Goal: Participate in discussion: Engage in conversation with other users on a specific topic

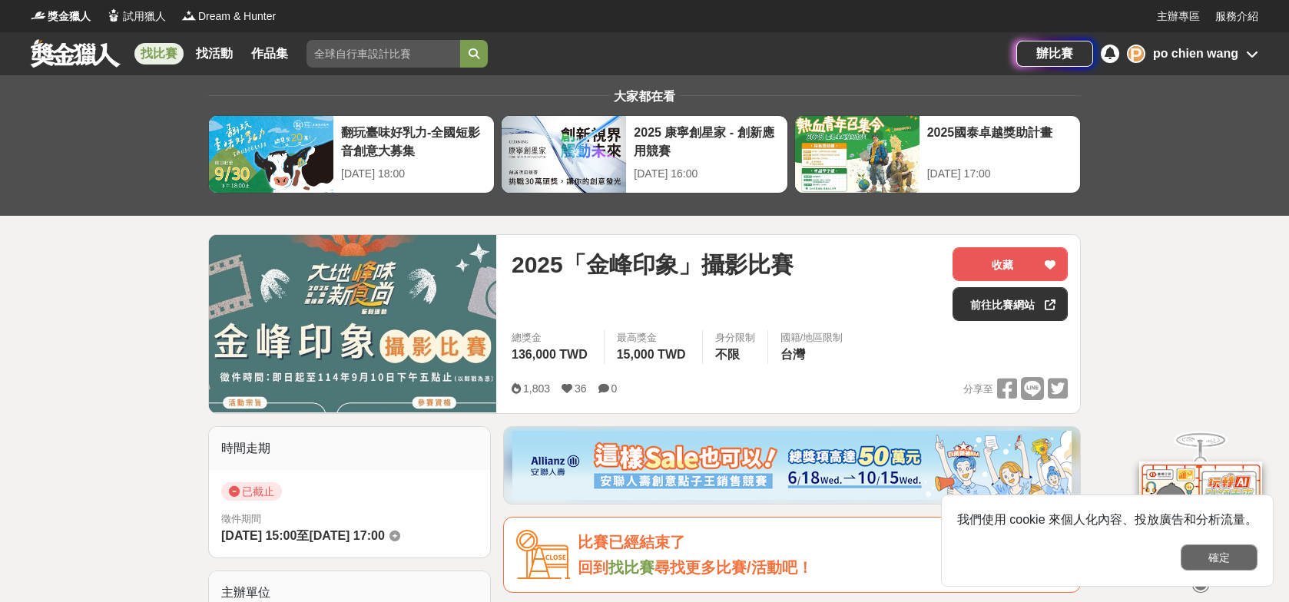
click at [1229, 559] on button "確定" at bounding box center [1219, 558] width 77 height 26
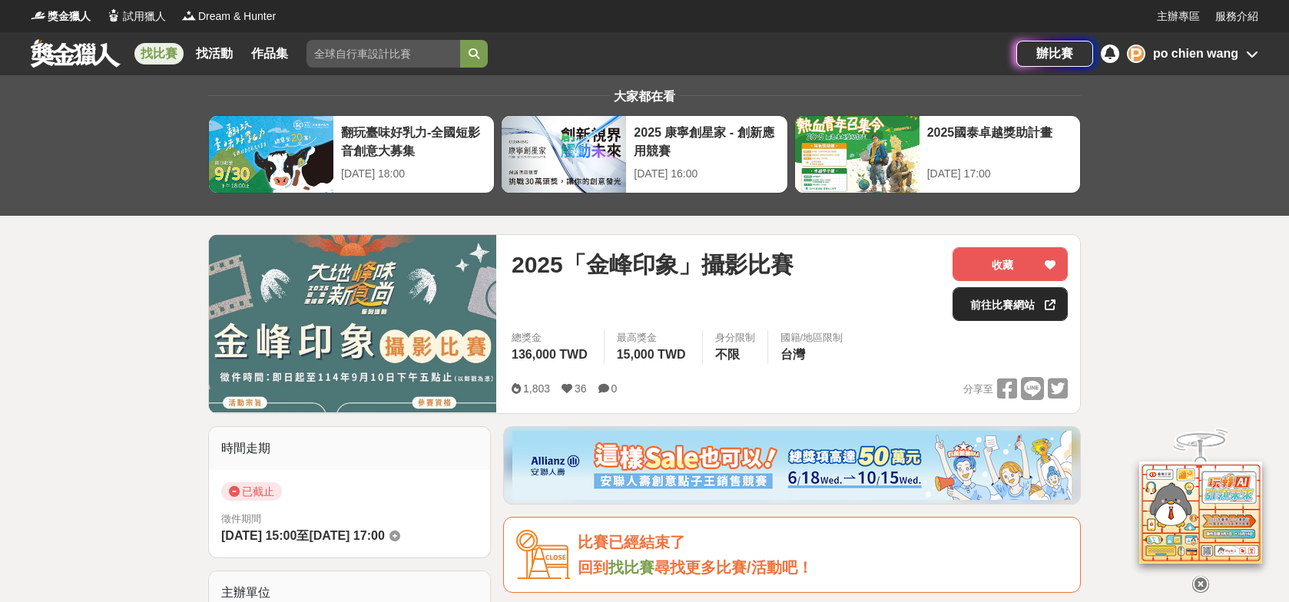
click at [1001, 304] on link "前往比賽網站" at bounding box center [1010, 304] width 115 height 34
click at [160, 48] on link "找比賽" at bounding box center [158, 54] width 49 height 22
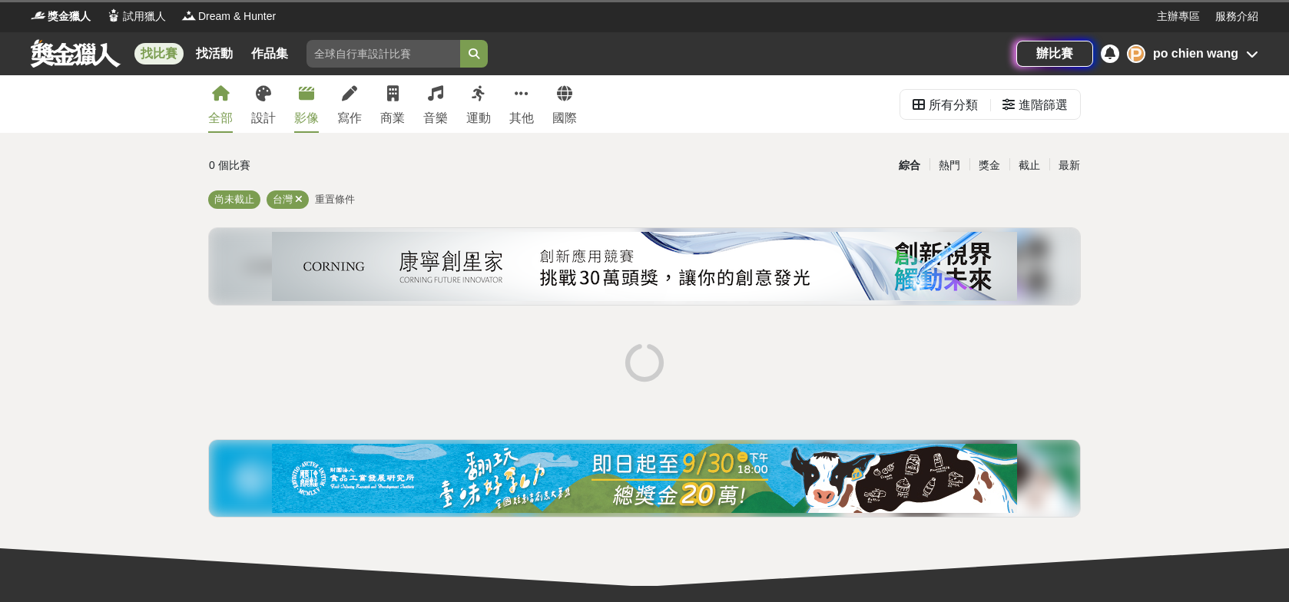
click at [314, 99] on link "影像" at bounding box center [306, 104] width 25 height 58
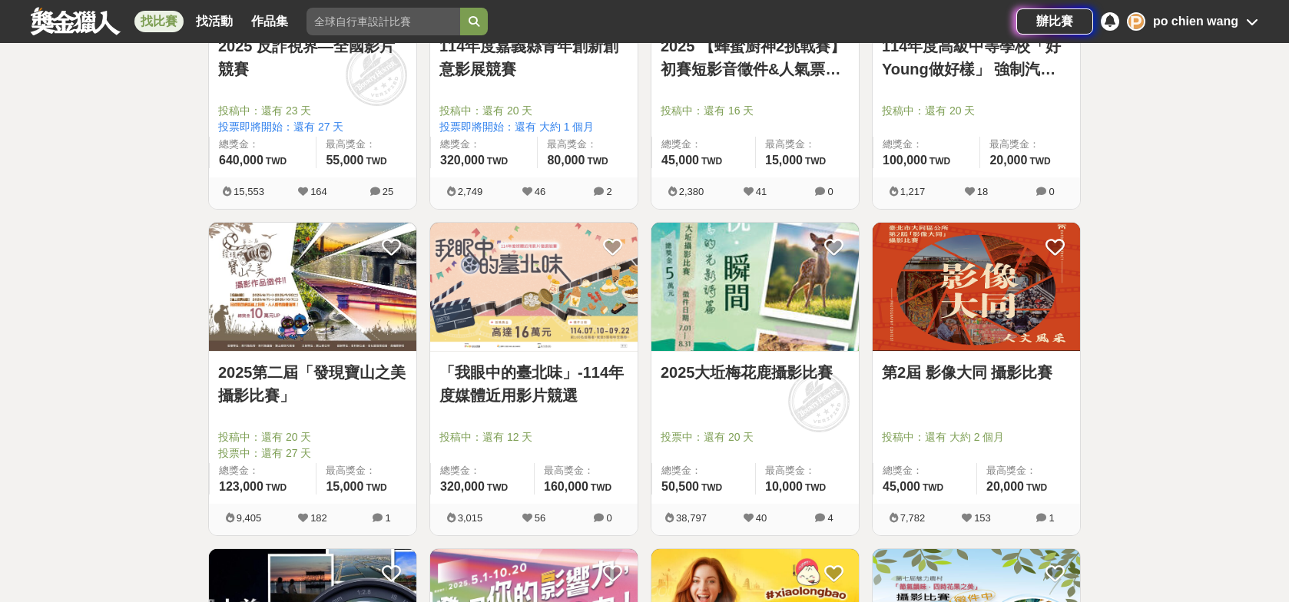
scroll to position [1153, 0]
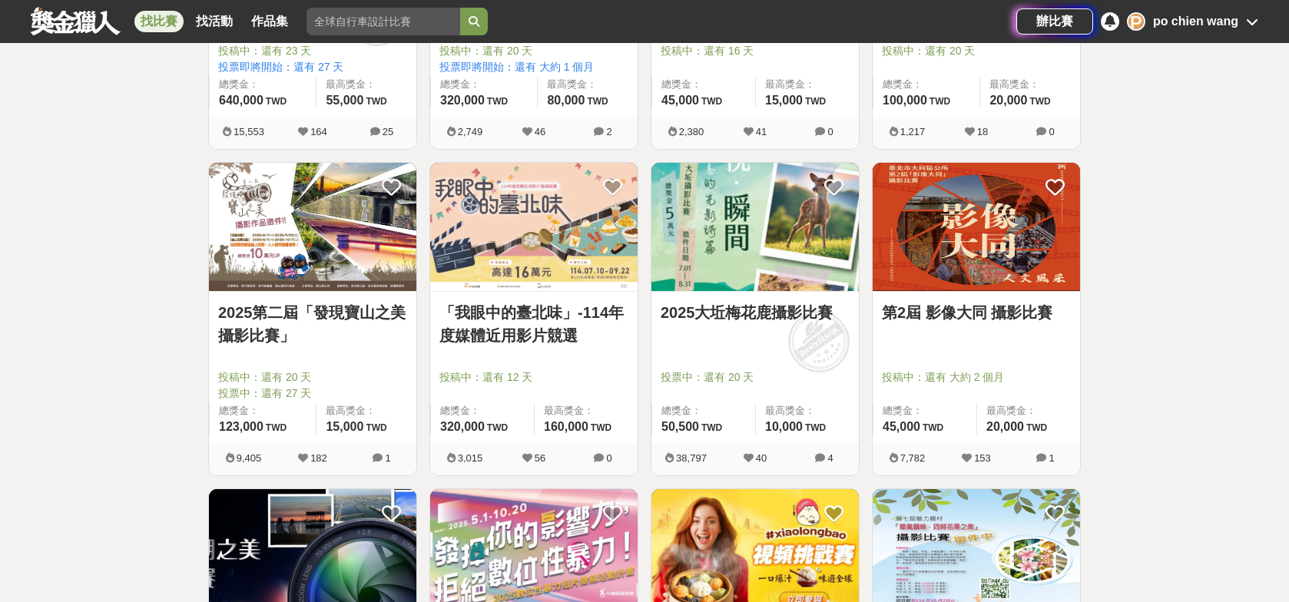
click at [745, 310] on link "2025大坵梅花鹿攝影比賽" at bounding box center [755, 312] width 189 height 23
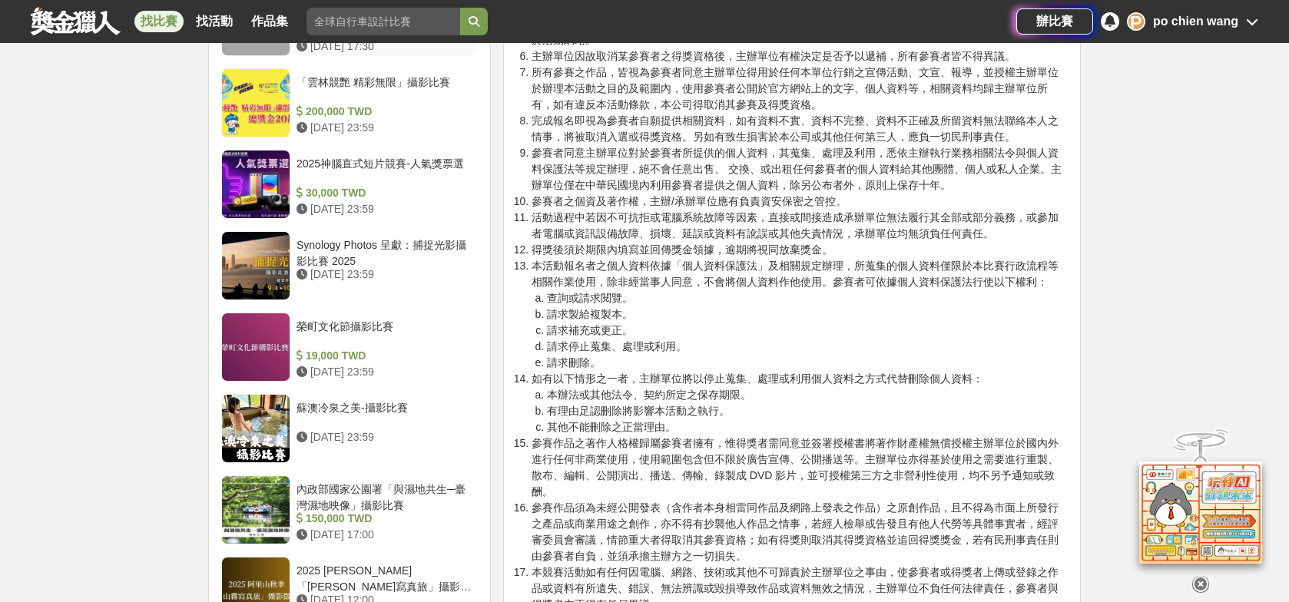
scroll to position [2128, 0]
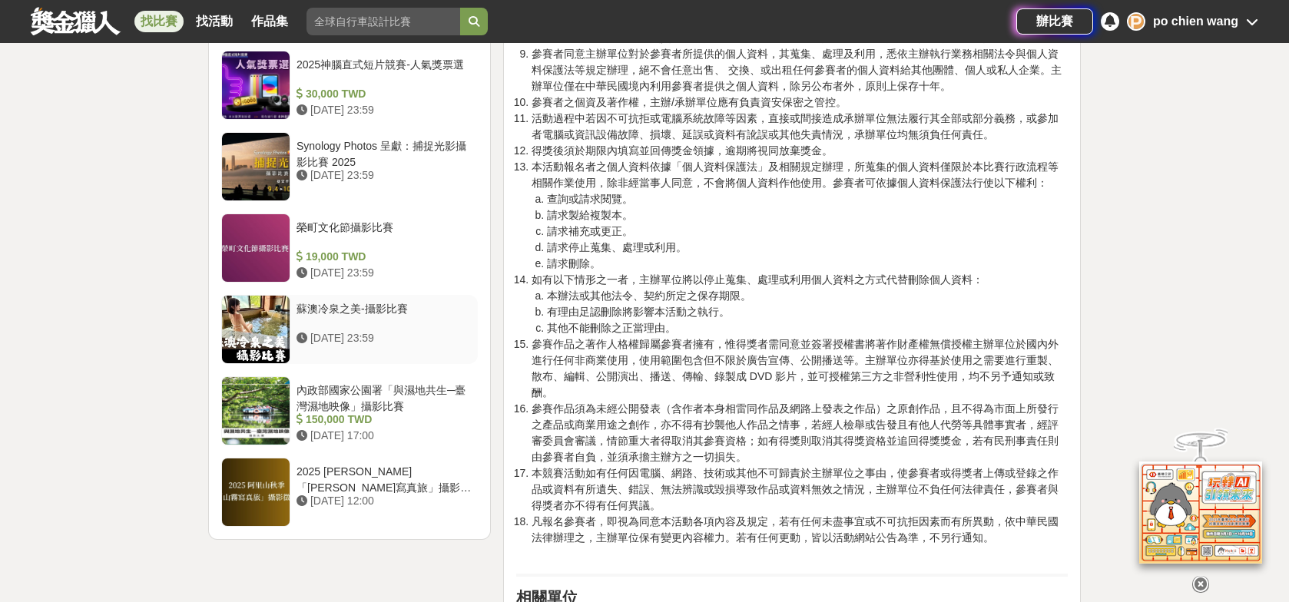
click at [395, 301] on div "蘇澳冷泉之美-攝影比賽" at bounding box center [384, 315] width 175 height 29
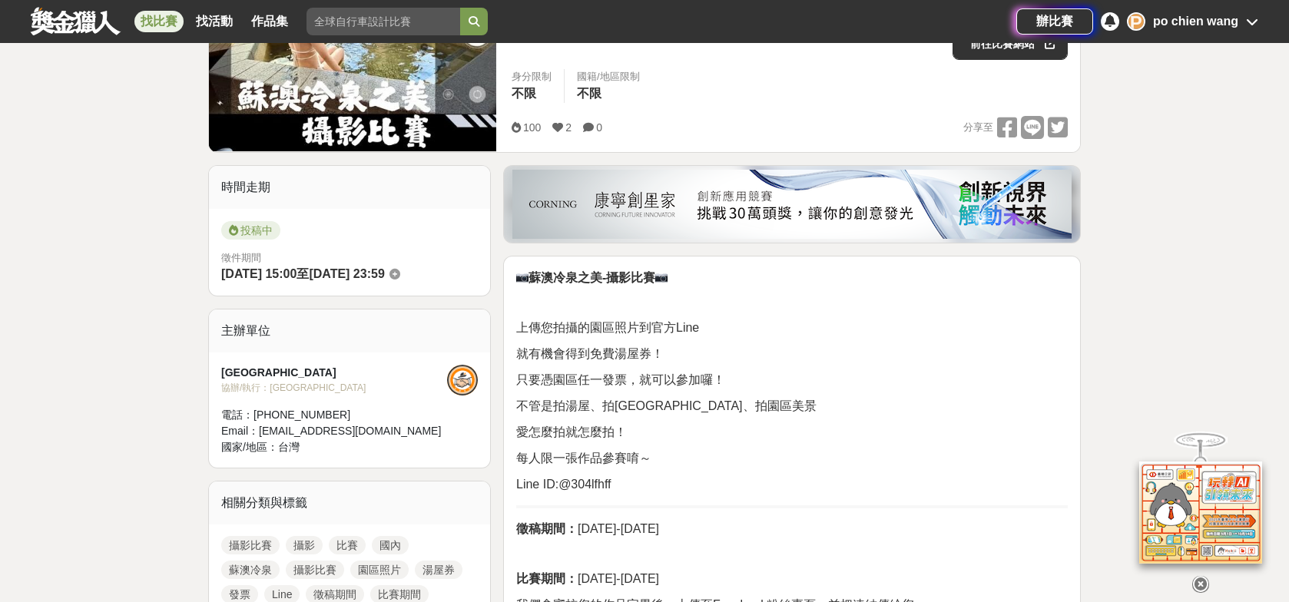
scroll to position [255, 0]
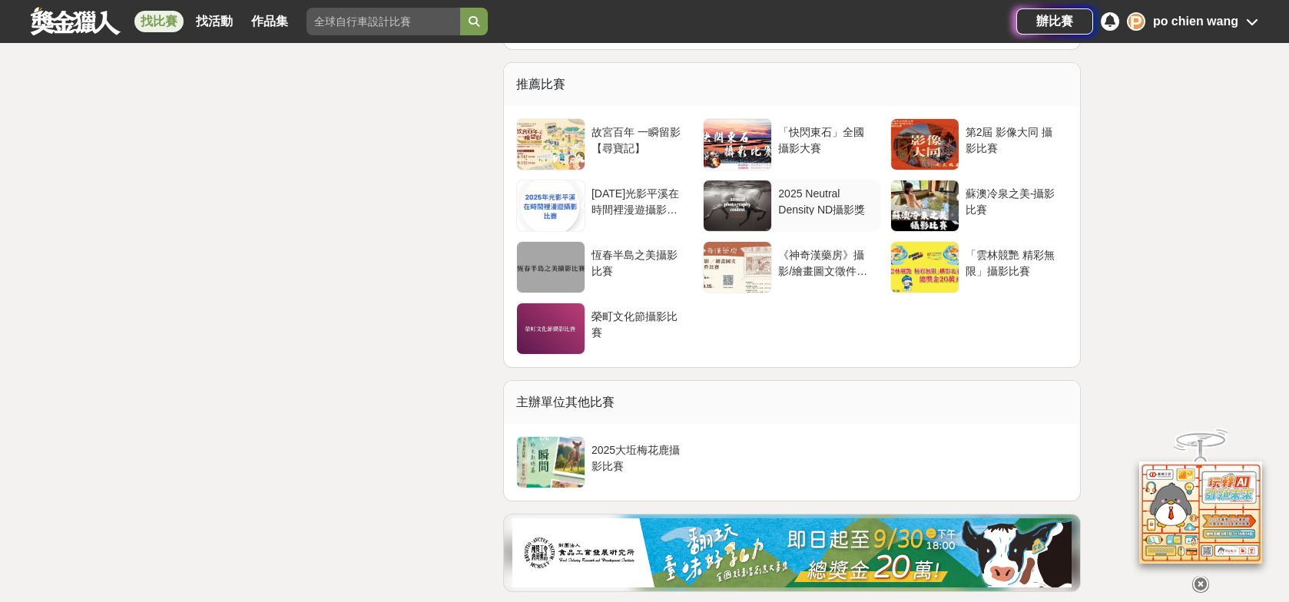
scroll to position [3098, 0]
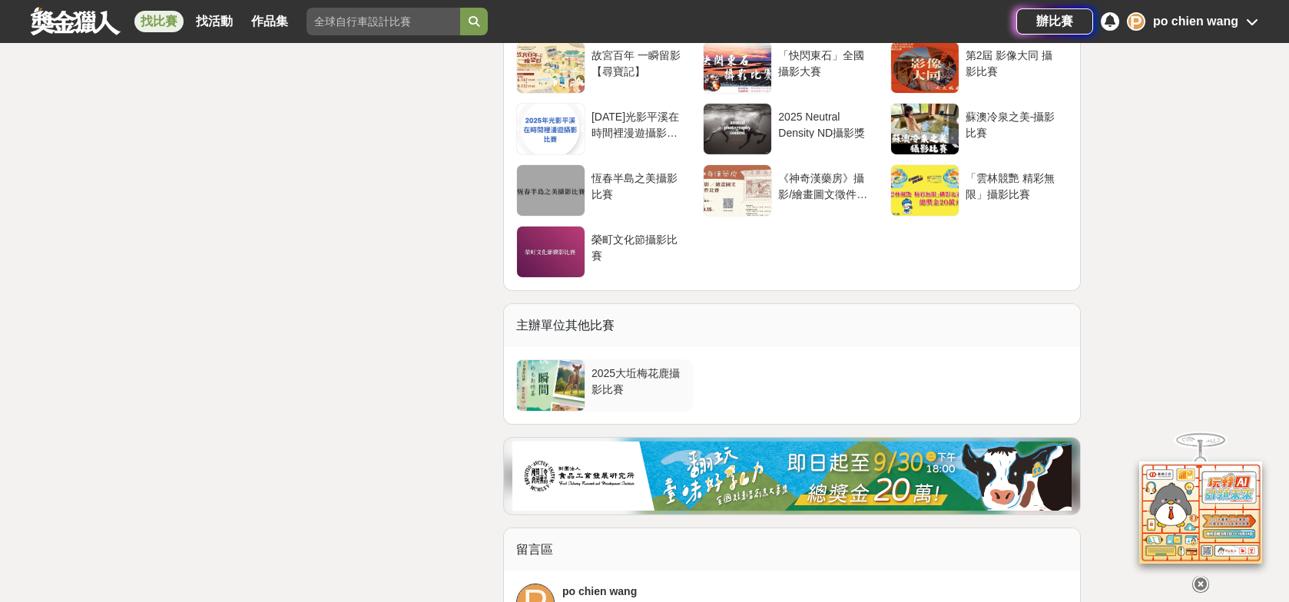
click at [610, 373] on div "2025大坵梅花鹿攝影比賽" at bounding box center [640, 380] width 96 height 29
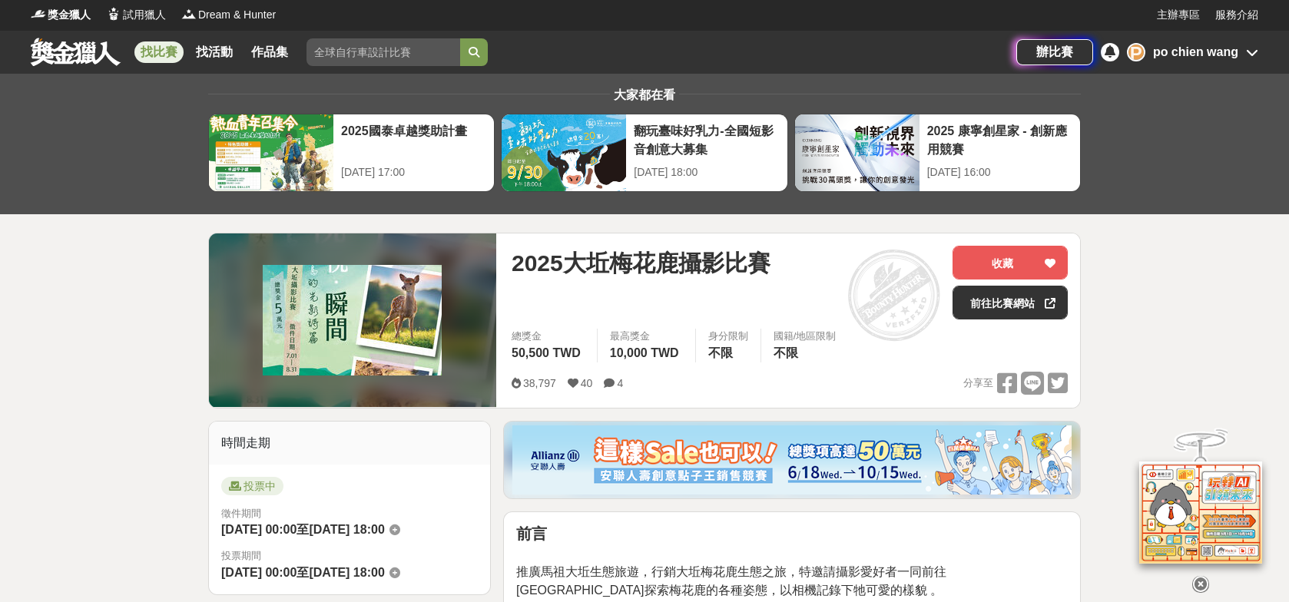
scroll to position [0, 0]
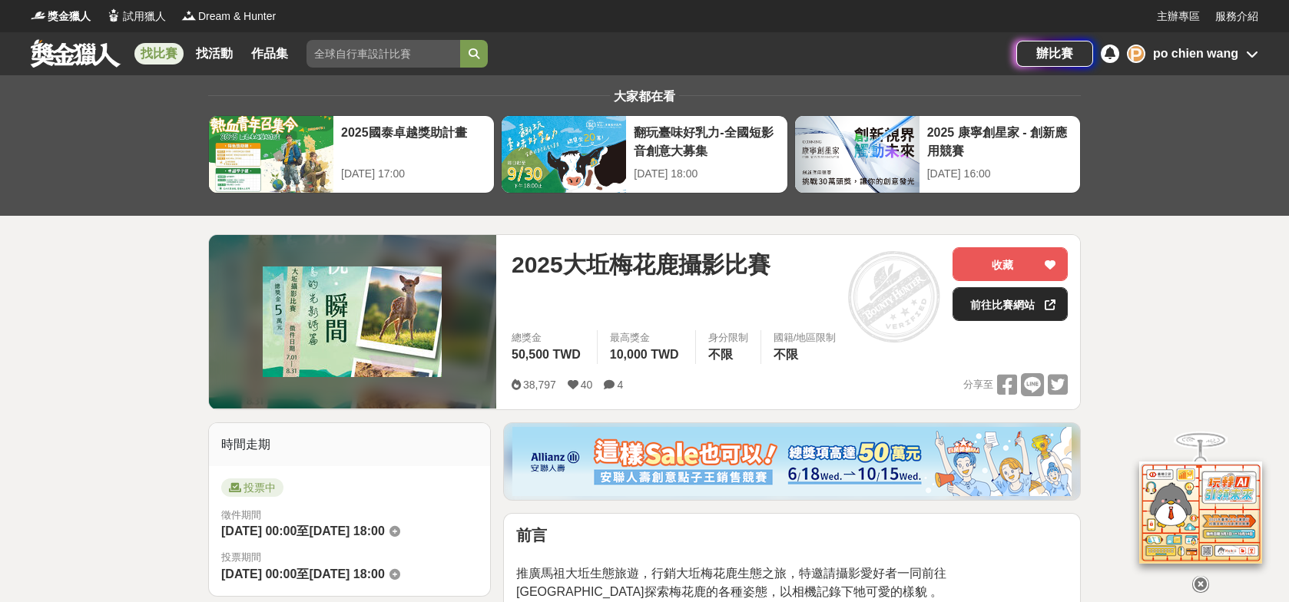
click at [999, 302] on link "前往比賽網站" at bounding box center [1010, 304] width 115 height 34
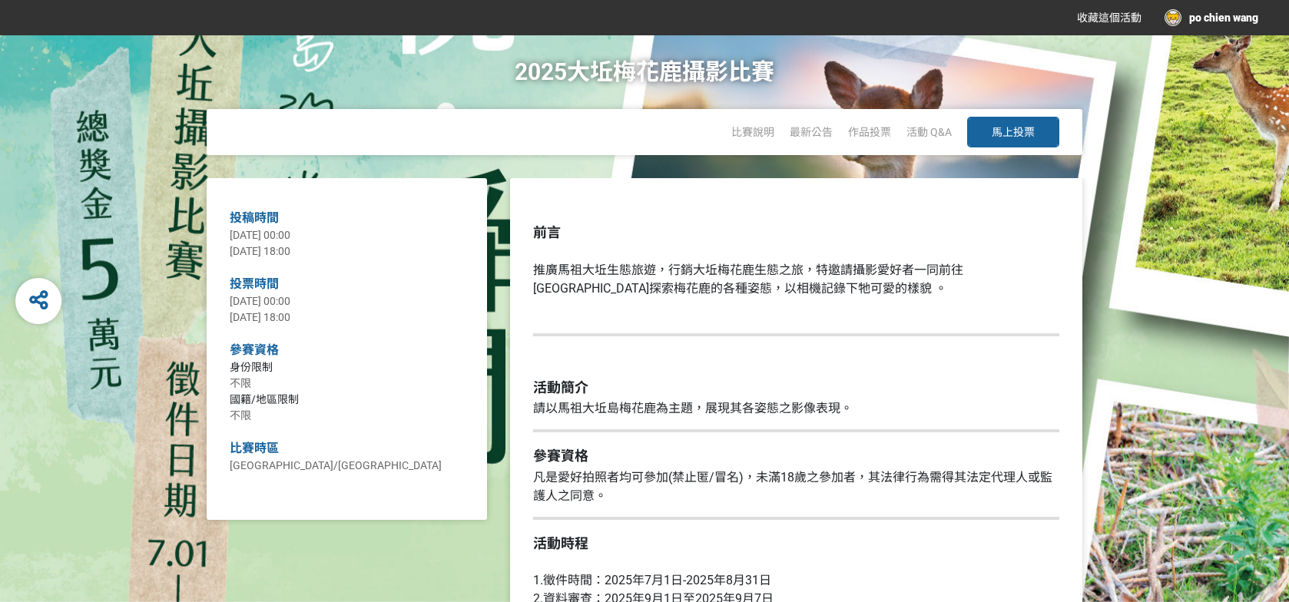
click at [1019, 128] on span "馬上投票" at bounding box center [1013, 132] width 43 height 12
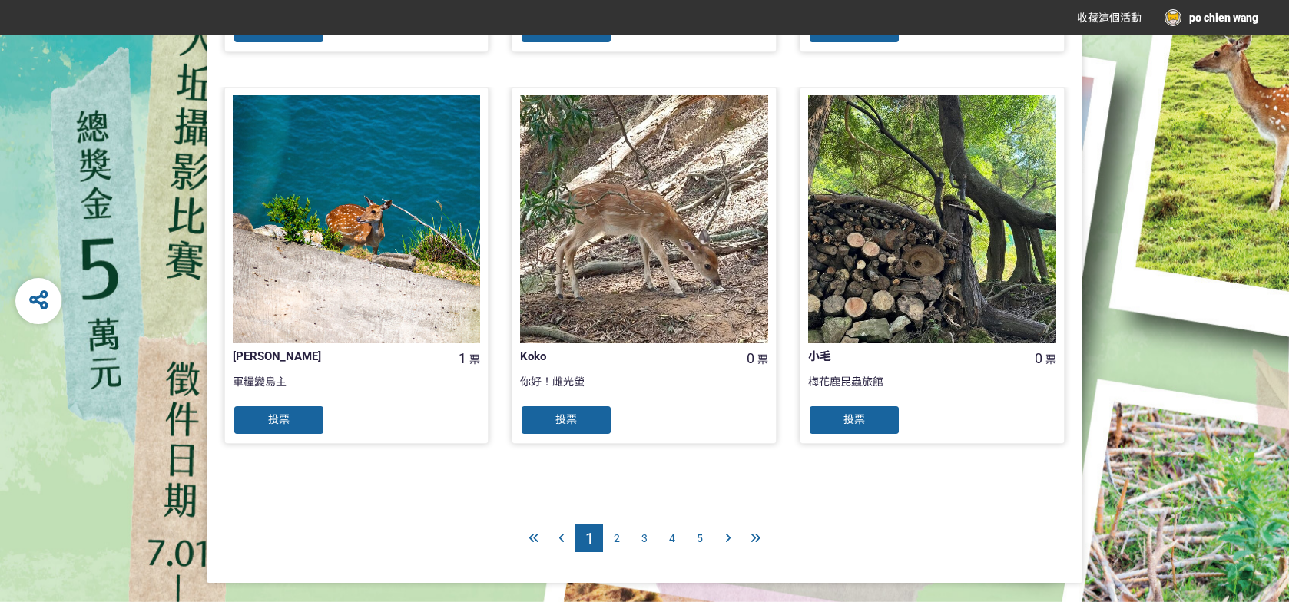
scroll to position [1528, 0]
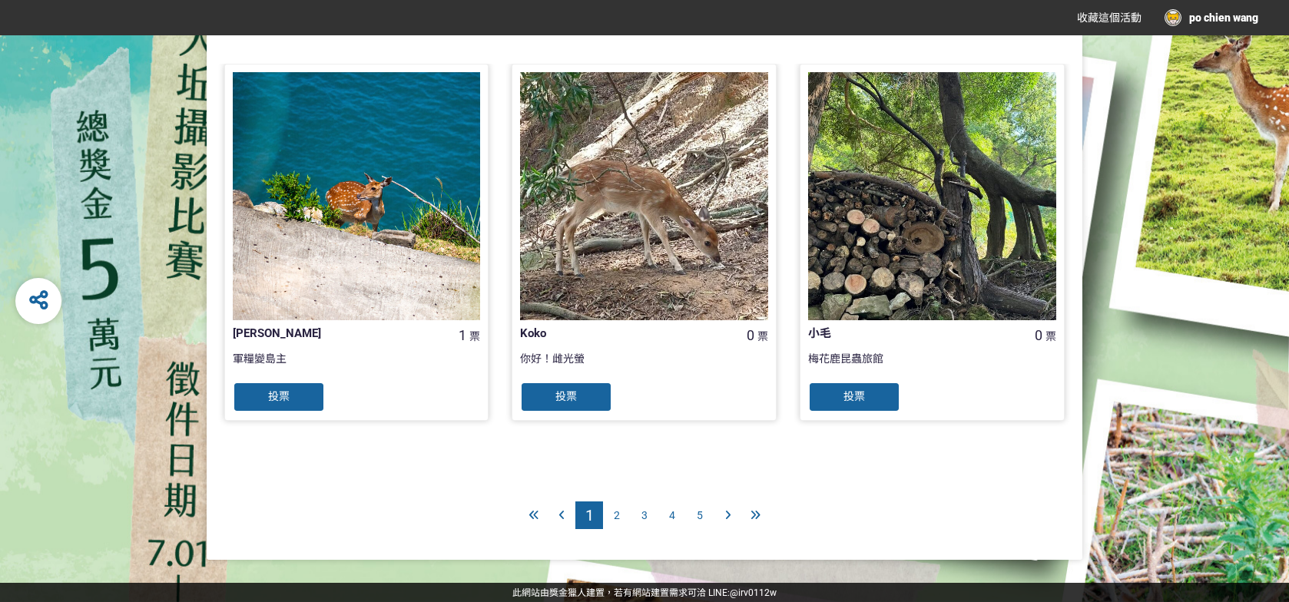
click at [616, 511] on span "2" at bounding box center [617, 515] width 6 height 12
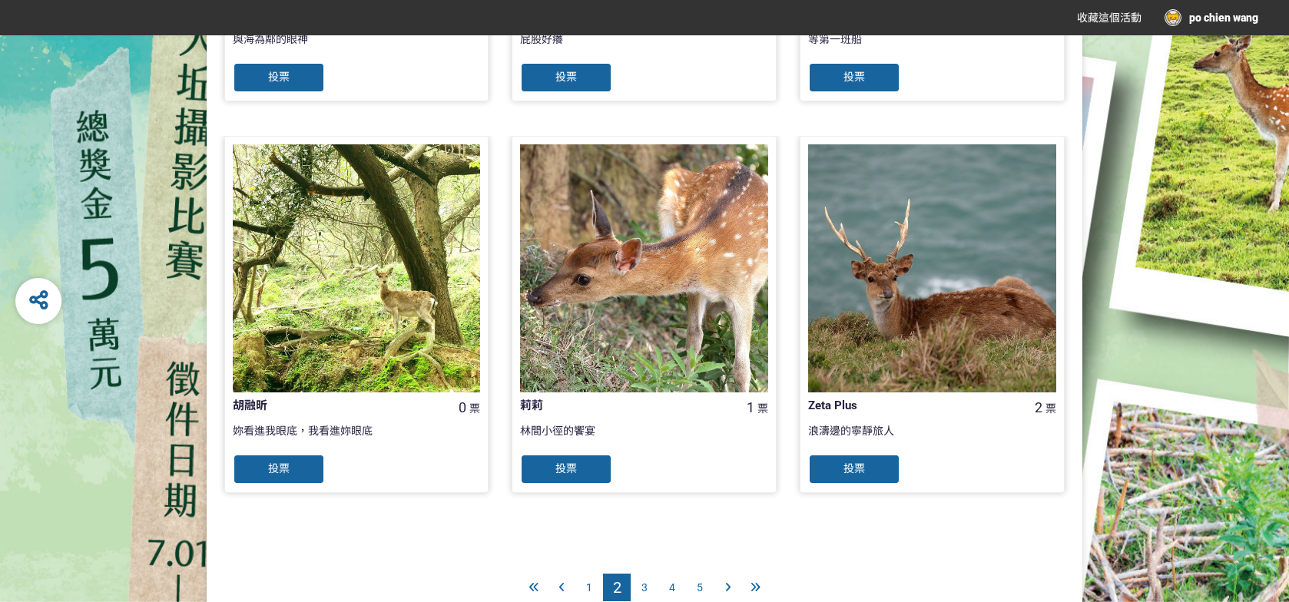
scroll to position [1528, 0]
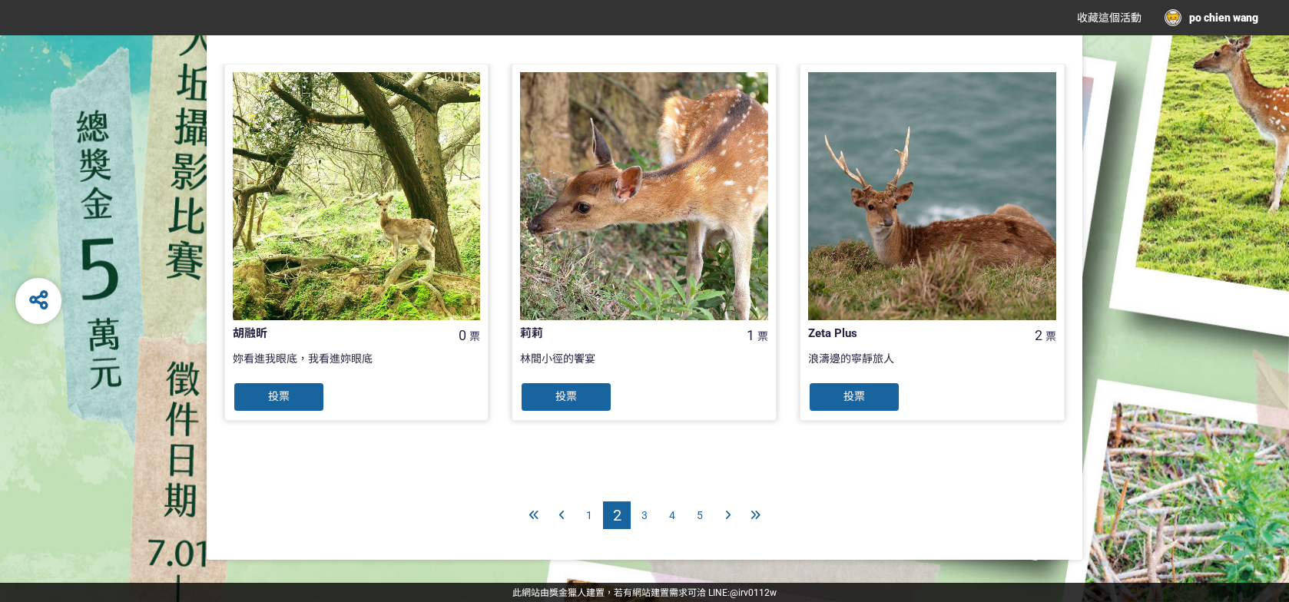
click at [645, 509] on span "3" at bounding box center [645, 515] width 6 height 12
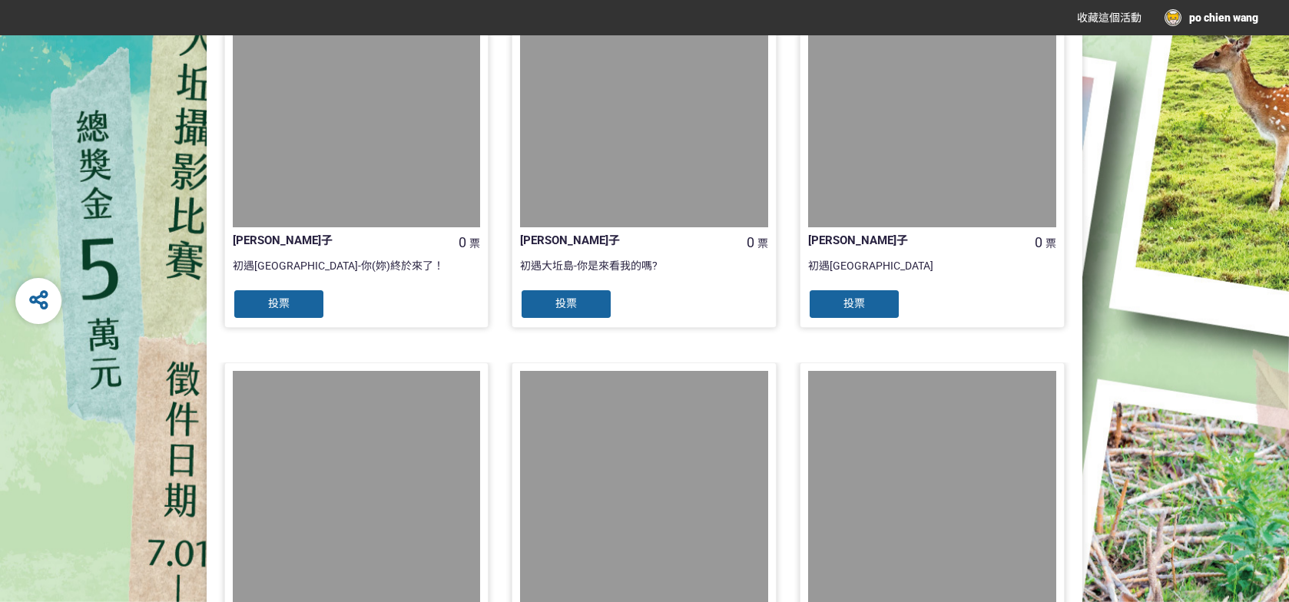
scroll to position [1528, 0]
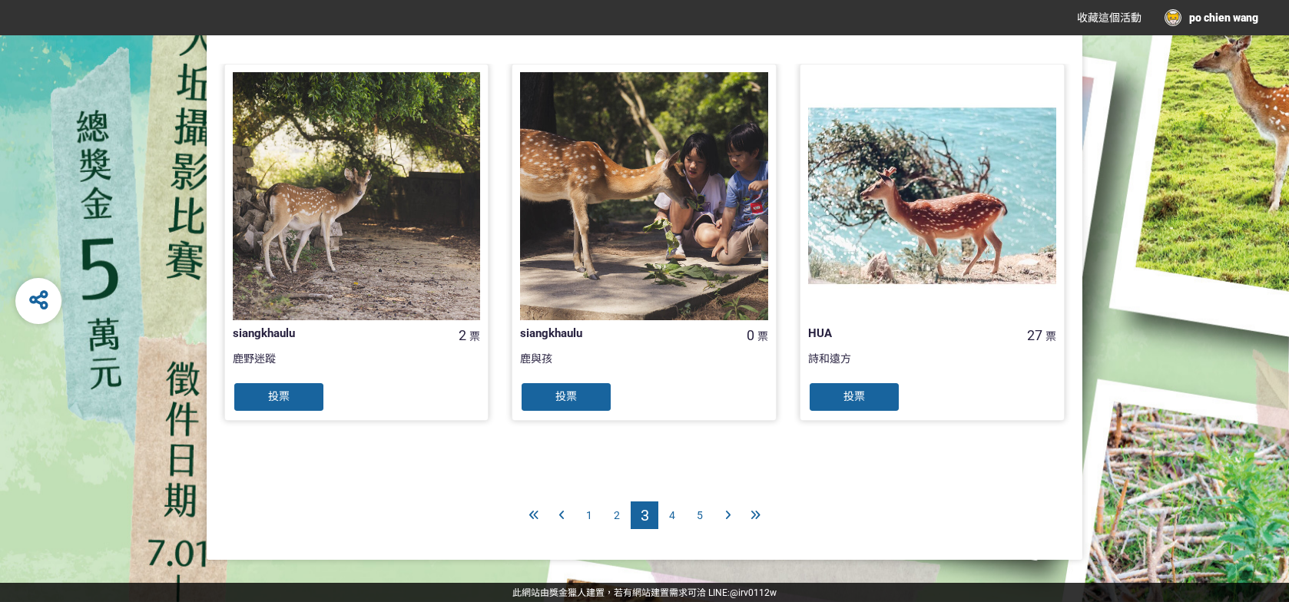
click at [675, 519] on span "4" at bounding box center [672, 515] width 6 height 12
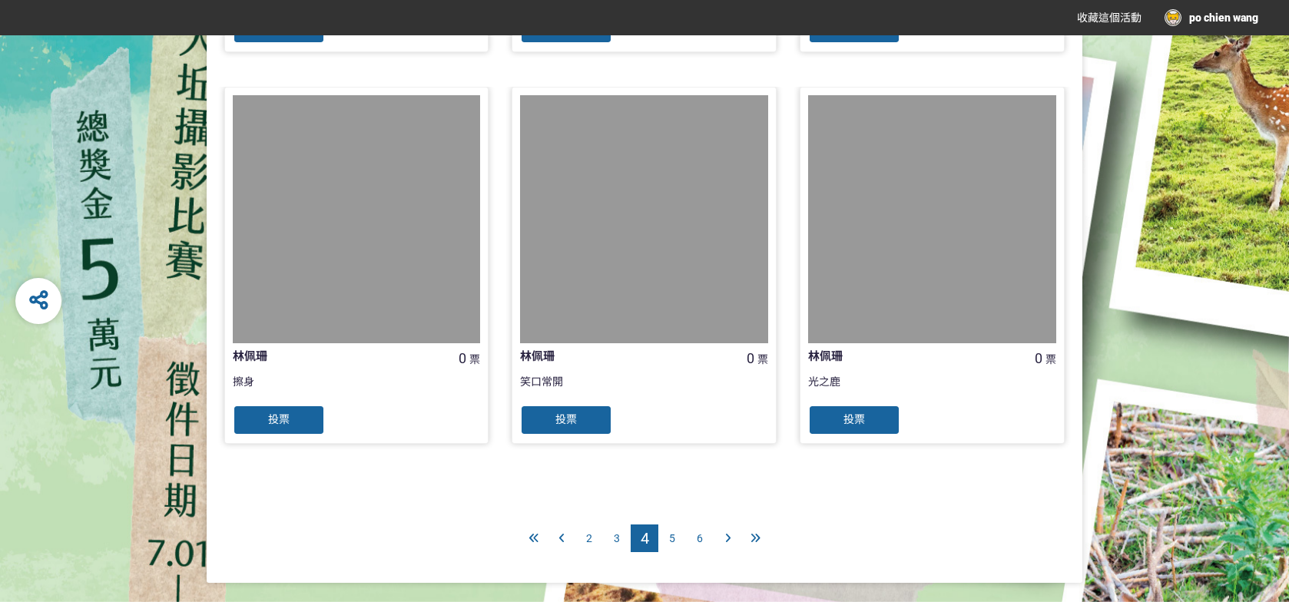
scroll to position [1528, 0]
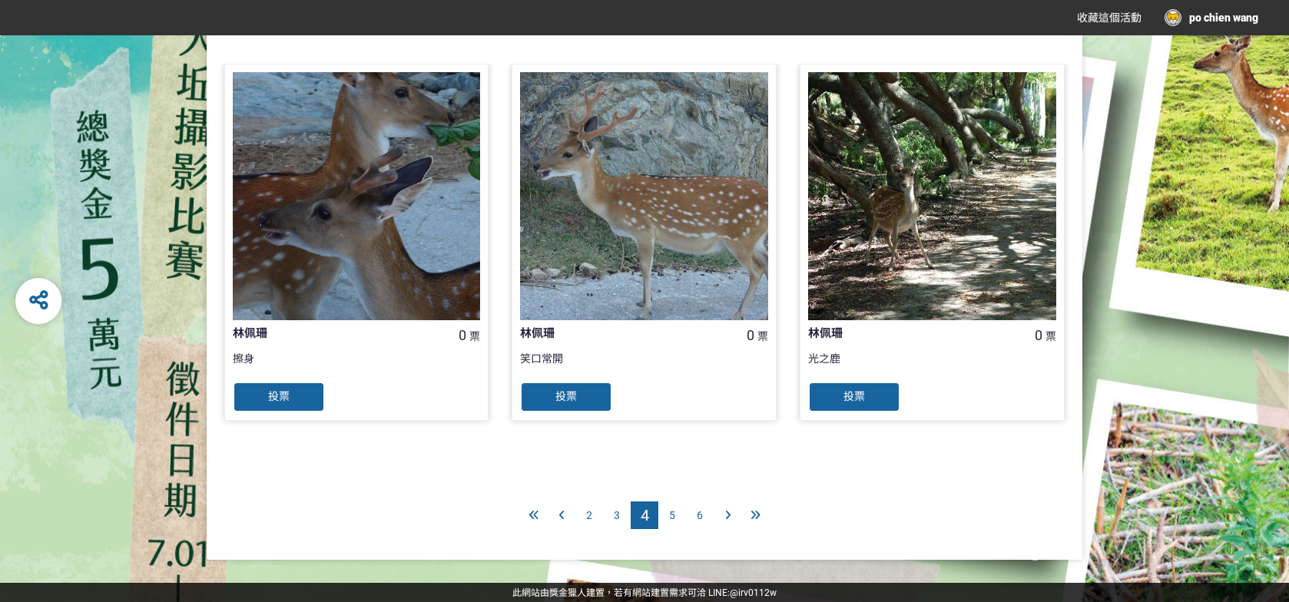
click at [669, 509] on span "5" at bounding box center [672, 515] width 6 height 12
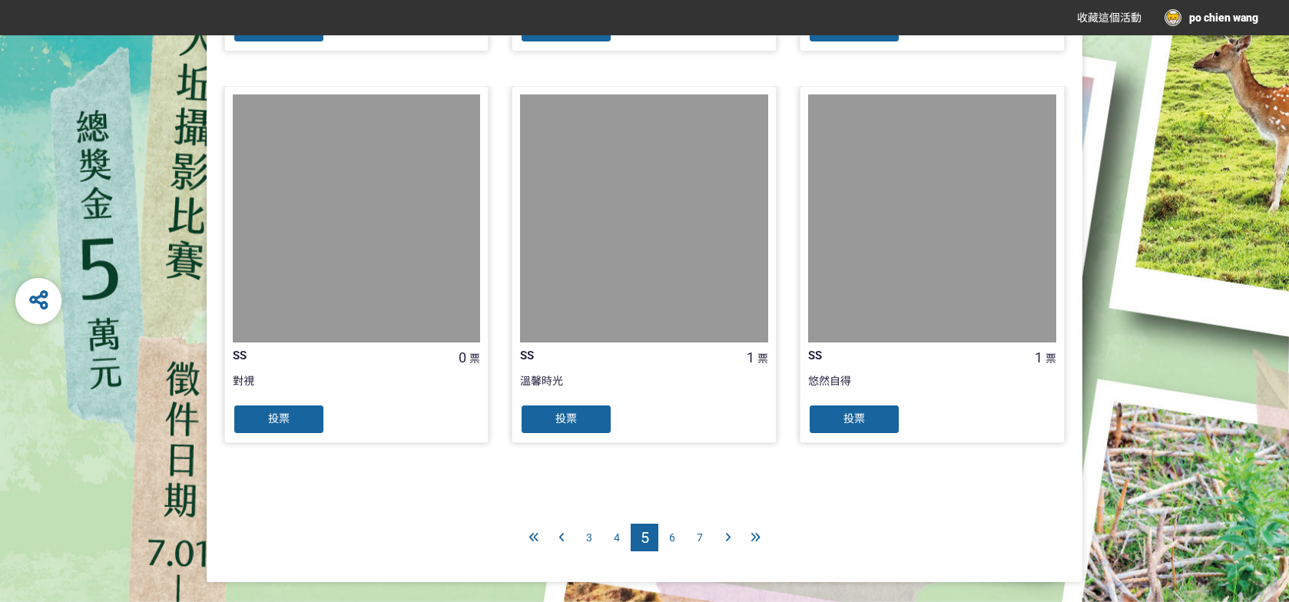
scroll to position [1528, 0]
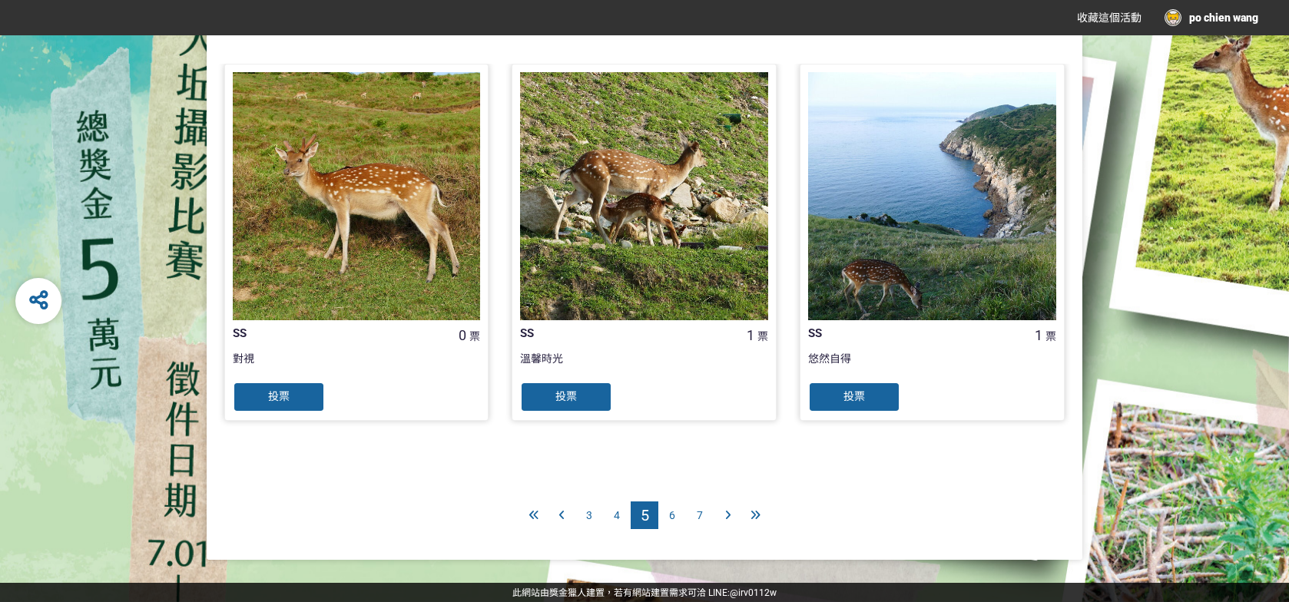
click at [671, 513] on span "6" at bounding box center [672, 515] width 6 height 12
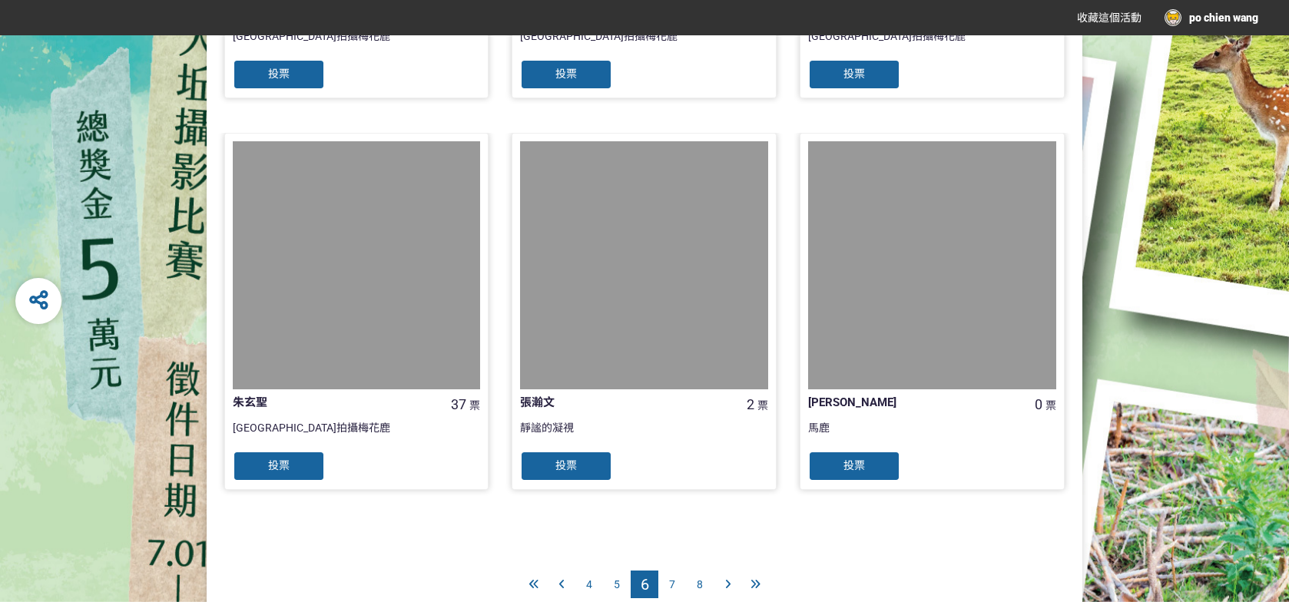
scroll to position [1460, 0]
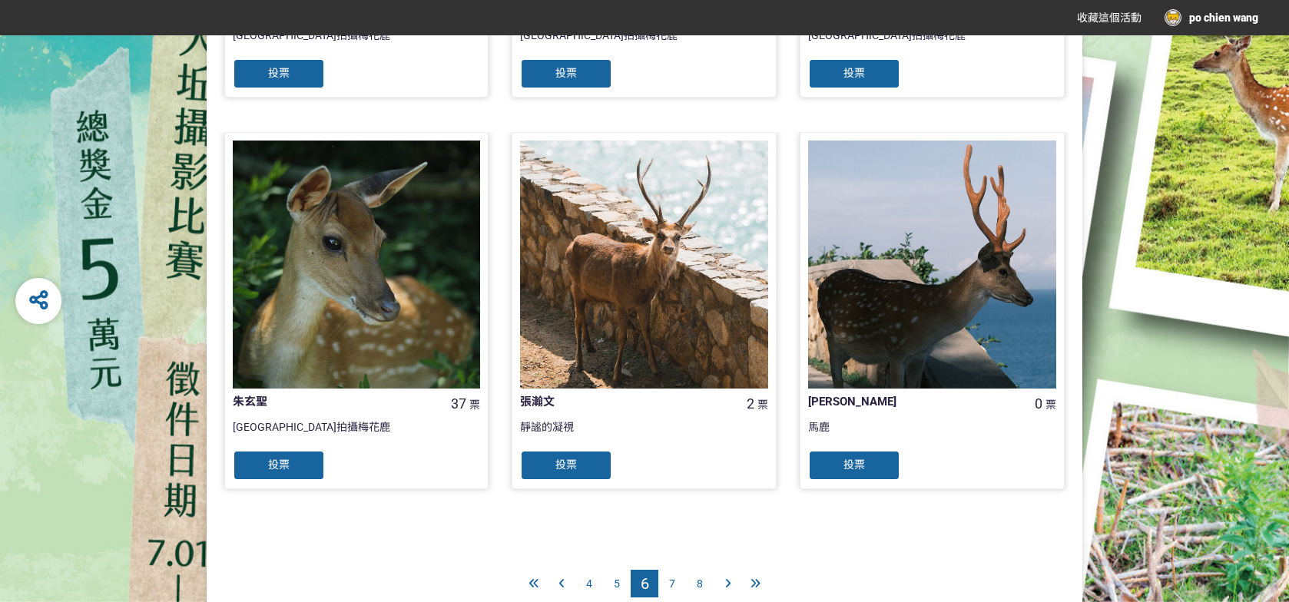
click at [553, 426] on div "靜謐的凝視" at bounding box center [644, 435] width 248 height 31
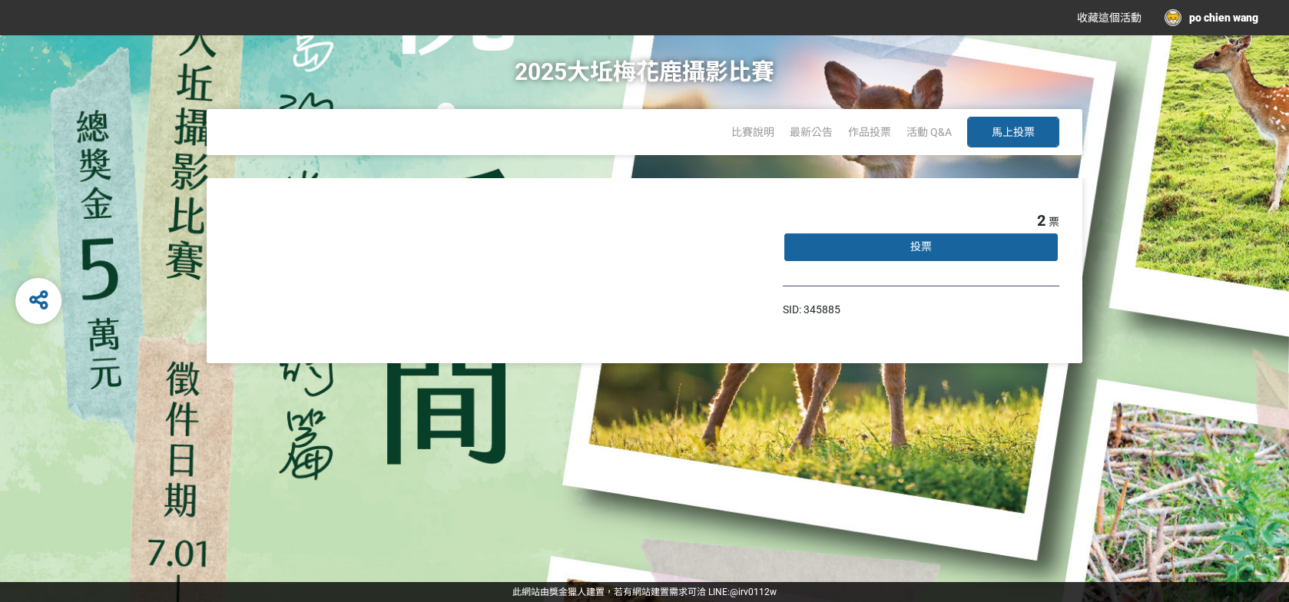
click at [973, 398] on div "2 票 投票 SID: 345885" at bounding box center [644, 380] width 1289 height 404
click at [94, 121] on div "比賽說明 最新公告 作品投票 活動 Q&A 馬上投票" at bounding box center [645, 132] width 1228 height 46
click at [1149, 106] on div "2025大坵梅花鹿攝影比賽 比賽說明 最新公告 作品投票 活動 Q&A 馬上投票" at bounding box center [645, 106] width 1228 height 143
click at [789, 169] on div "2025大坵梅花鹿攝影比賽 比賽說明 最新公告 作品投票 活動 Q&A 馬上投票" at bounding box center [645, 106] width 1228 height 143
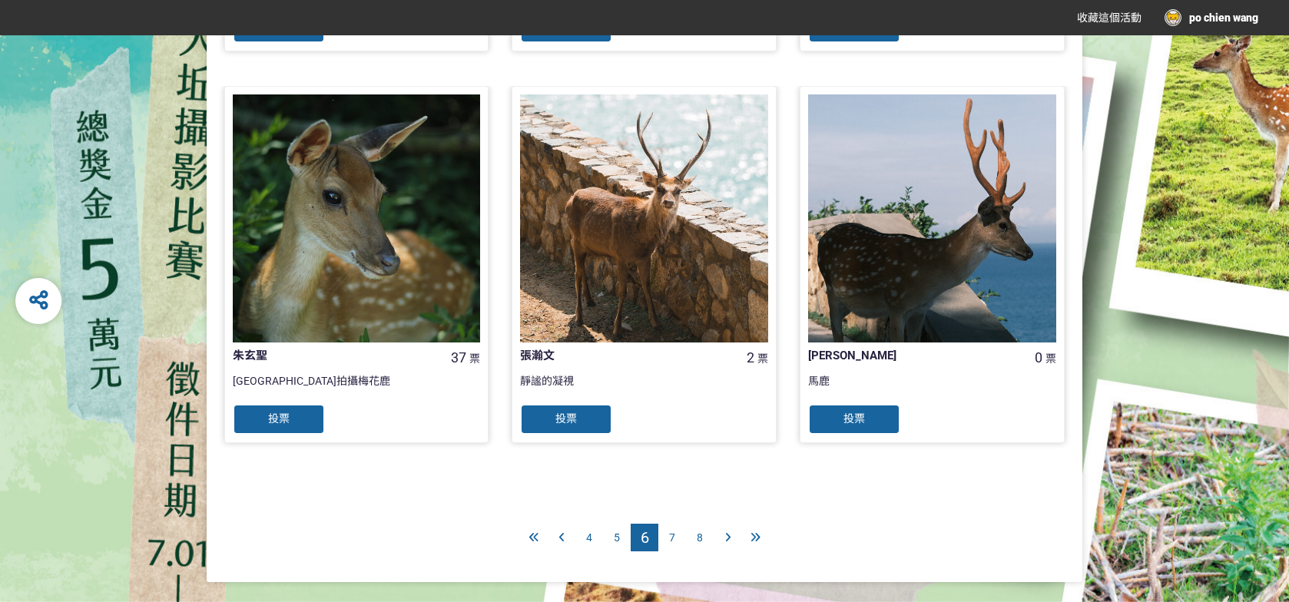
scroll to position [1528, 0]
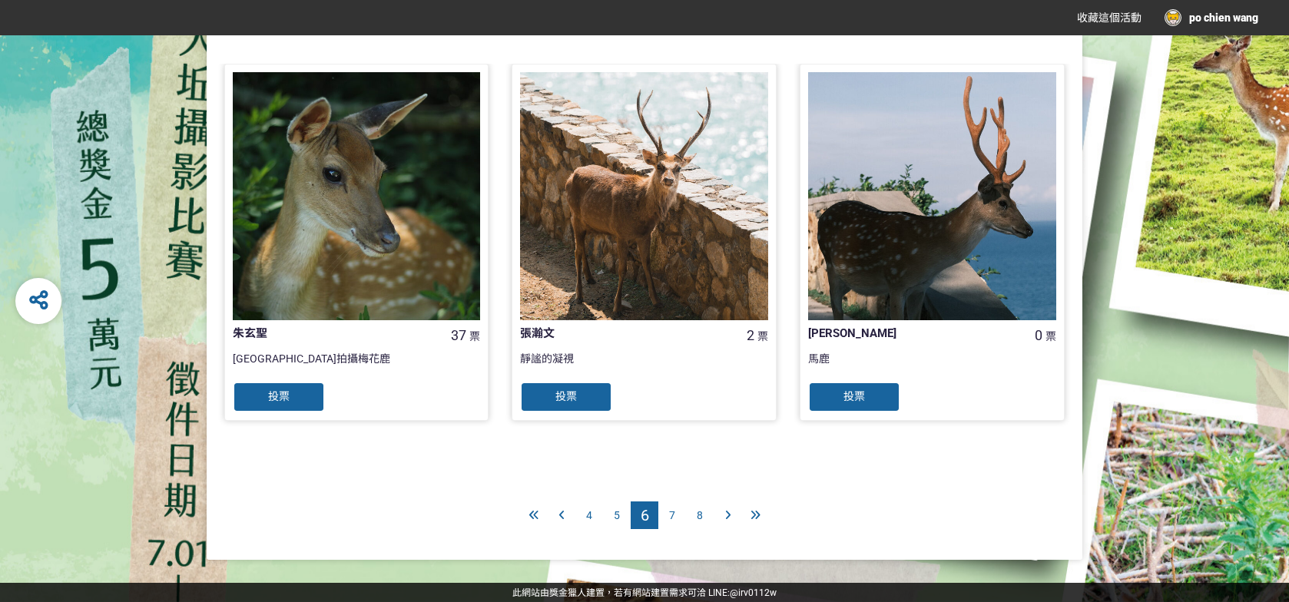
click at [675, 514] on div "7" at bounding box center [673, 516] width 28 height 28
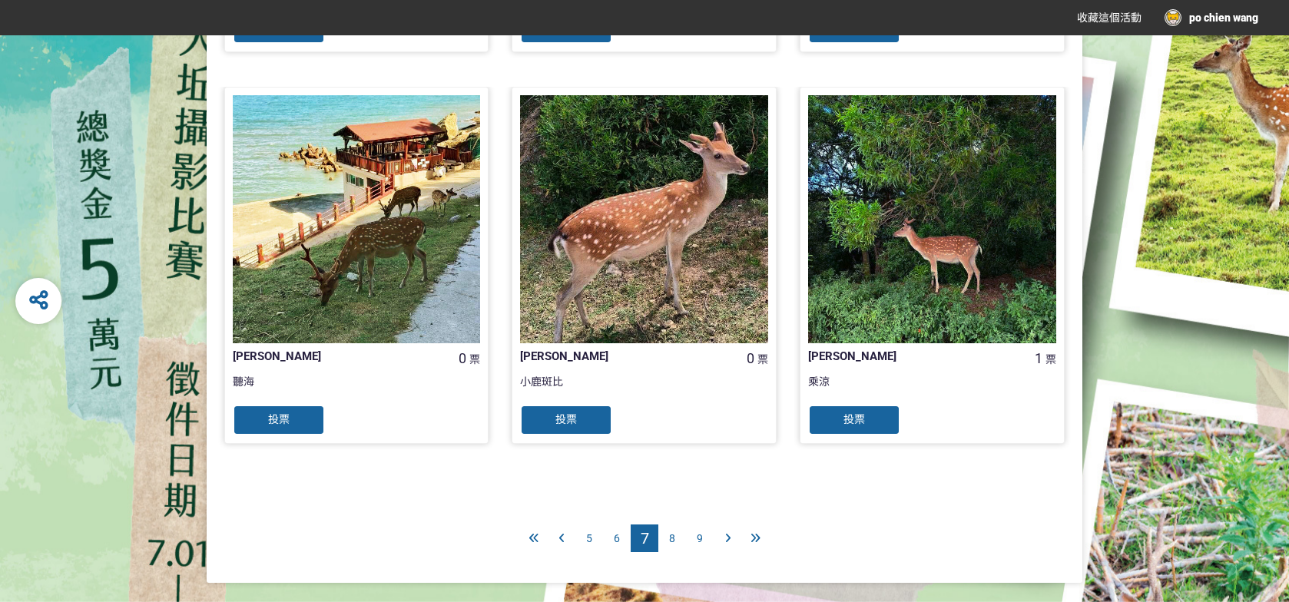
scroll to position [1528, 0]
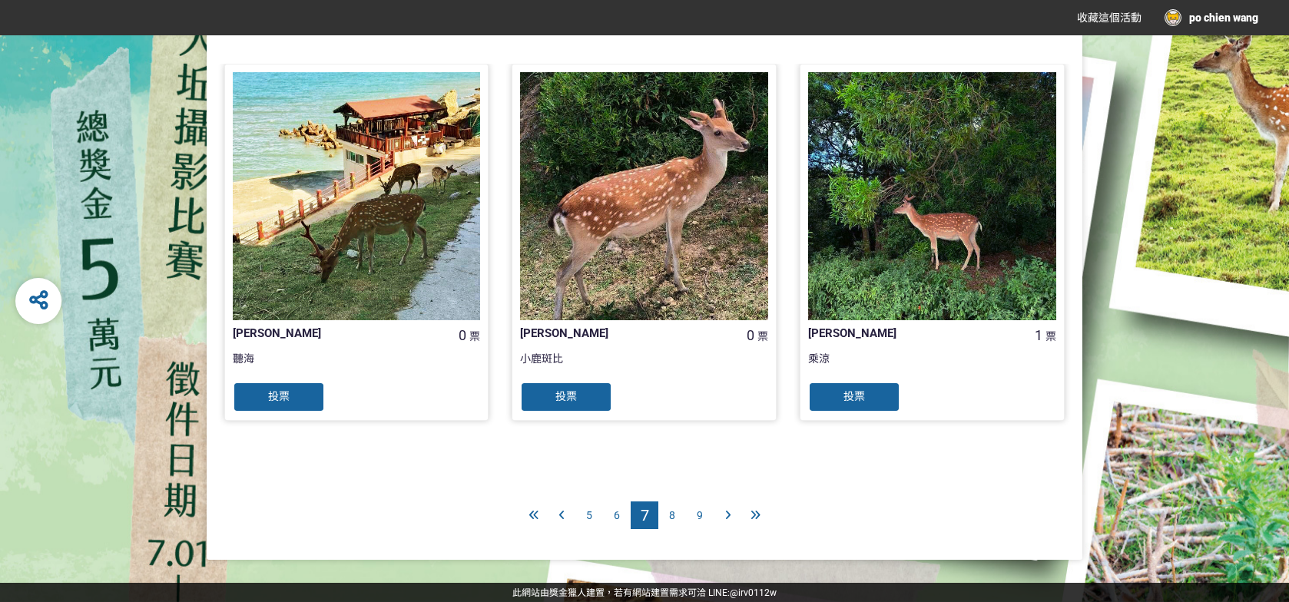
click at [676, 516] on div "8" at bounding box center [673, 516] width 28 height 28
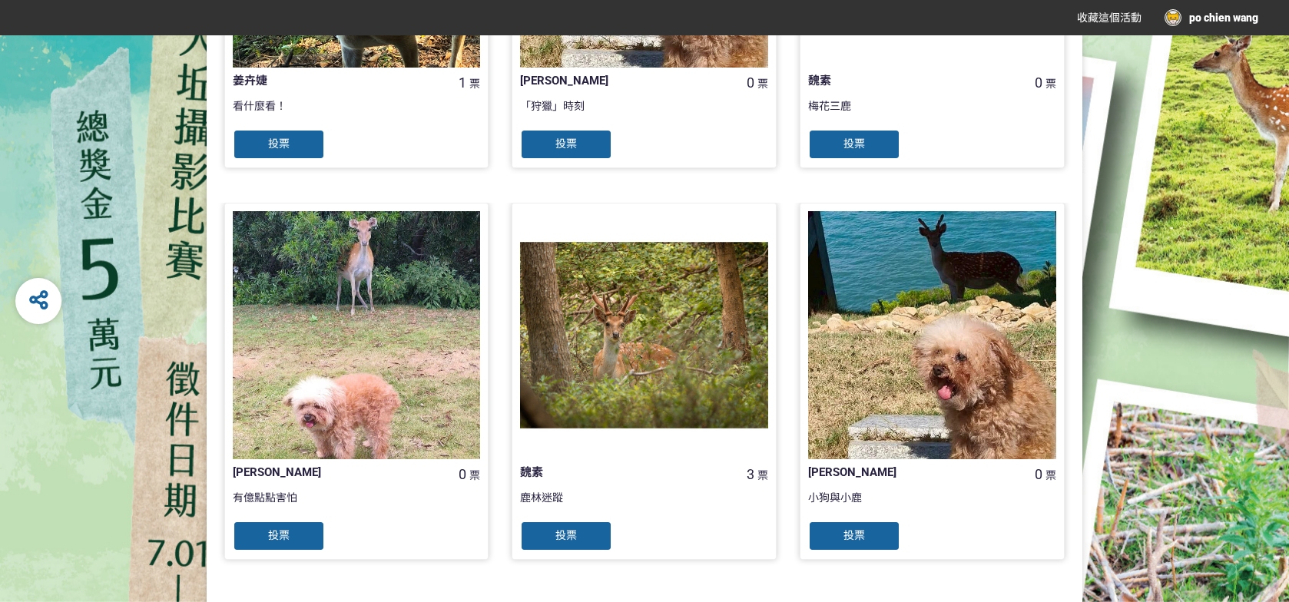
scroll to position [1375, 0]
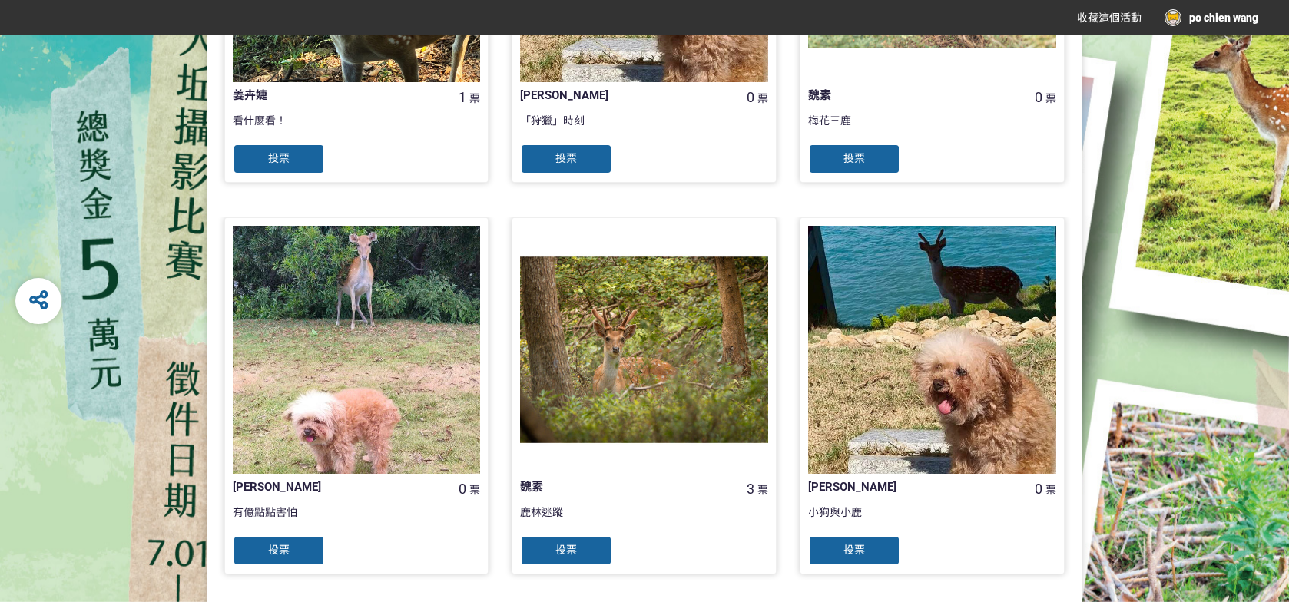
click at [718, 368] on div at bounding box center [644, 350] width 248 height 248
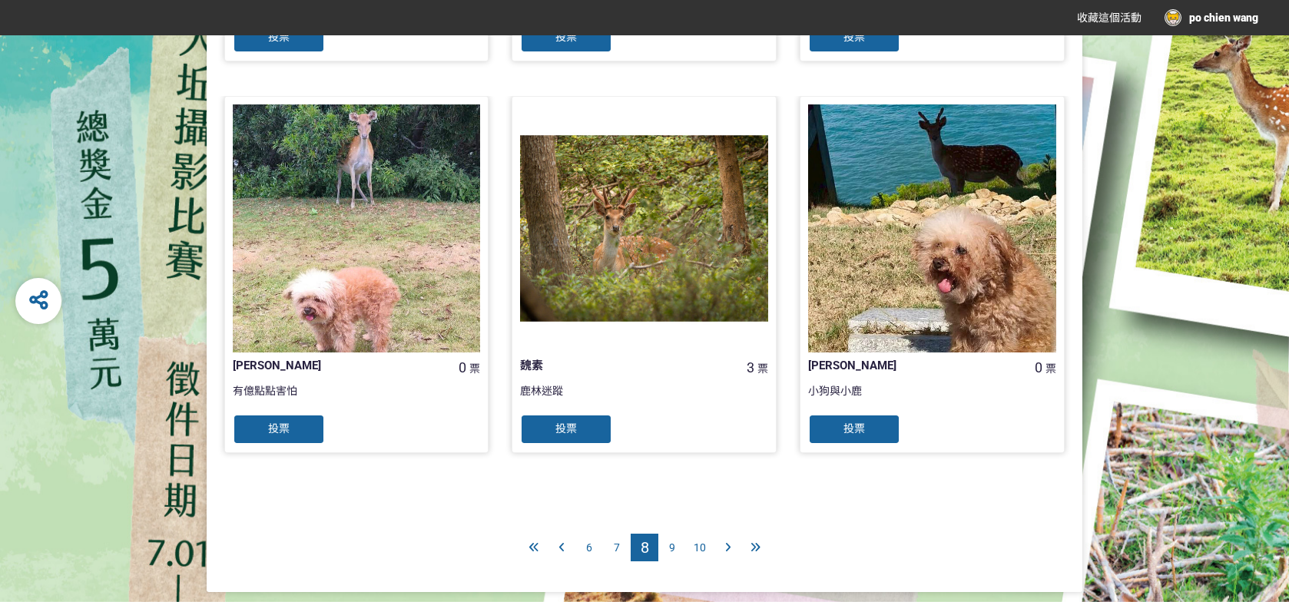
scroll to position [1528, 0]
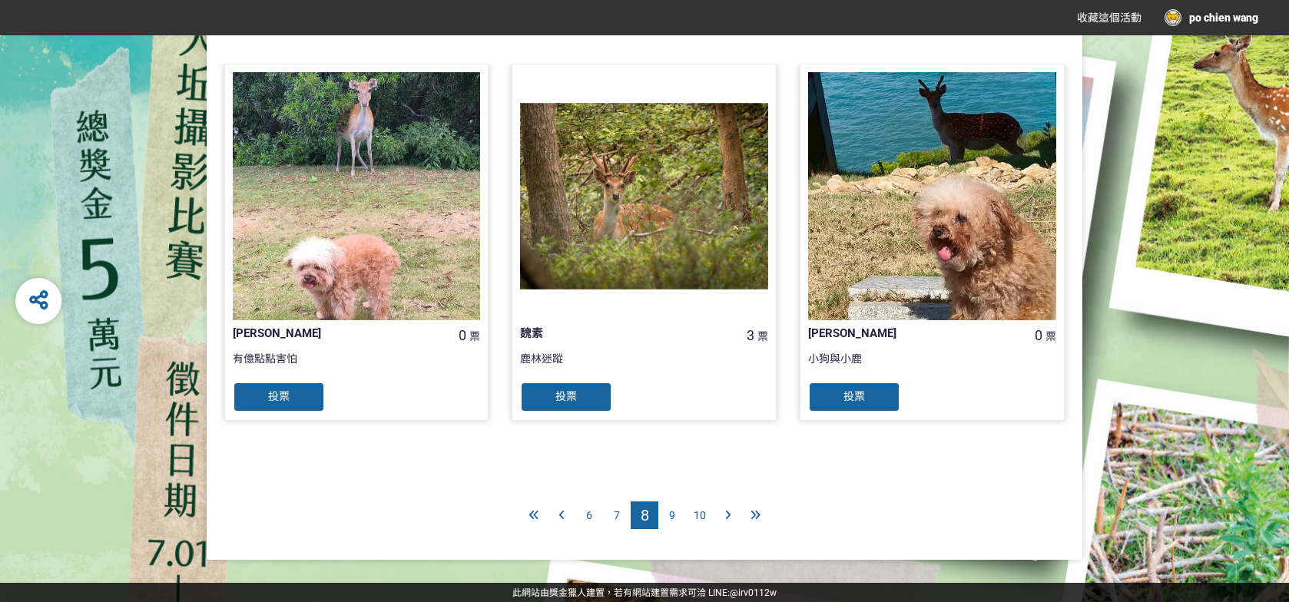
click at [674, 516] on span "9" at bounding box center [672, 515] width 6 height 12
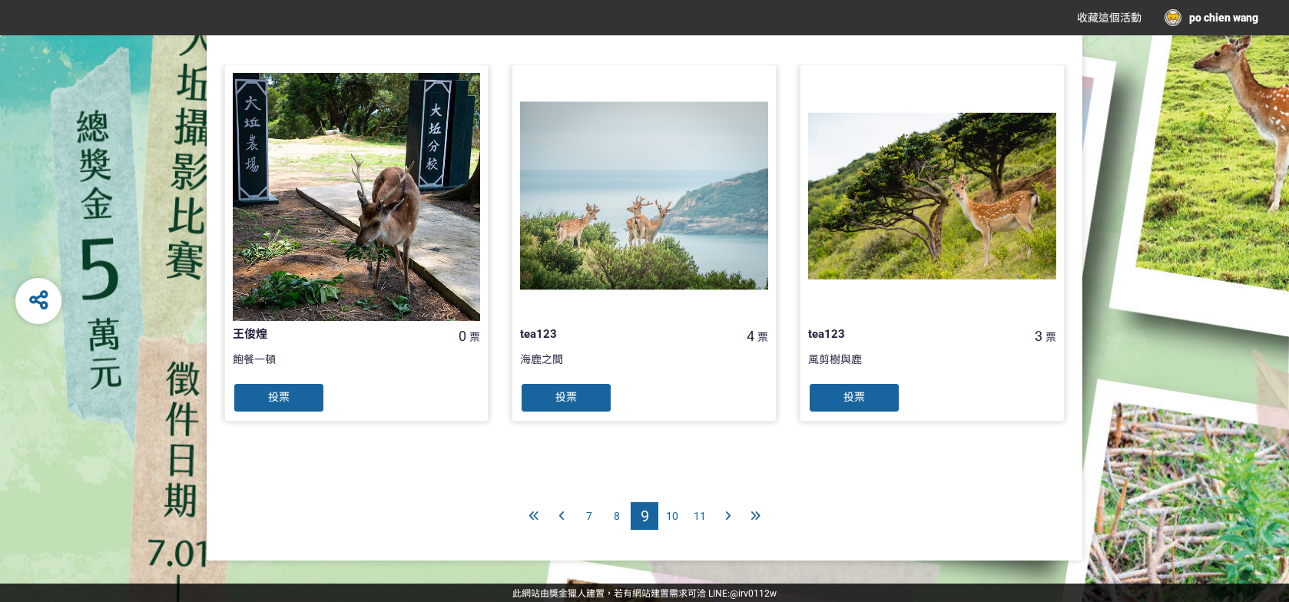
scroll to position [1528, 0]
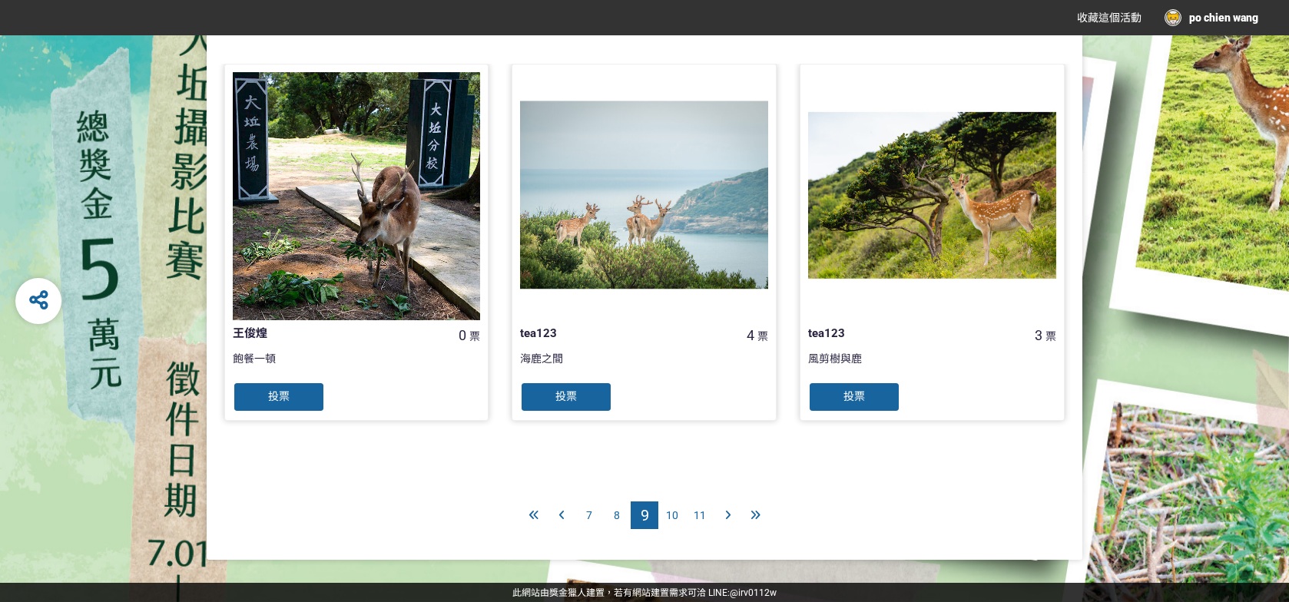
click at [675, 513] on span "10" at bounding box center [672, 515] width 12 height 12
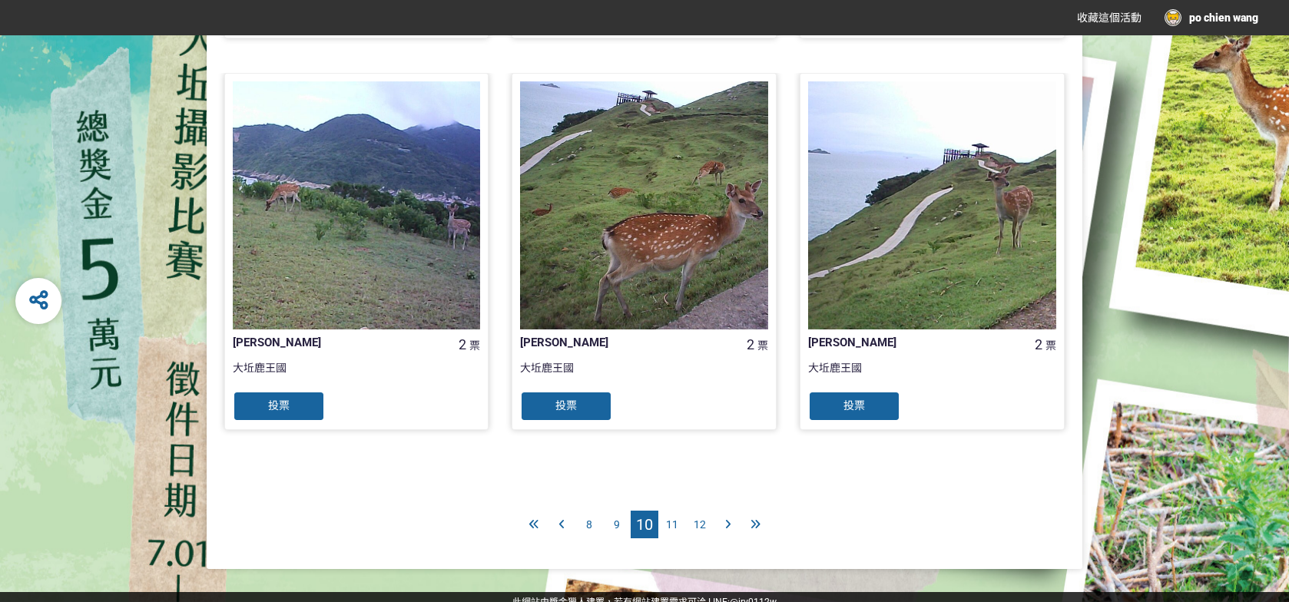
scroll to position [1528, 0]
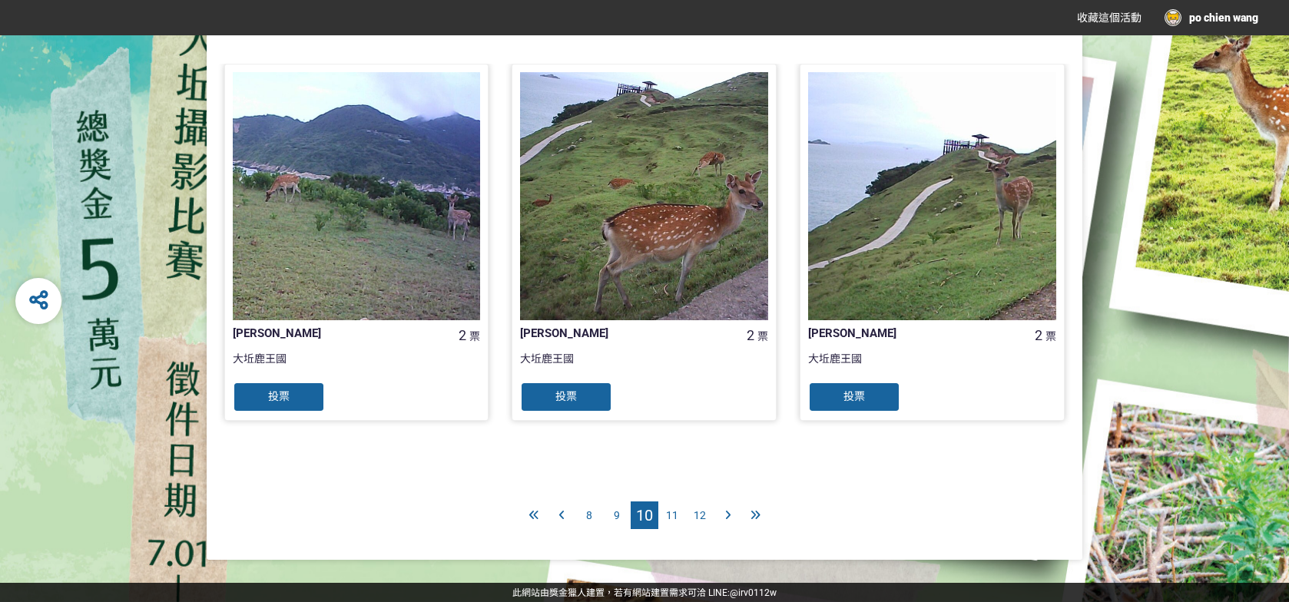
click at [675, 517] on span "11" at bounding box center [672, 515] width 12 height 12
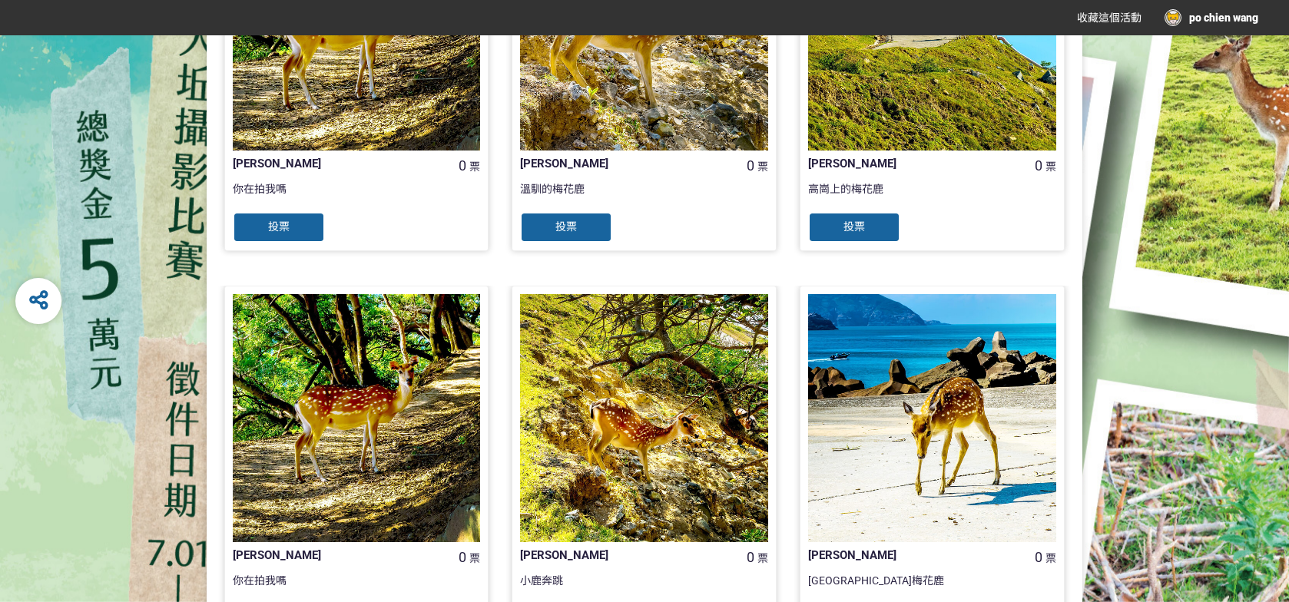
scroll to position [1528, 0]
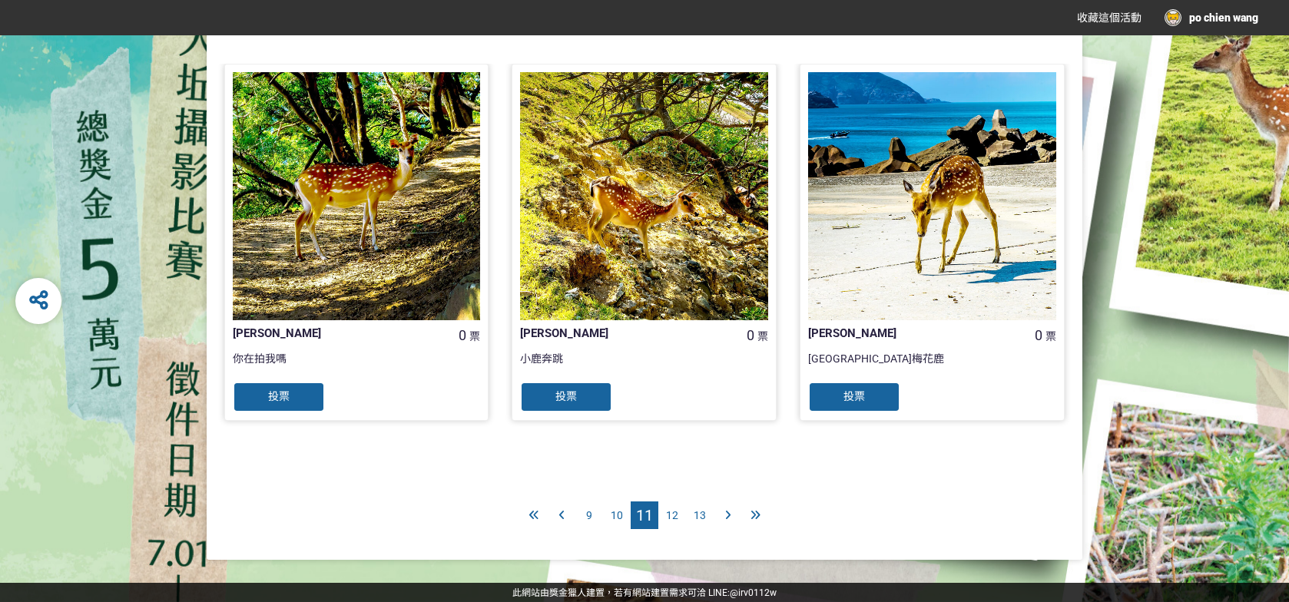
click at [678, 517] on span "12" at bounding box center [672, 515] width 12 height 12
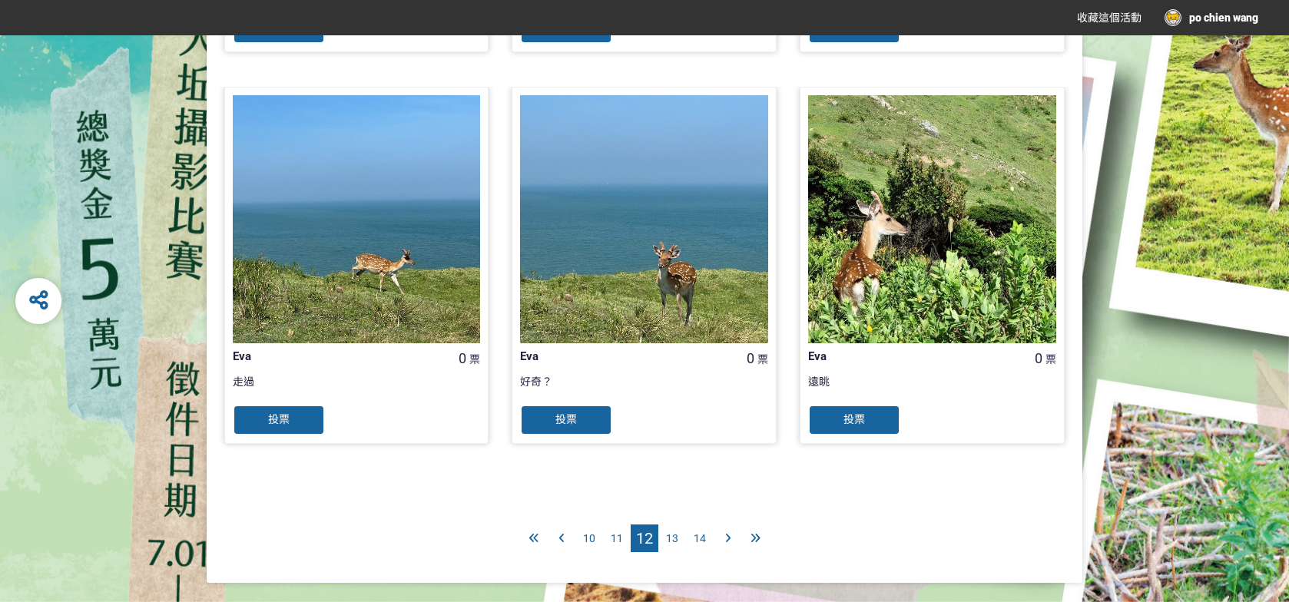
scroll to position [1528, 0]
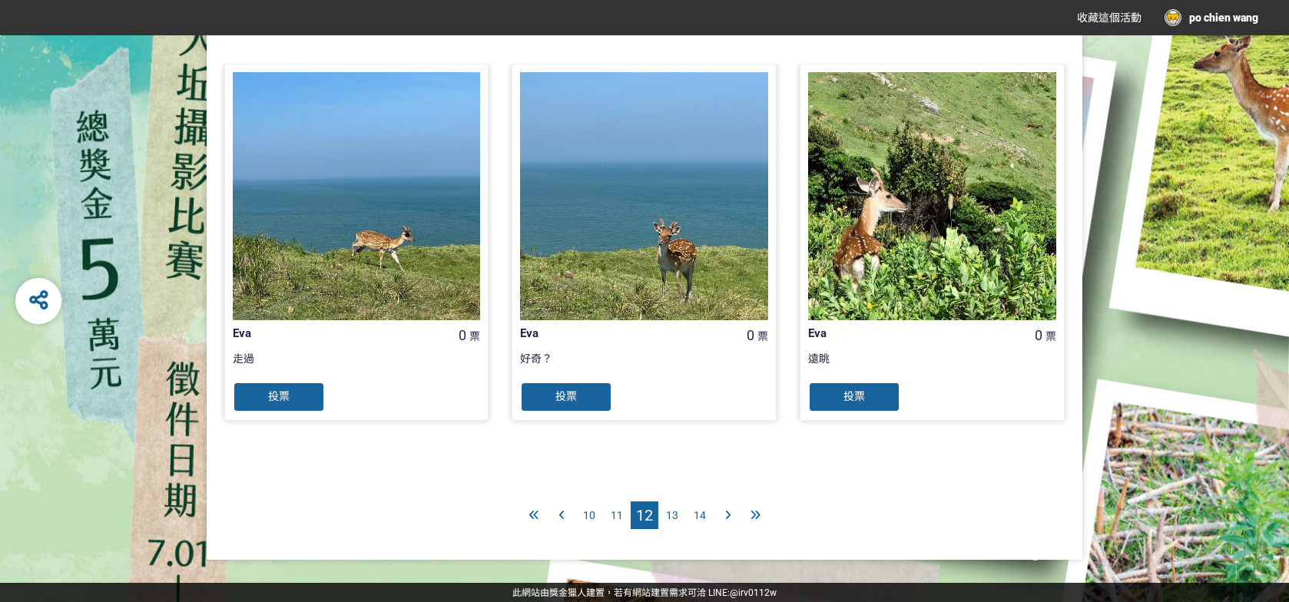
click at [675, 514] on span "13" at bounding box center [672, 515] width 12 height 12
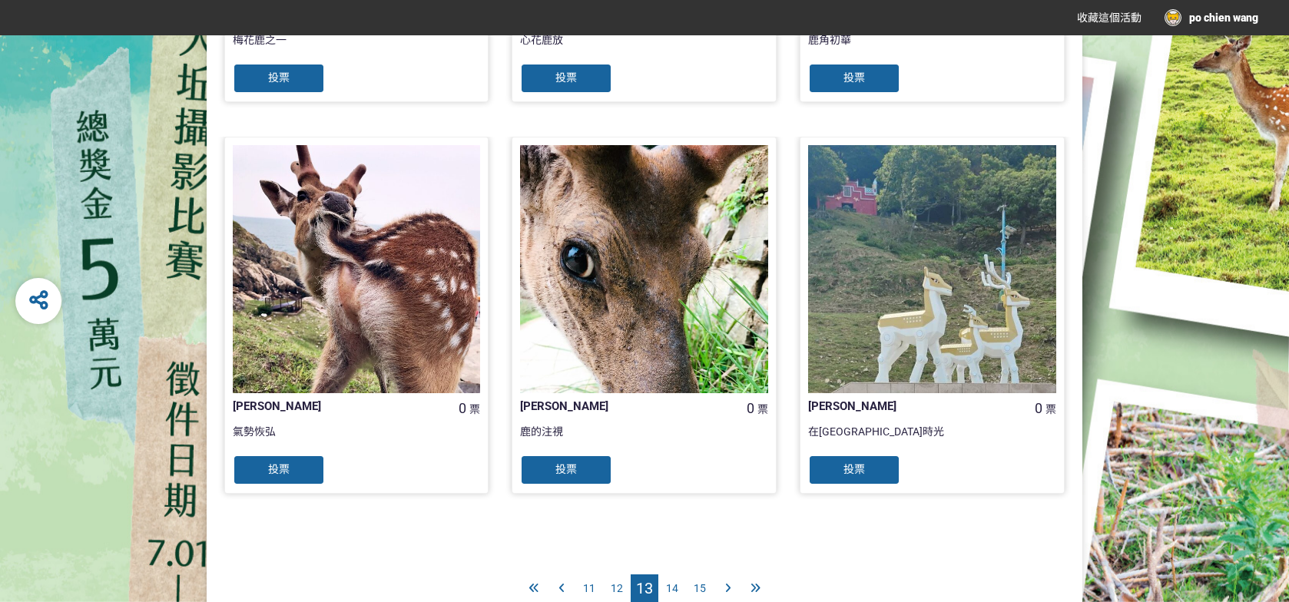
scroll to position [1528, 0]
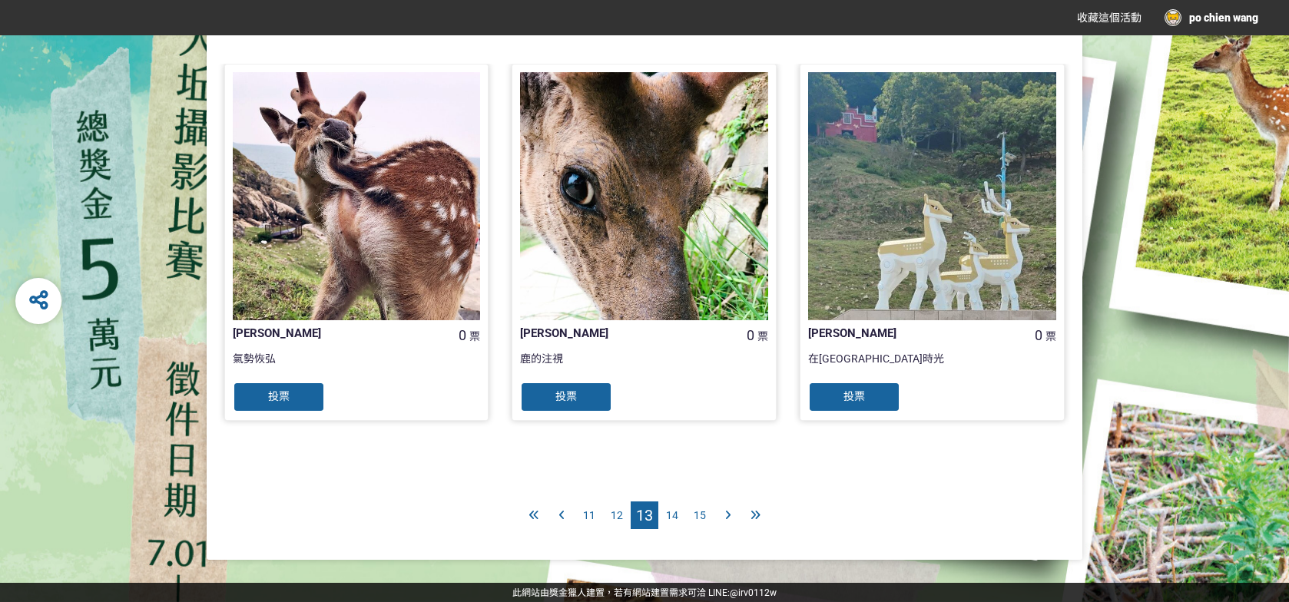
click at [682, 513] on div "14" at bounding box center [673, 516] width 28 height 28
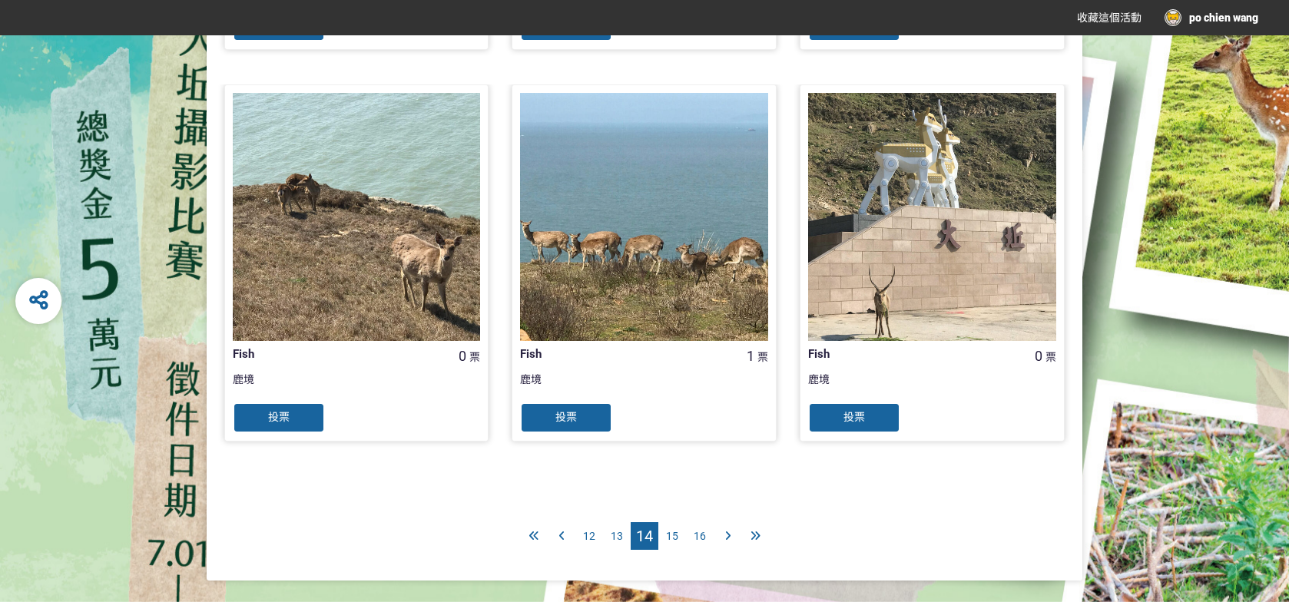
scroll to position [1528, 0]
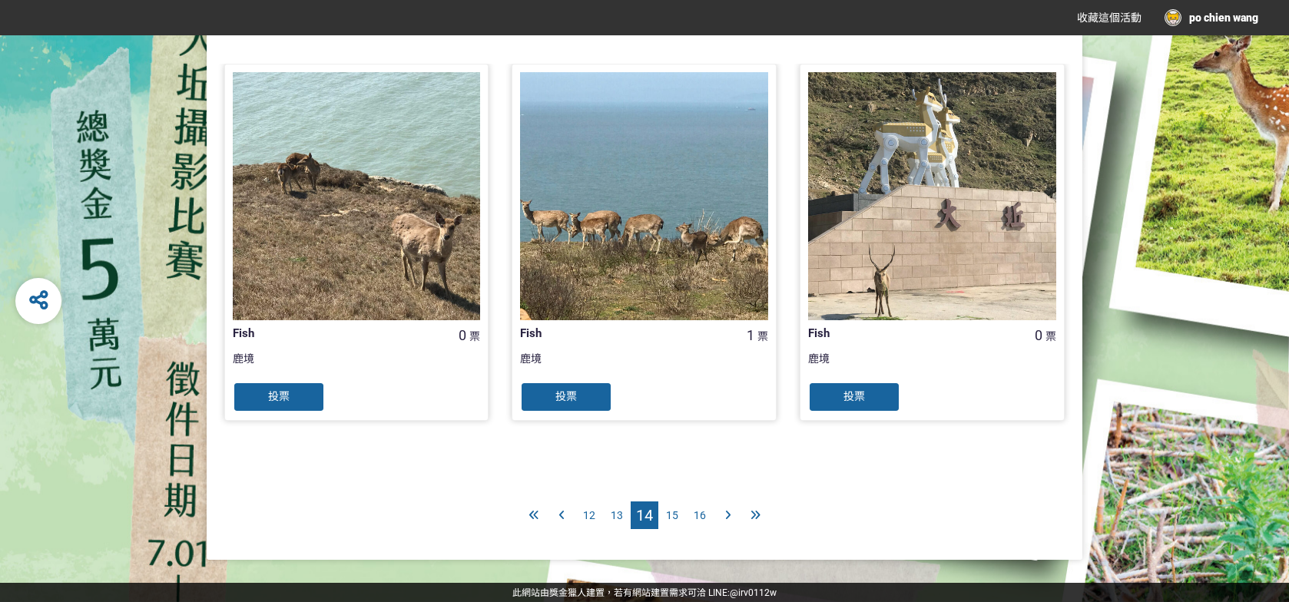
click at [675, 513] on span "15" at bounding box center [672, 515] width 12 height 12
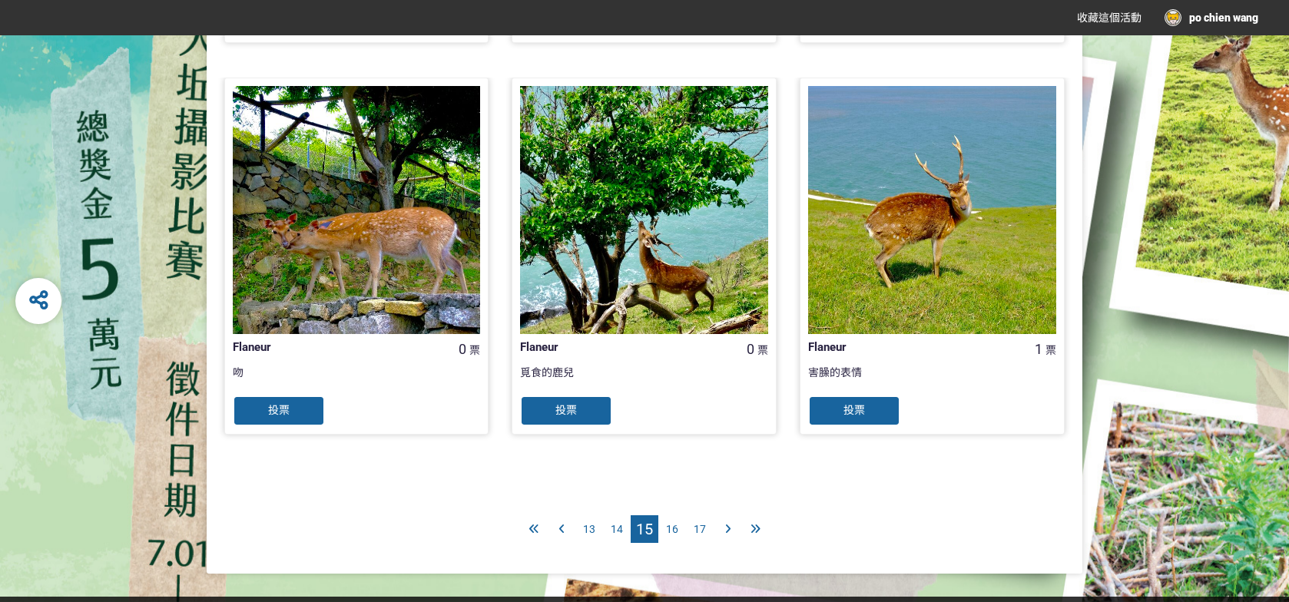
scroll to position [1528, 0]
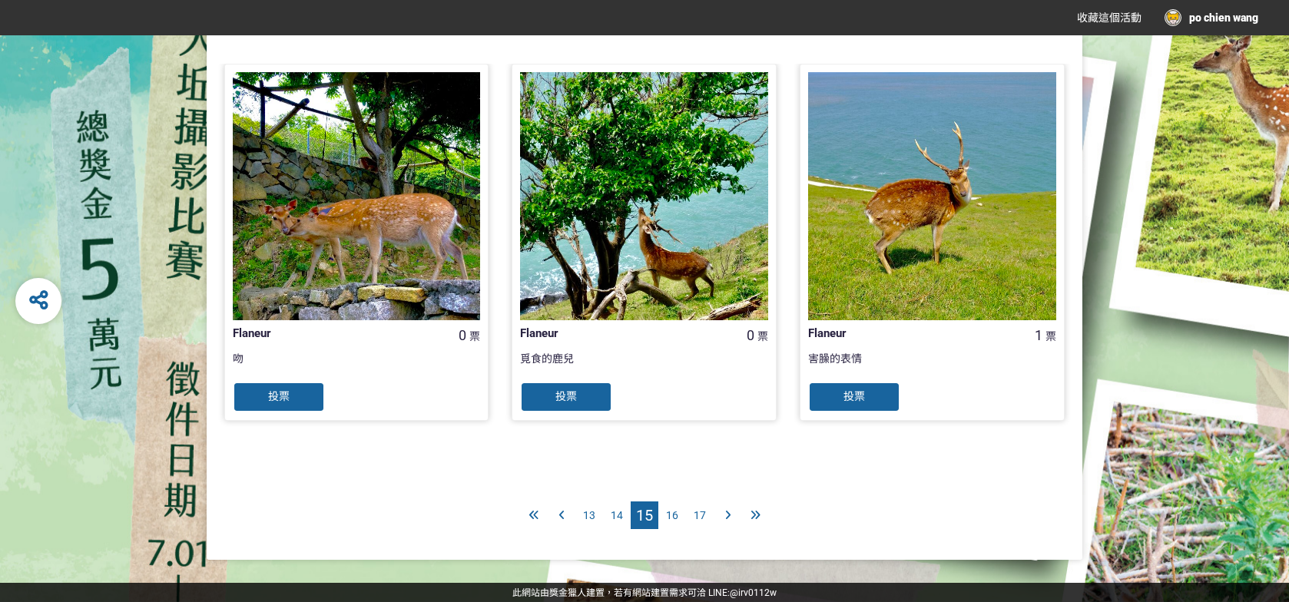
click at [677, 515] on span "16" at bounding box center [672, 515] width 12 height 12
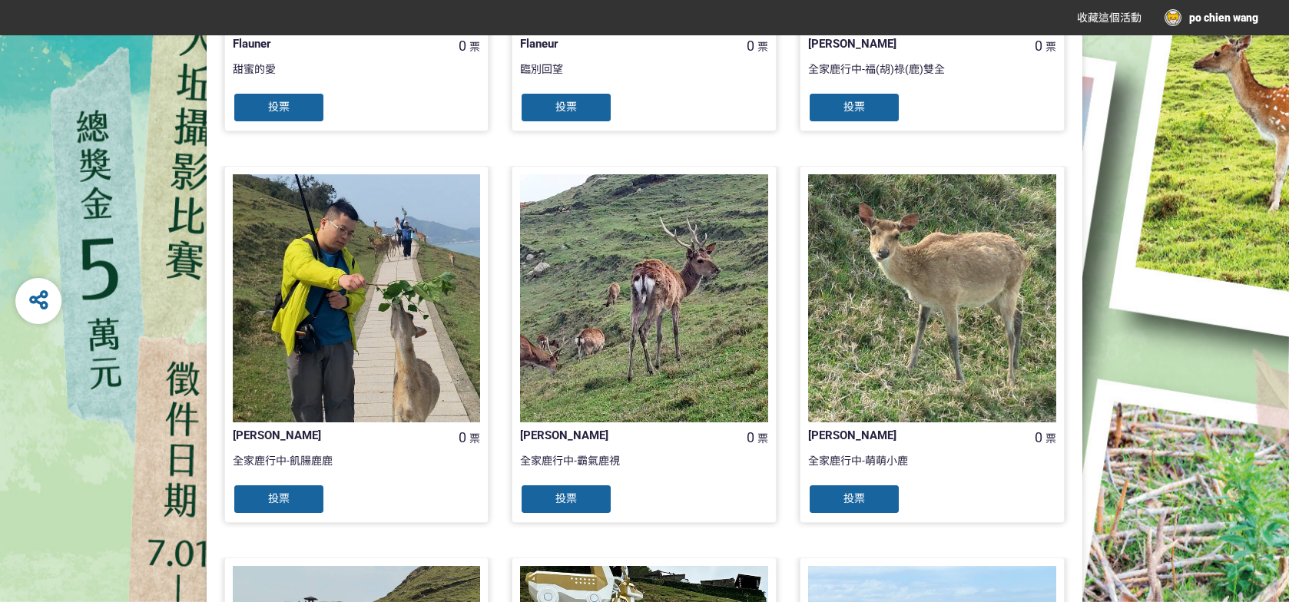
scroll to position [692, 0]
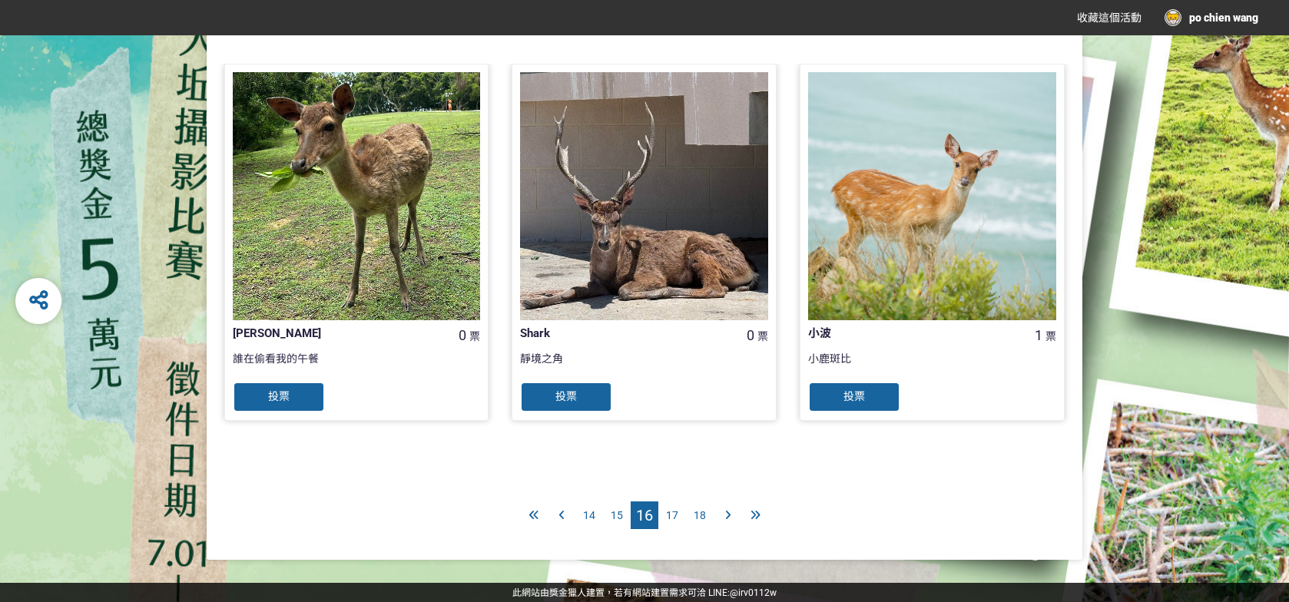
click at [675, 517] on span "17" at bounding box center [672, 515] width 12 height 12
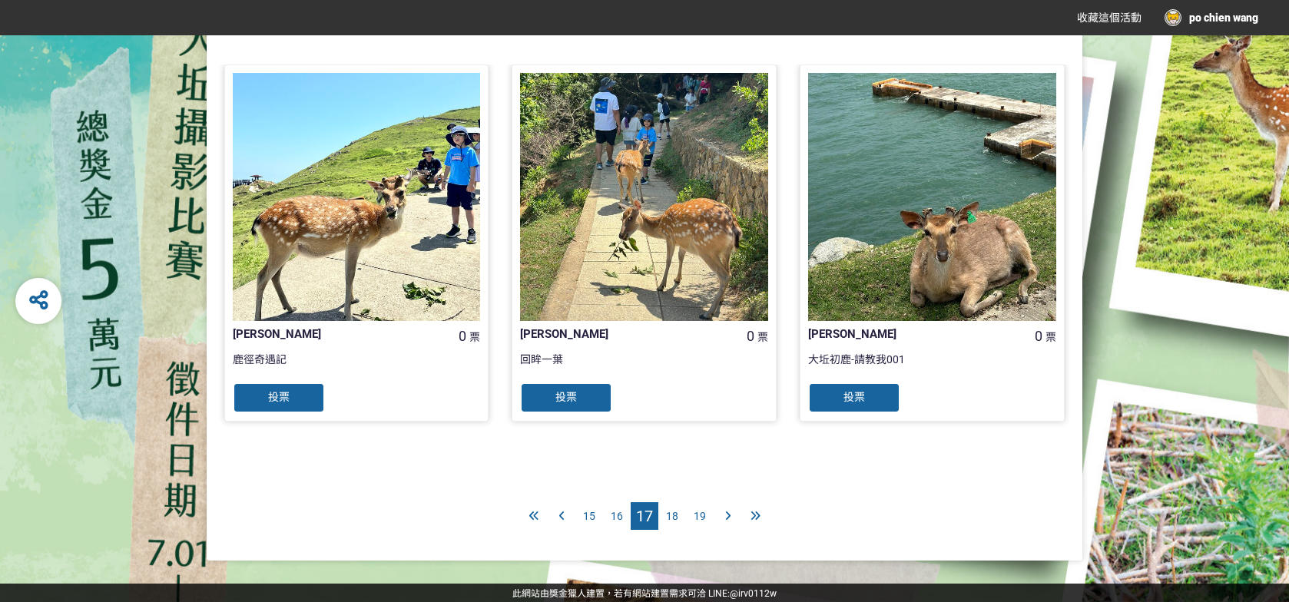
scroll to position [1528, 0]
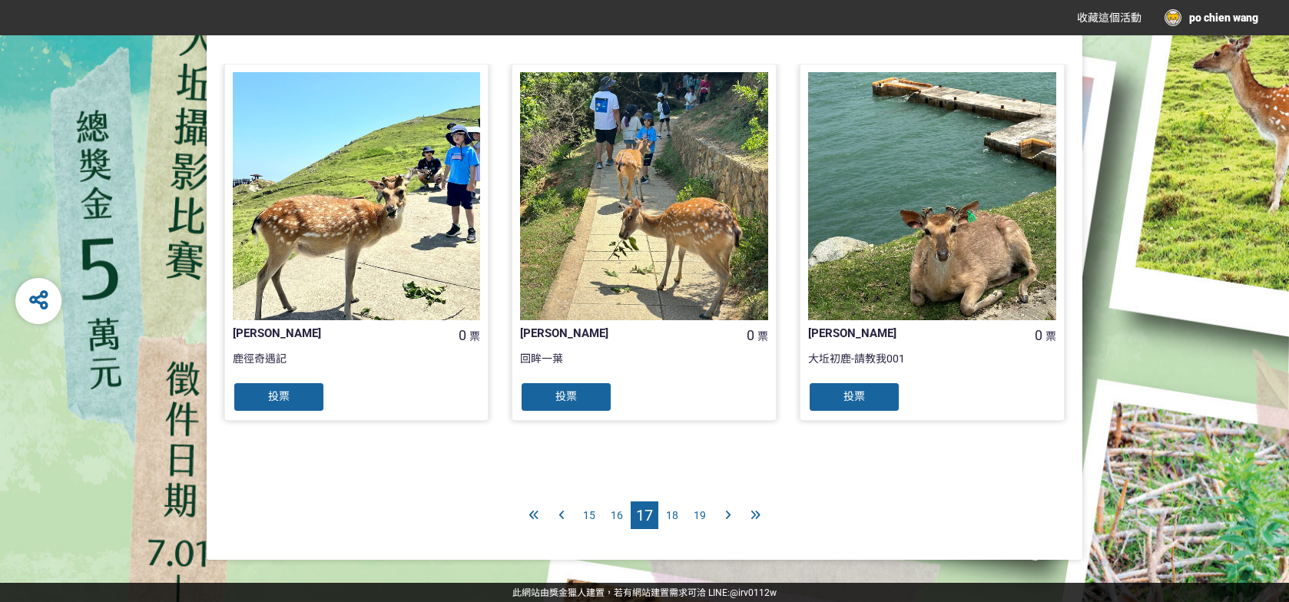
click at [702, 511] on span "19" at bounding box center [700, 515] width 12 height 12
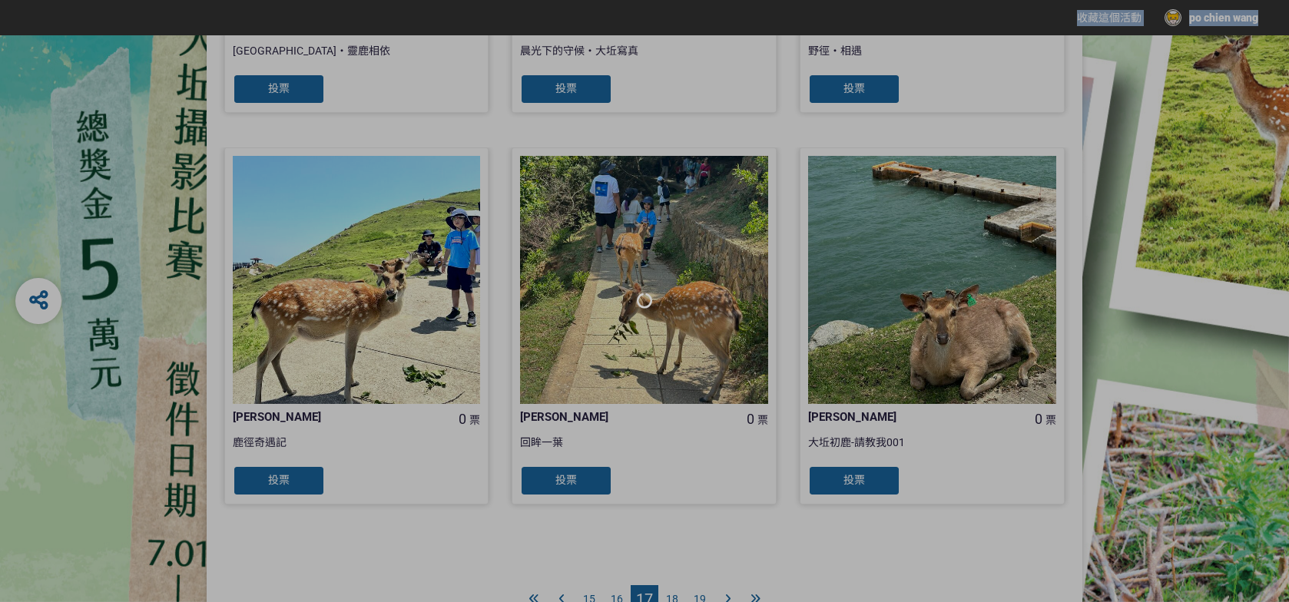
click at [702, 511] on div at bounding box center [644, 301] width 1289 height 602
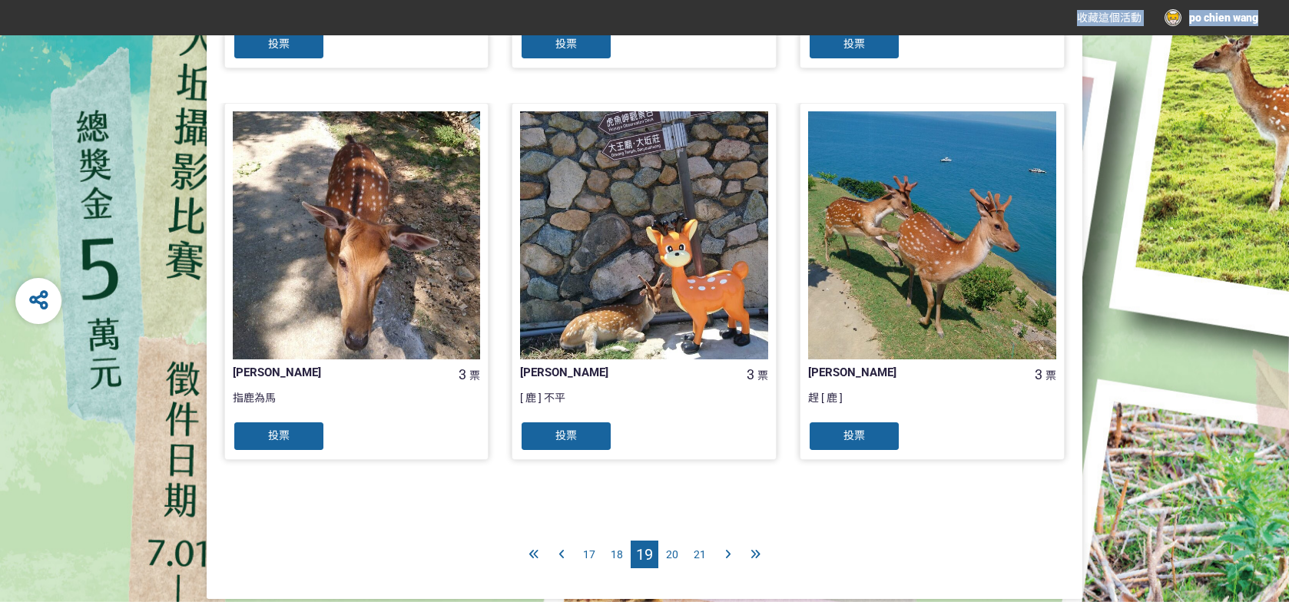
scroll to position [1528, 0]
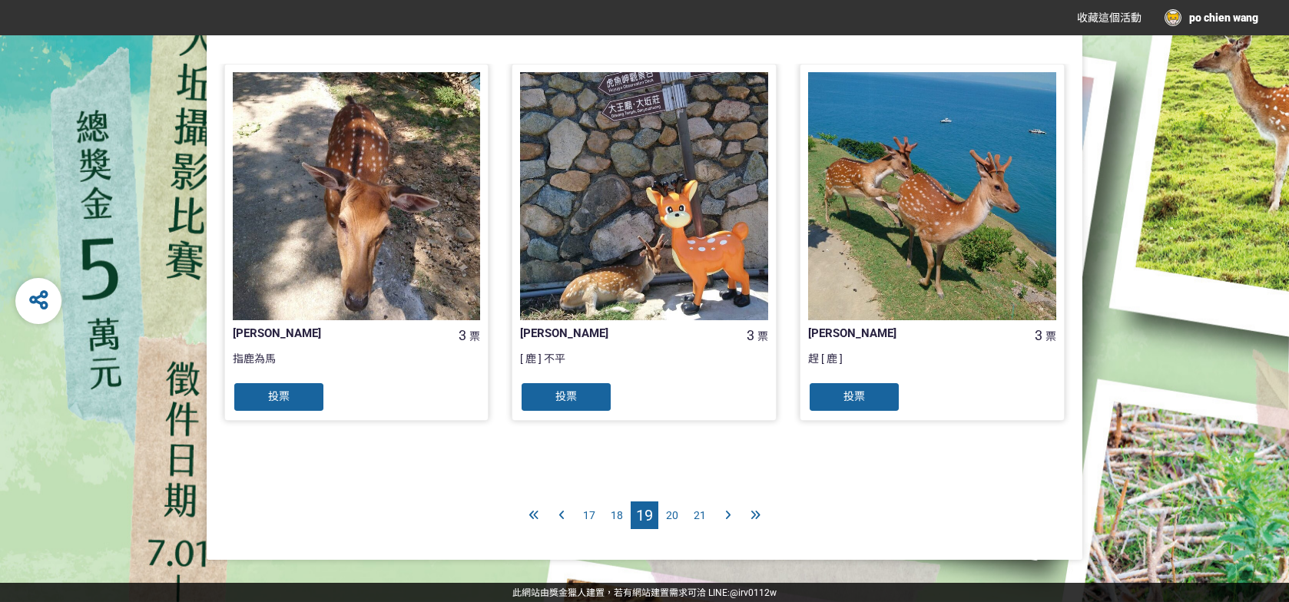
click at [756, 516] on icon at bounding box center [756, 515] width 10 height 11
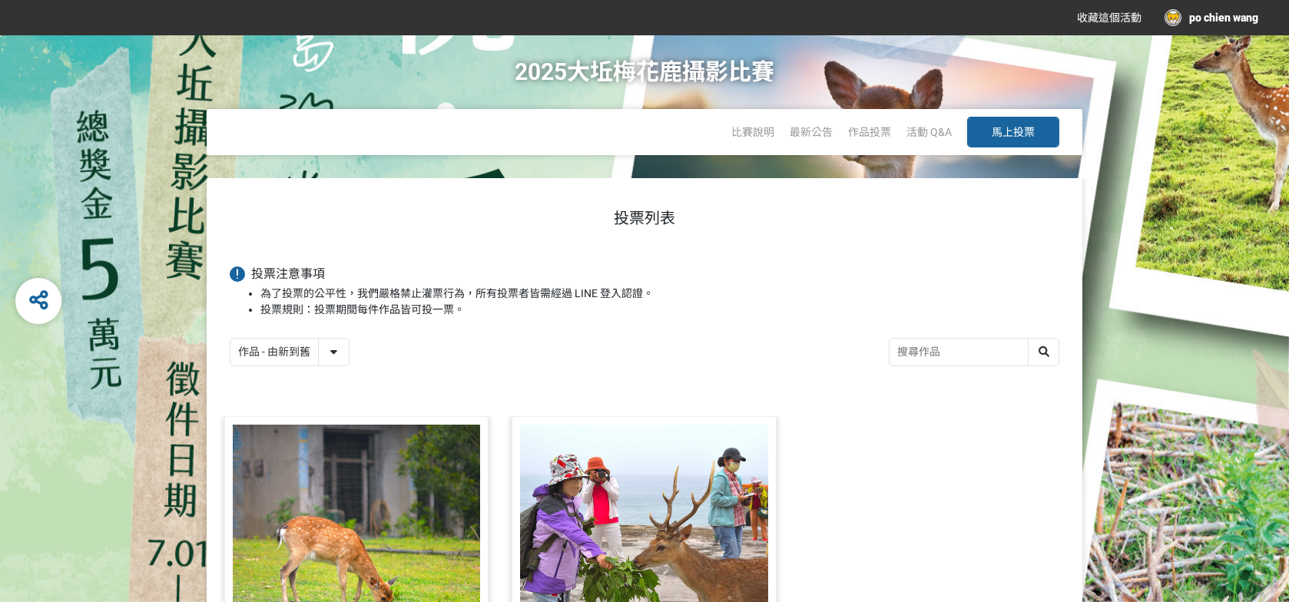
scroll to position [353, 0]
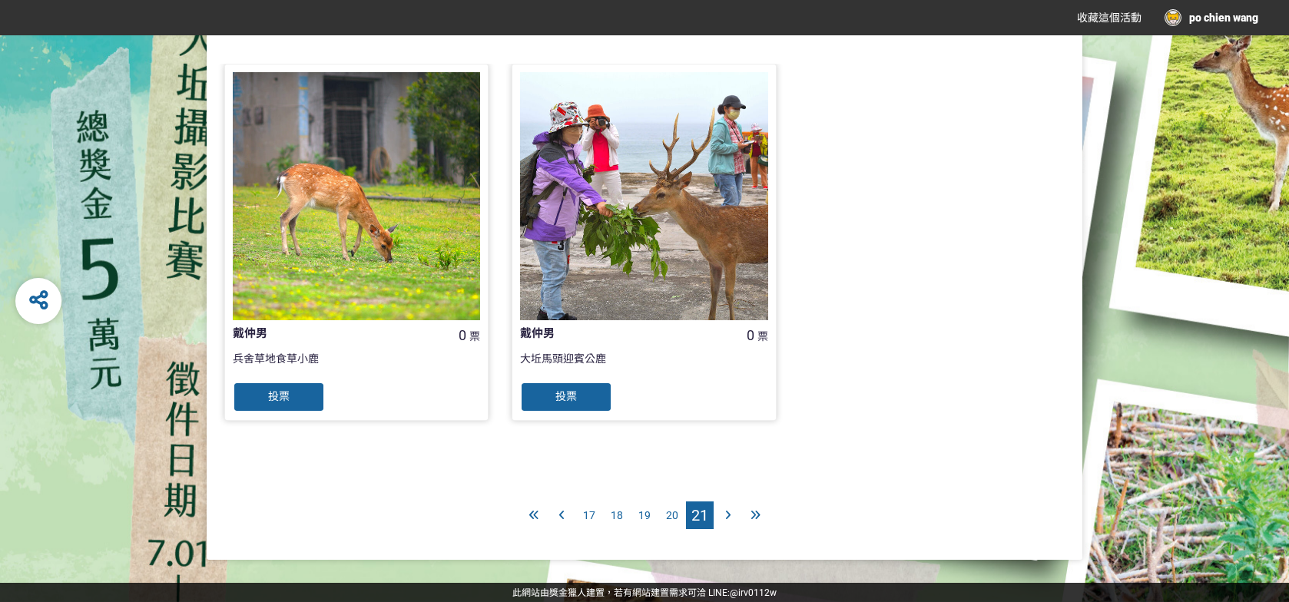
click at [672, 516] on span "20" at bounding box center [672, 515] width 12 height 12
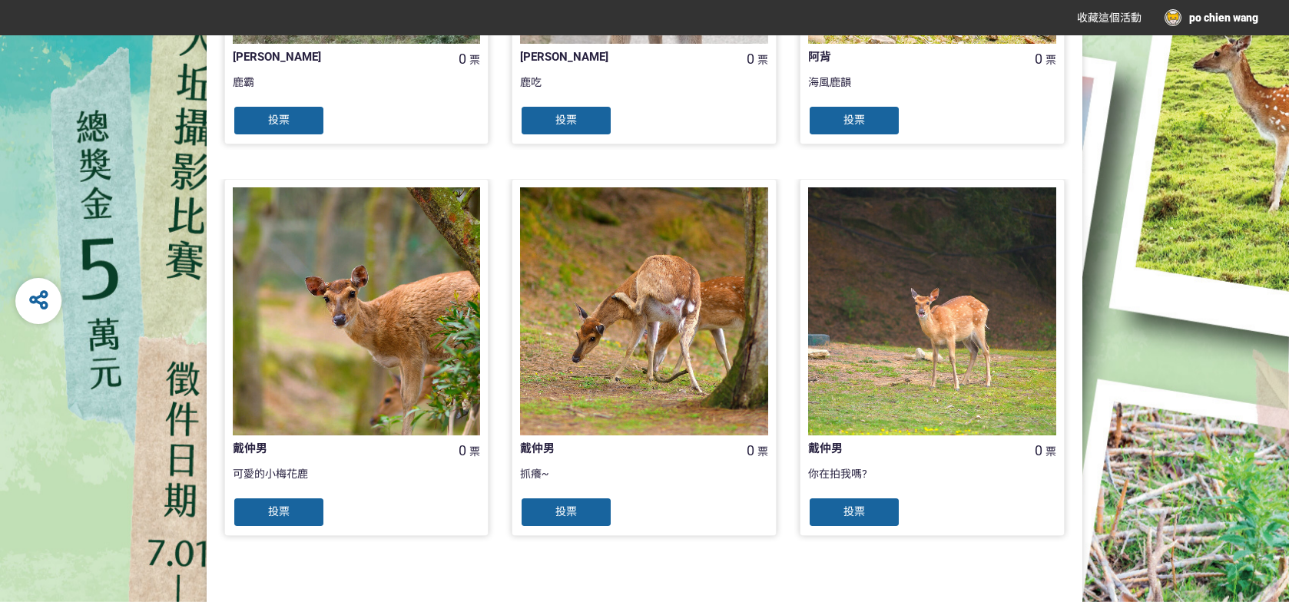
scroll to position [1528, 0]
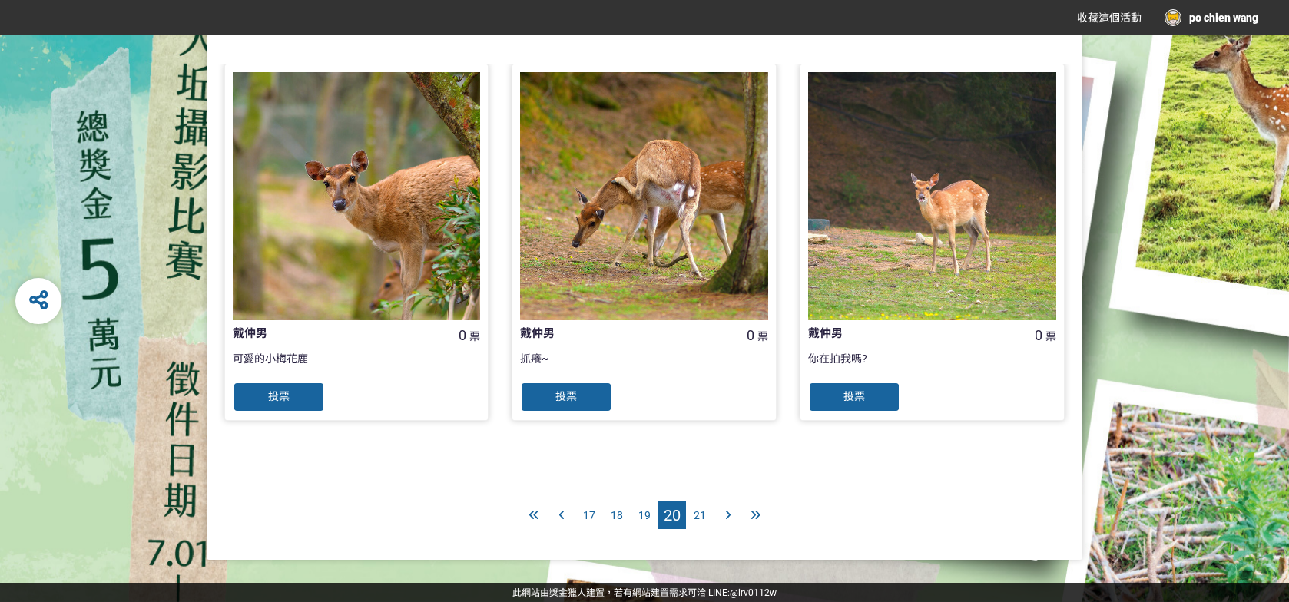
click at [530, 513] on icon at bounding box center [533, 515] width 9 height 11
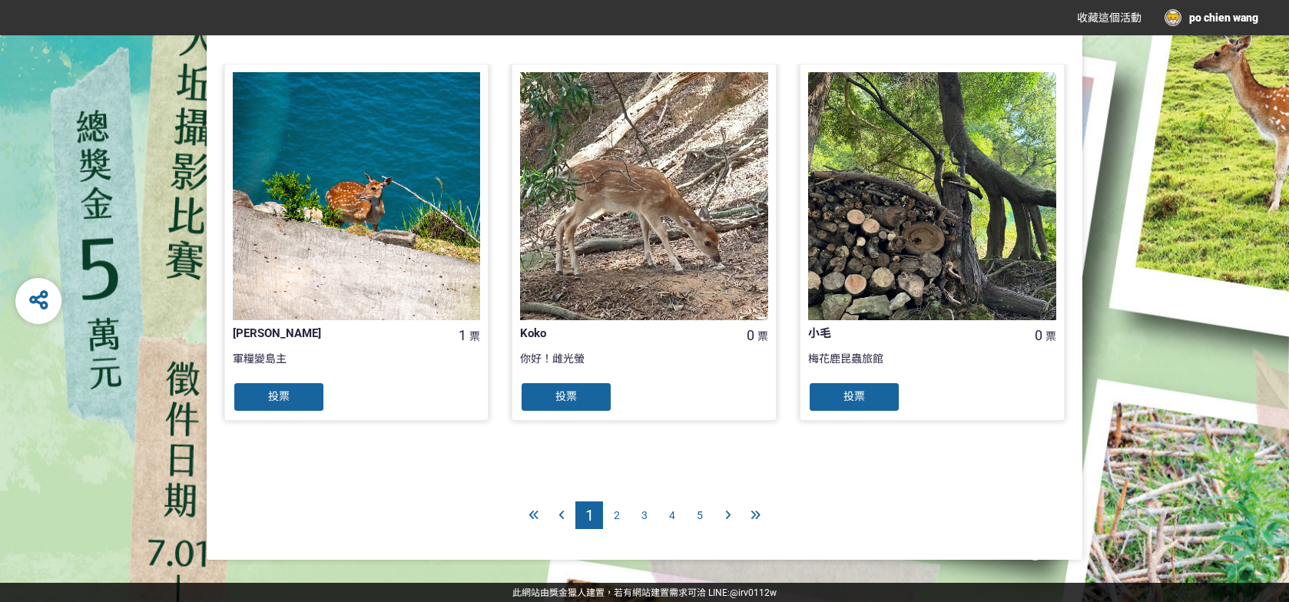
click at [647, 517] on span "3" at bounding box center [645, 515] width 6 height 12
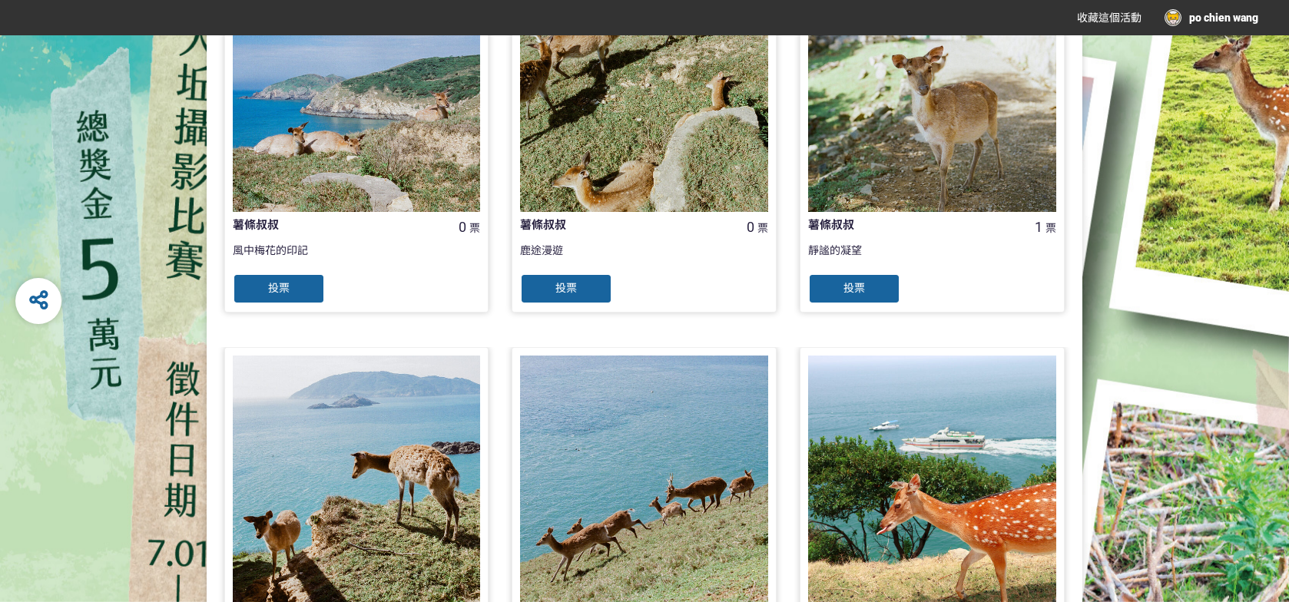
scroll to position [231, 0]
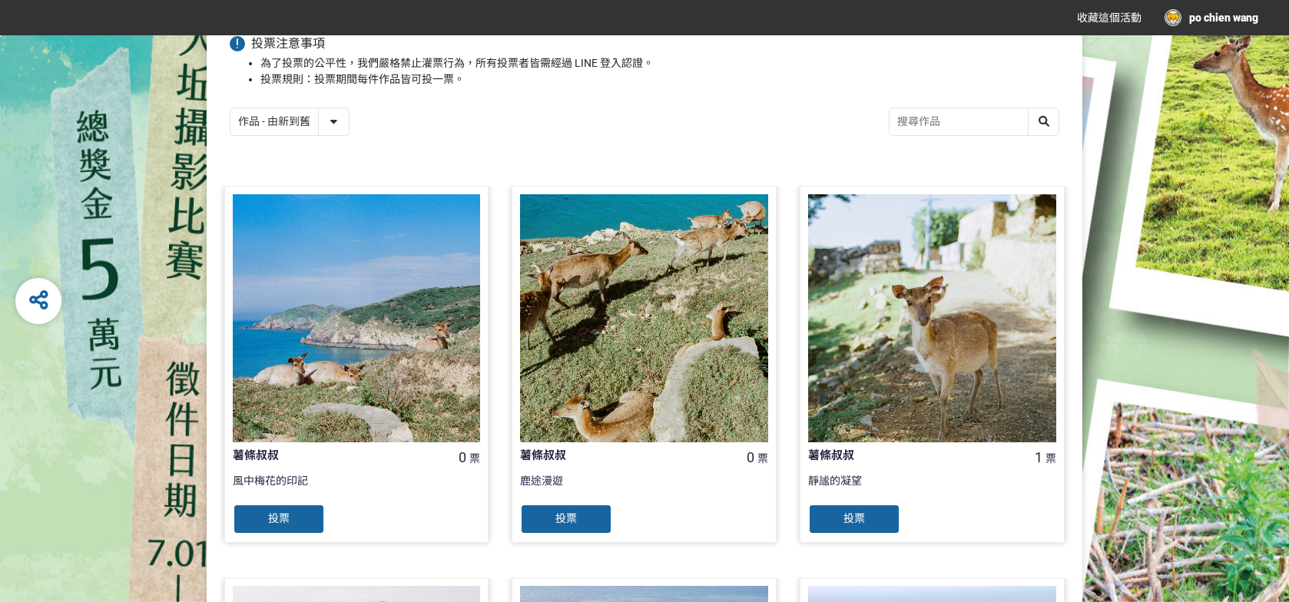
click at [682, 365] on div at bounding box center [644, 318] width 248 height 248
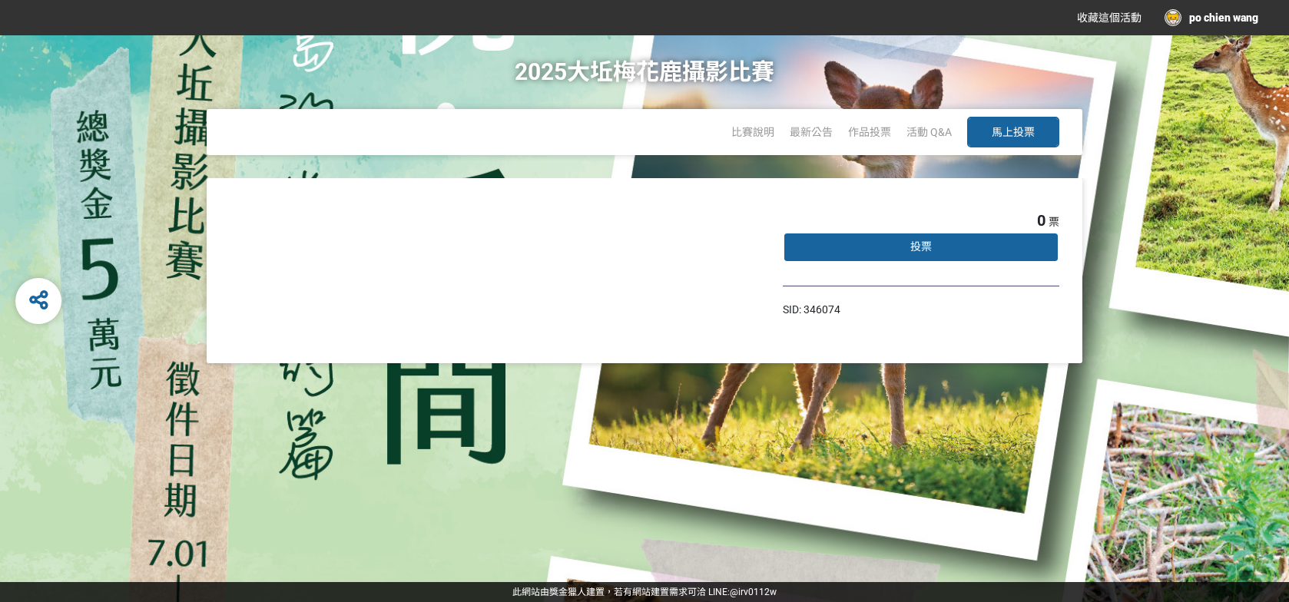
click at [175, 149] on div "比賽說明 最新公告 作品投票 活動 Q&A 馬上投票" at bounding box center [645, 132] width 1228 height 46
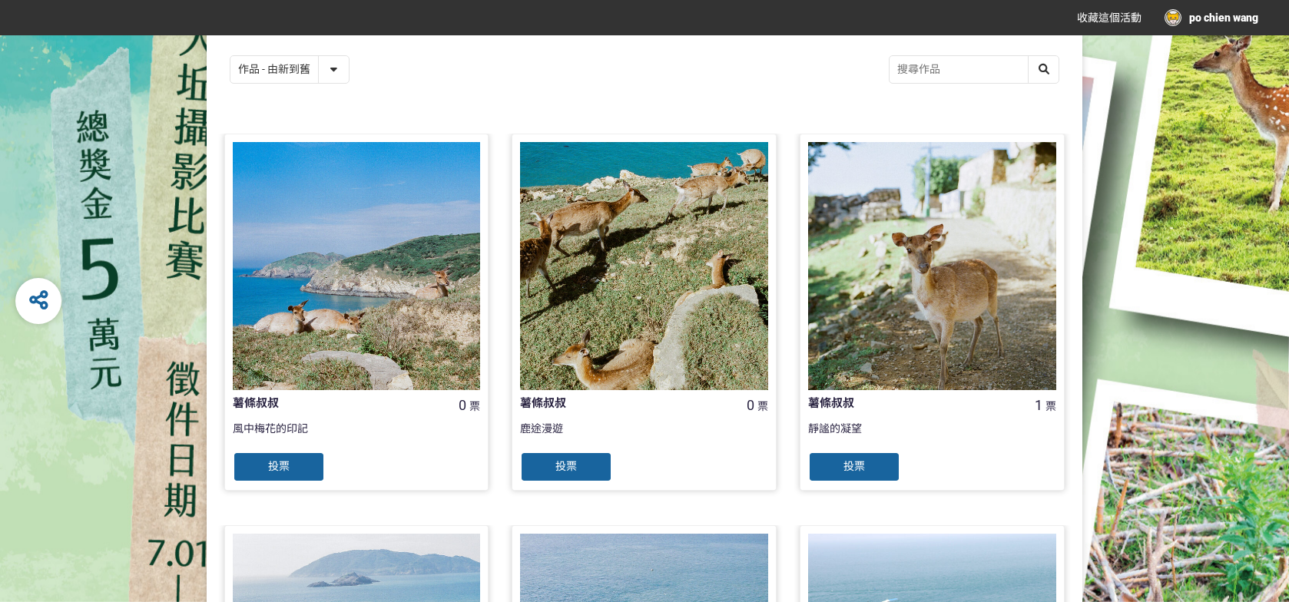
scroll to position [307, 0]
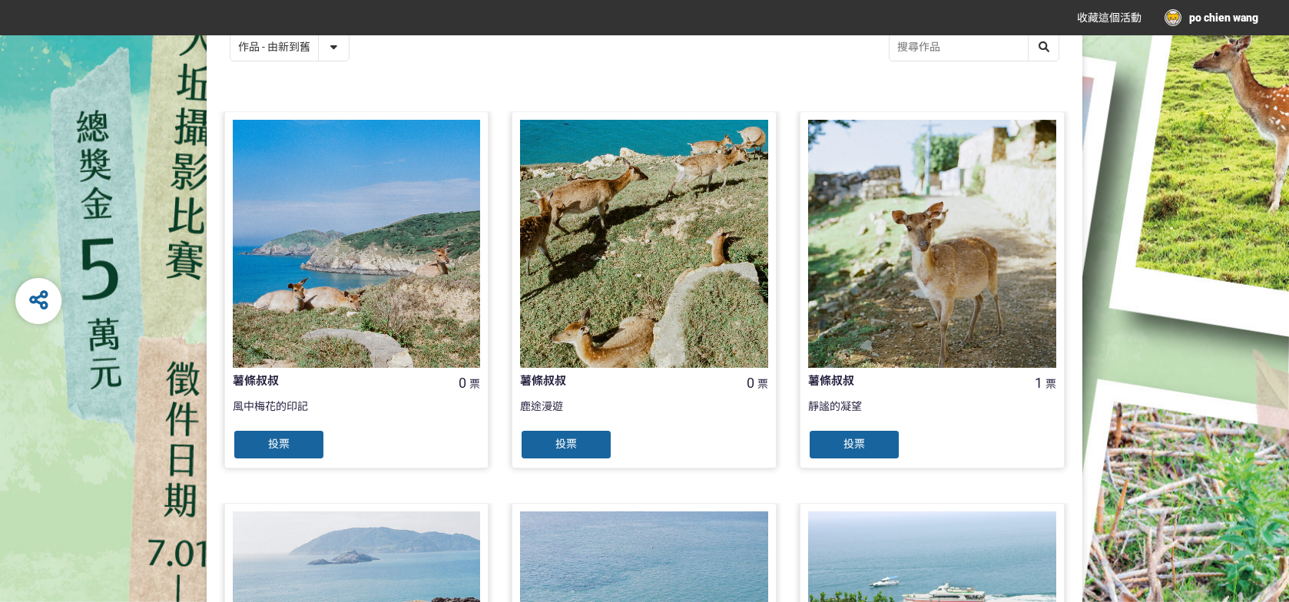
scroll to position [307, 0]
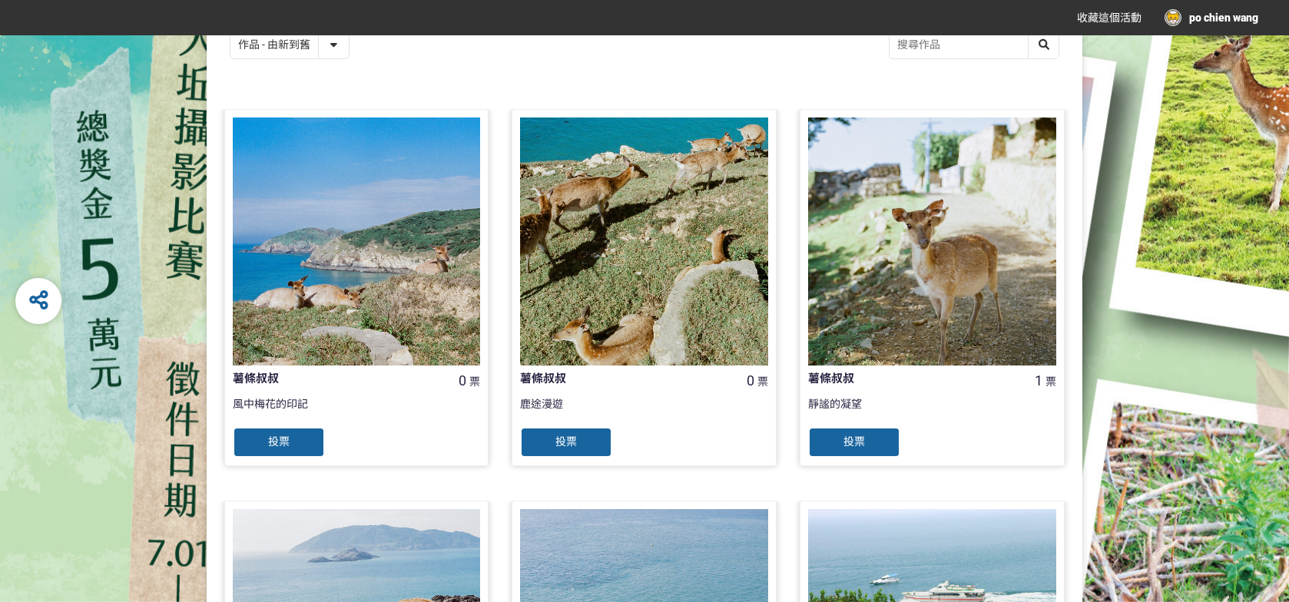
click at [561, 432] on div "投票" at bounding box center [566, 442] width 92 height 31
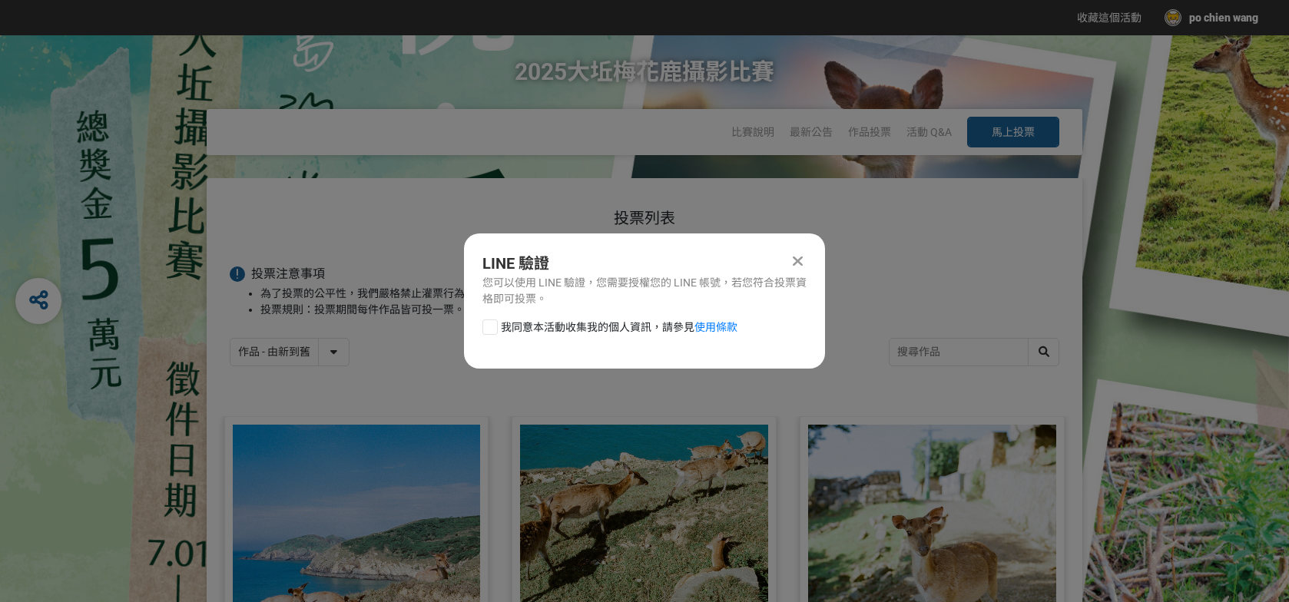
scroll to position [0, 0]
click at [726, 296] on div "您可以使用 LINE 驗證，您需要授權您的 LINE 帳號，若您符合投票資格即可投票。" at bounding box center [645, 291] width 324 height 32
click at [489, 327] on div at bounding box center [490, 327] width 15 height 15
checkbox input "true"
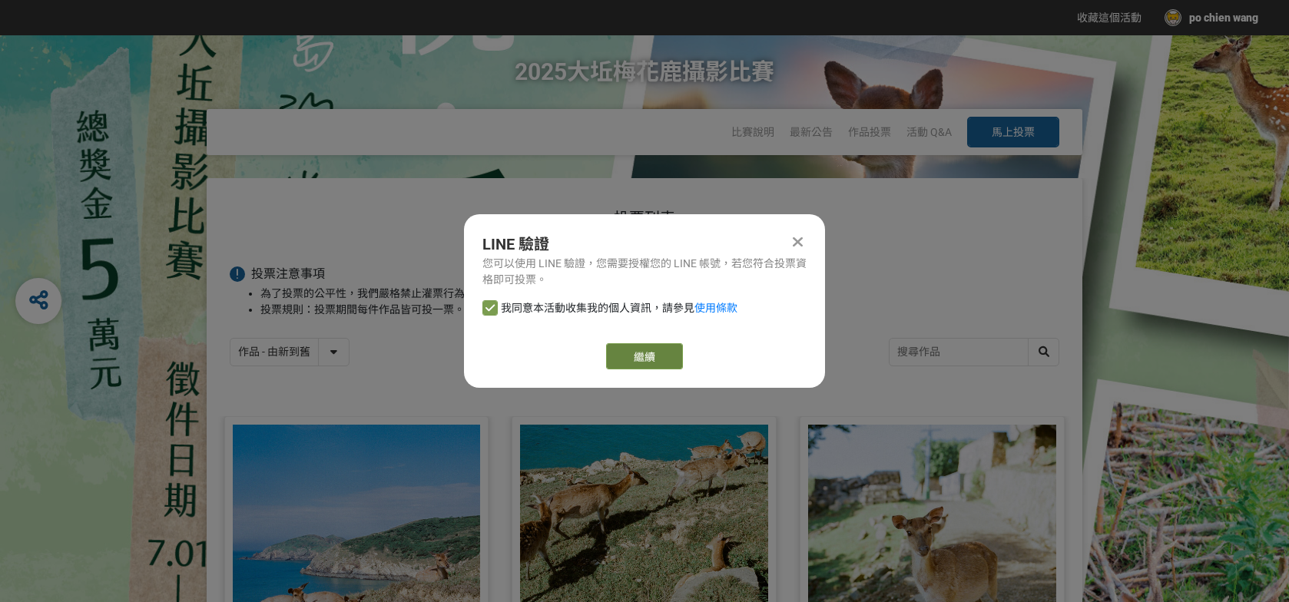
click at [649, 353] on link "繼續" at bounding box center [644, 356] width 77 height 26
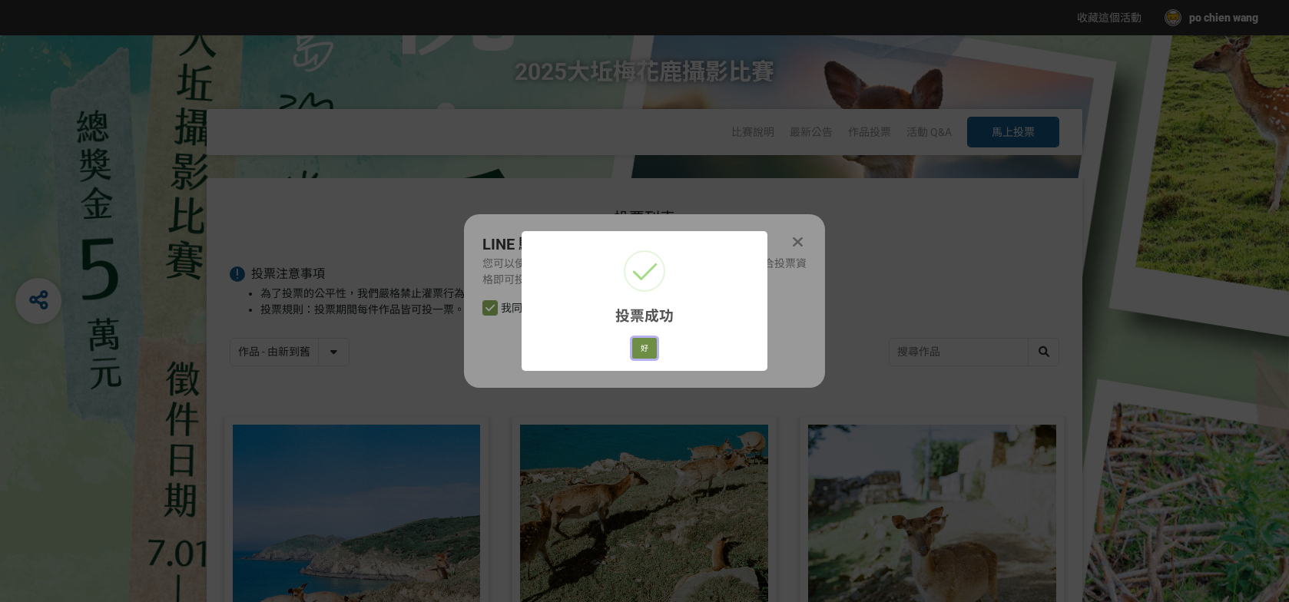
click at [646, 348] on button "好" at bounding box center [644, 349] width 25 height 22
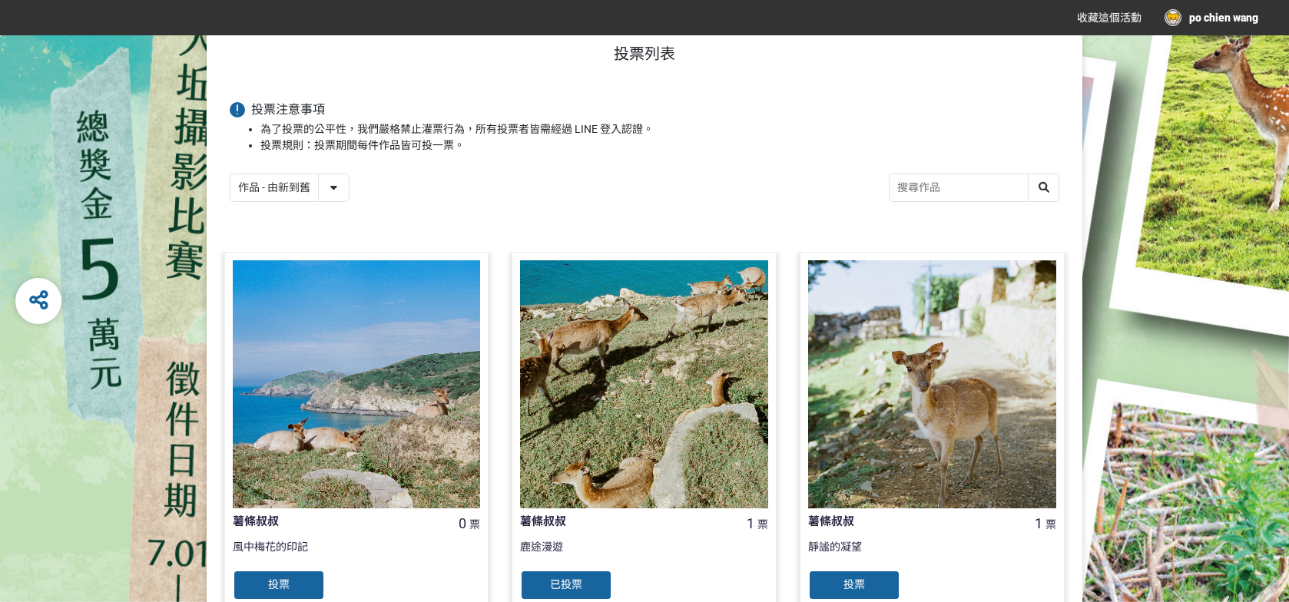
scroll to position [220, 0]
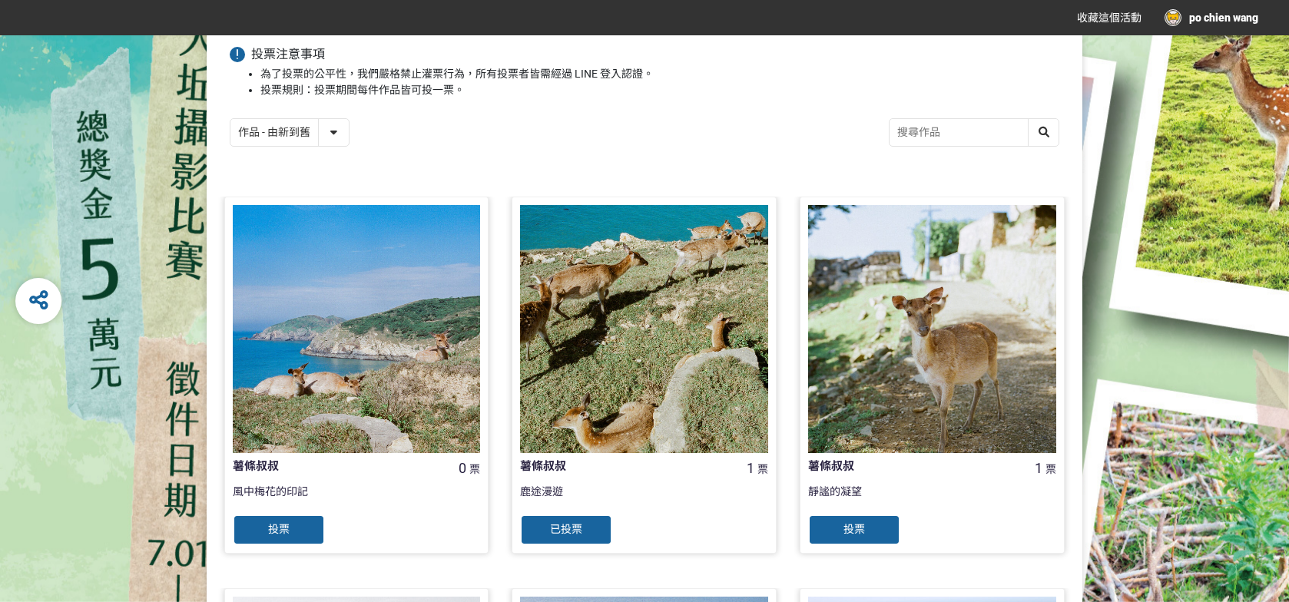
click at [300, 539] on div "投票" at bounding box center [279, 530] width 92 height 31
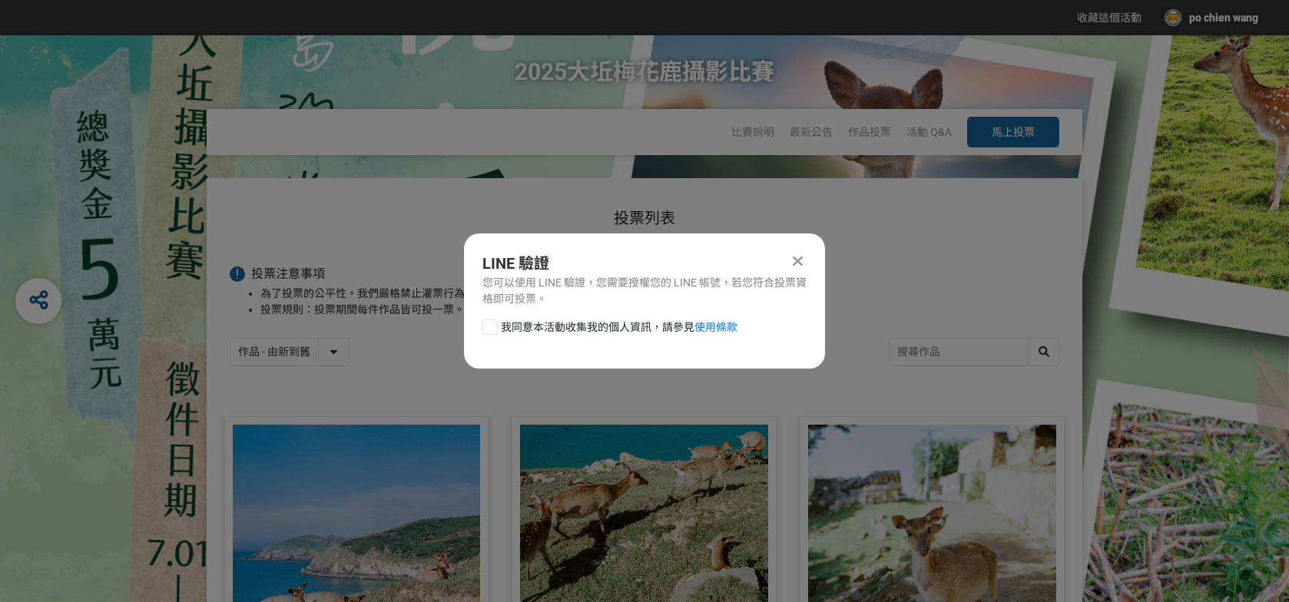
scroll to position [0, 0]
click at [489, 331] on div at bounding box center [490, 327] width 15 height 15
checkbox input "true"
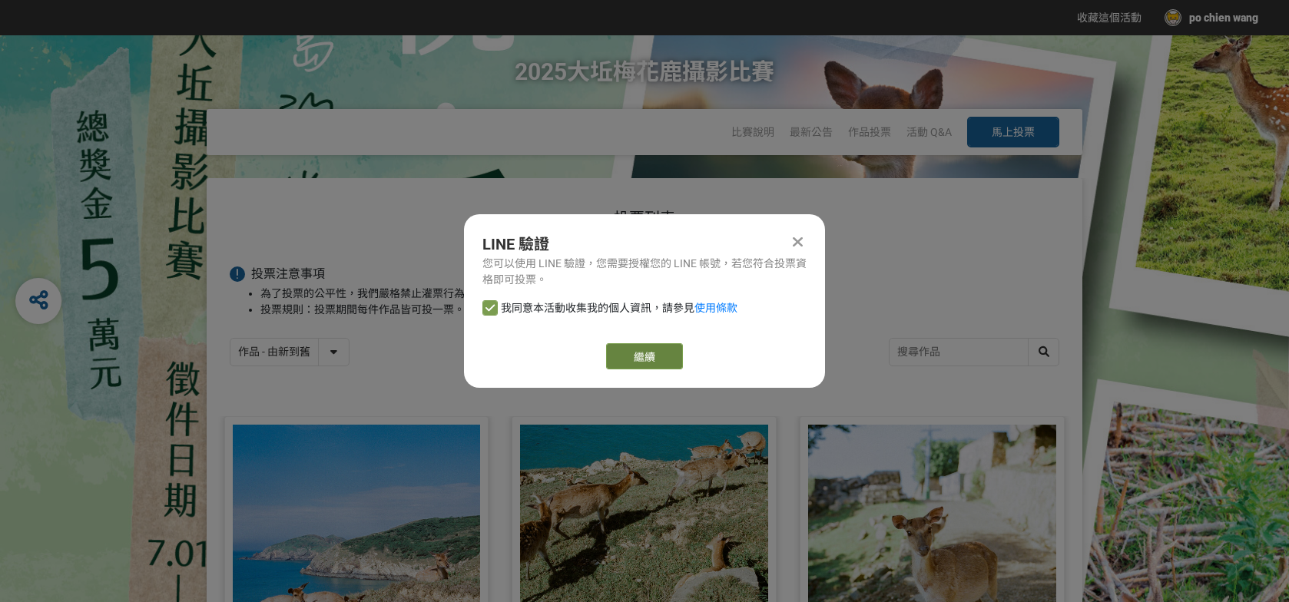
click at [653, 360] on button "繼續" at bounding box center [644, 356] width 77 height 26
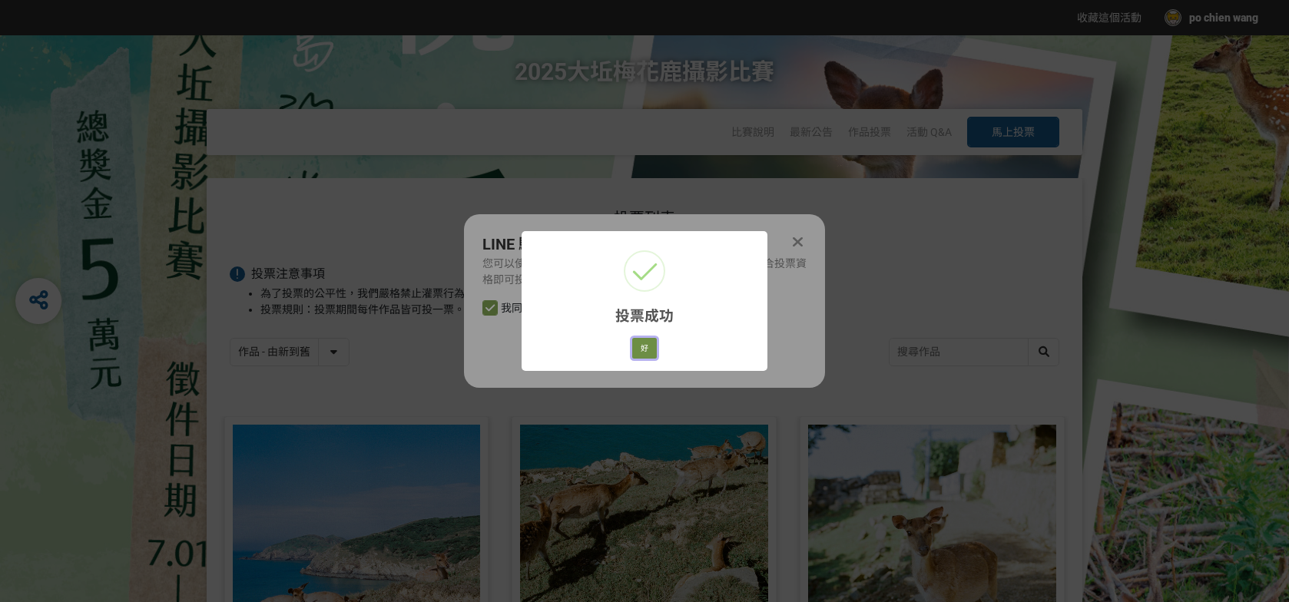
click at [644, 347] on button "好" at bounding box center [644, 349] width 25 height 22
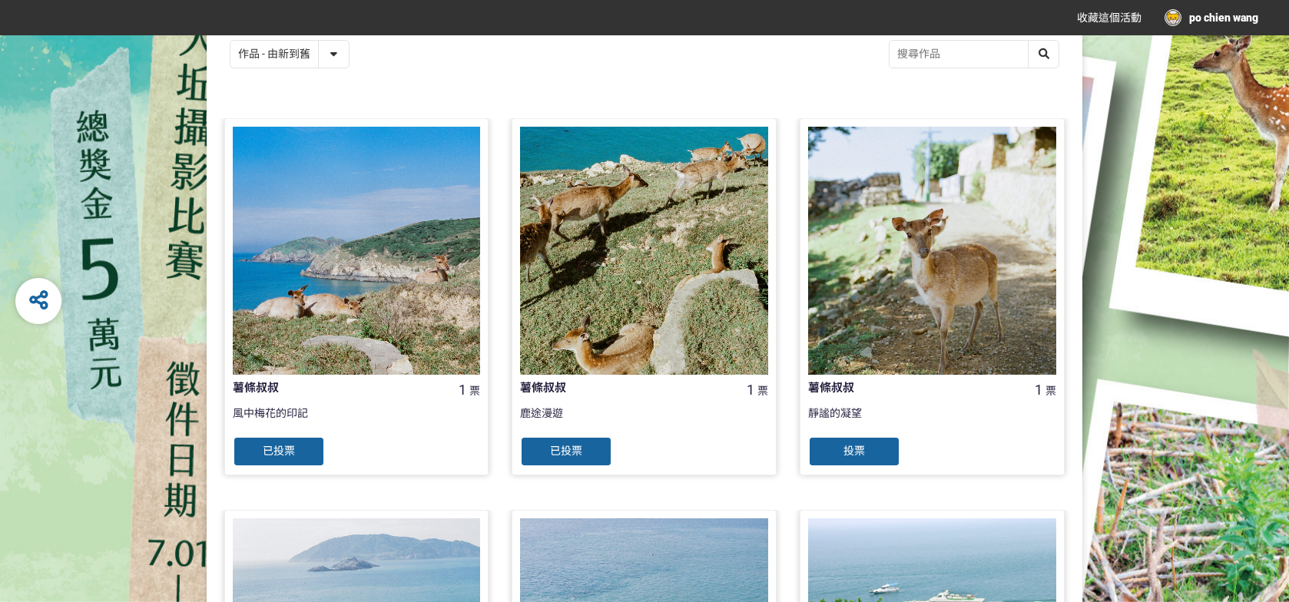
scroll to position [406, 0]
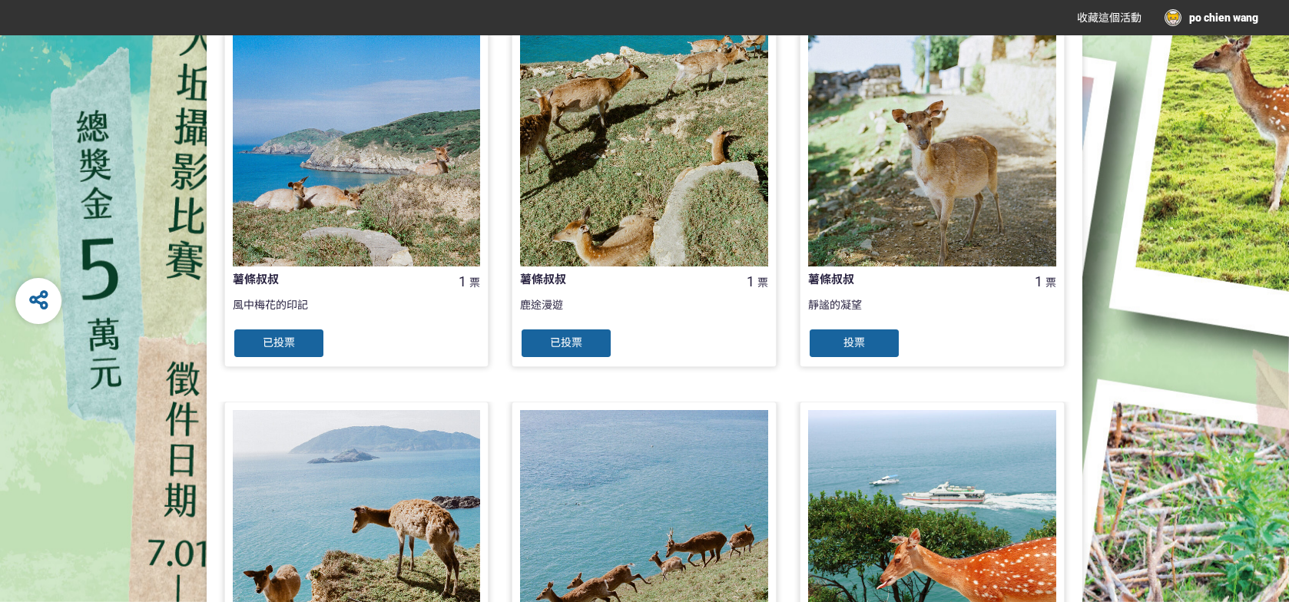
click at [839, 336] on div "投票" at bounding box center [854, 343] width 92 height 31
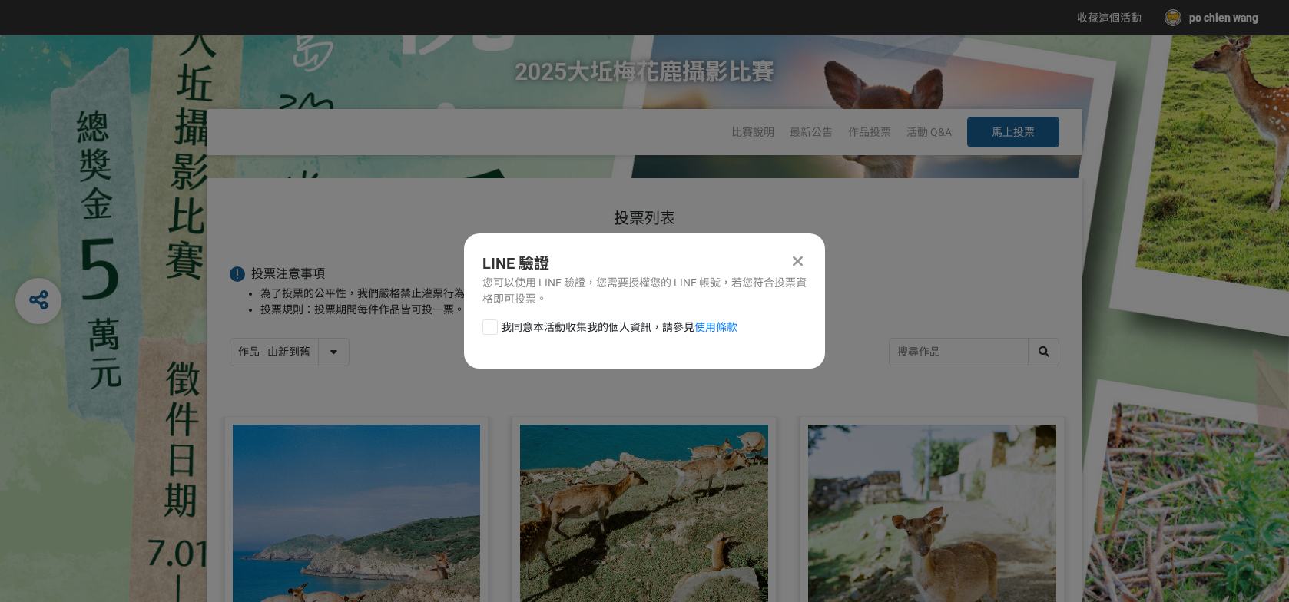
scroll to position [0, 0]
click at [486, 330] on div at bounding box center [490, 327] width 15 height 15
checkbox input "true"
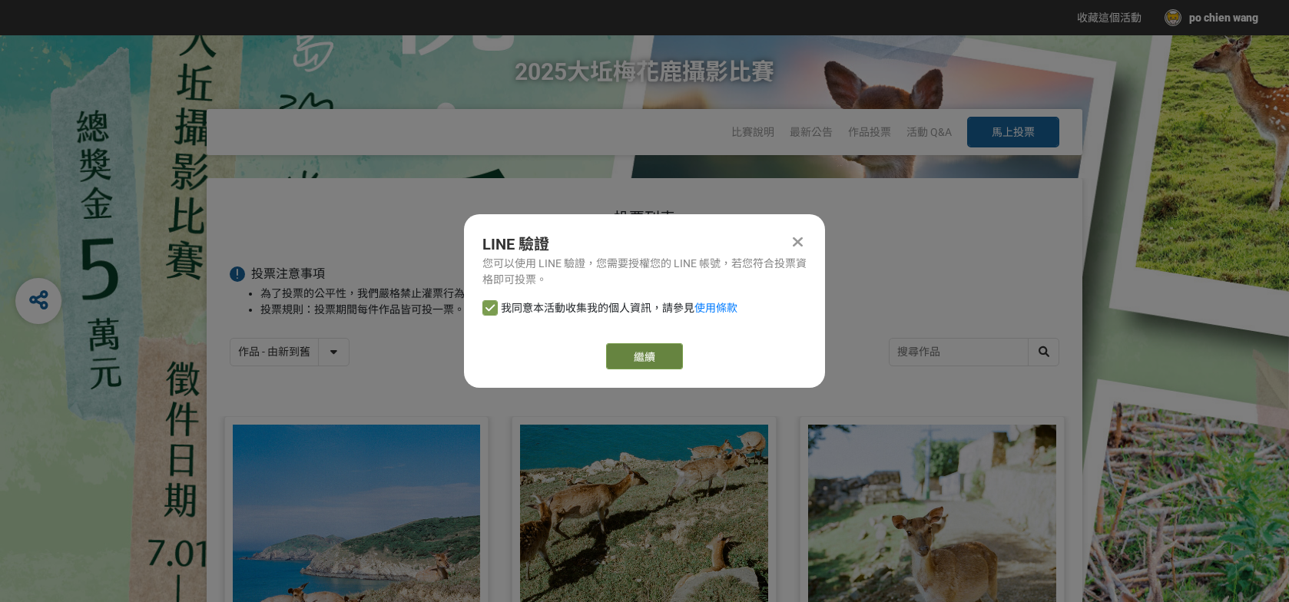
click at [629, 360] on button "繼續" at bounding box center [644, 356] width 77 height 26
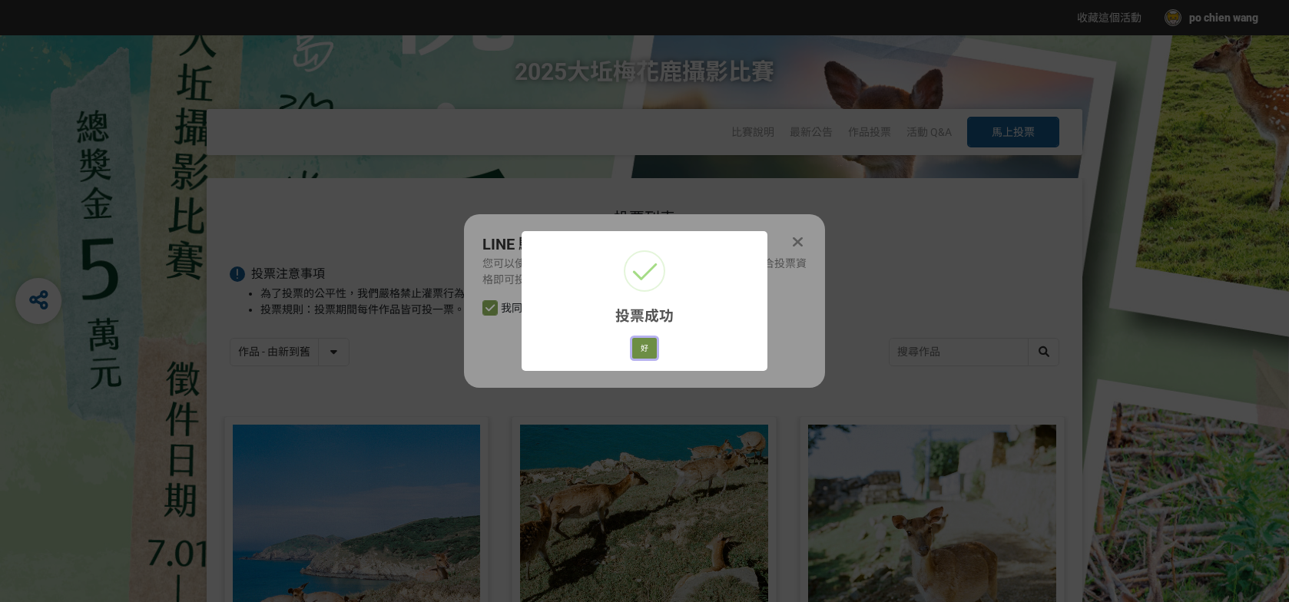
click at [646, 348] on button "好" at bounding box center [644, 349] width 25 height 22
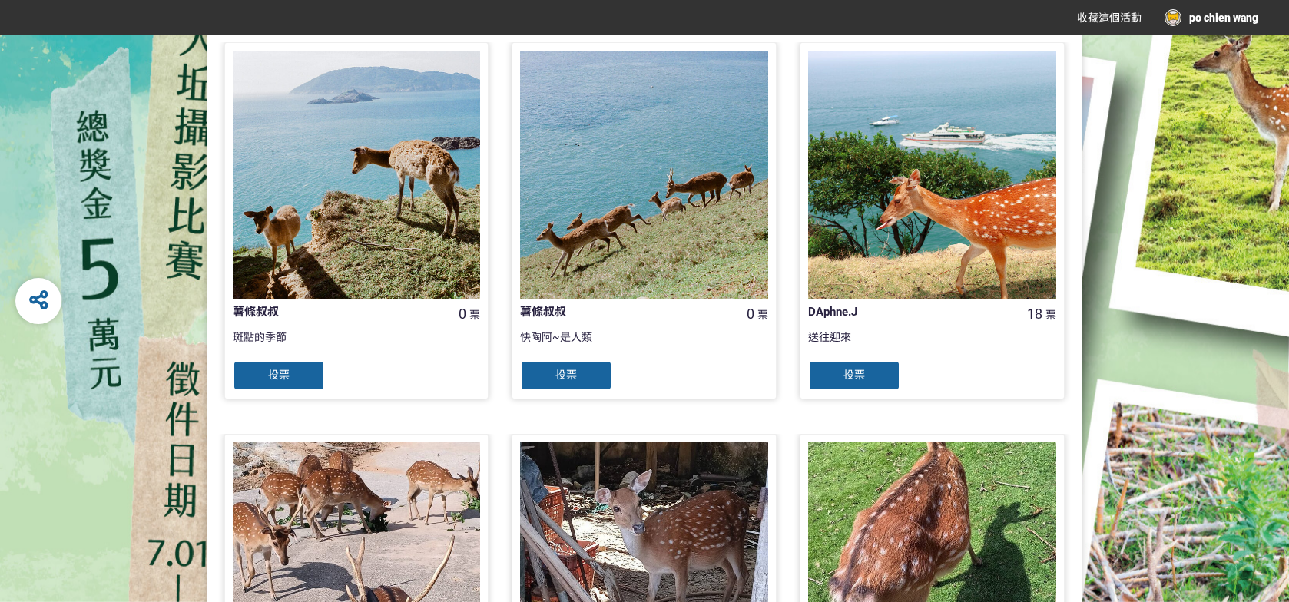
scroll to position [791, 0]
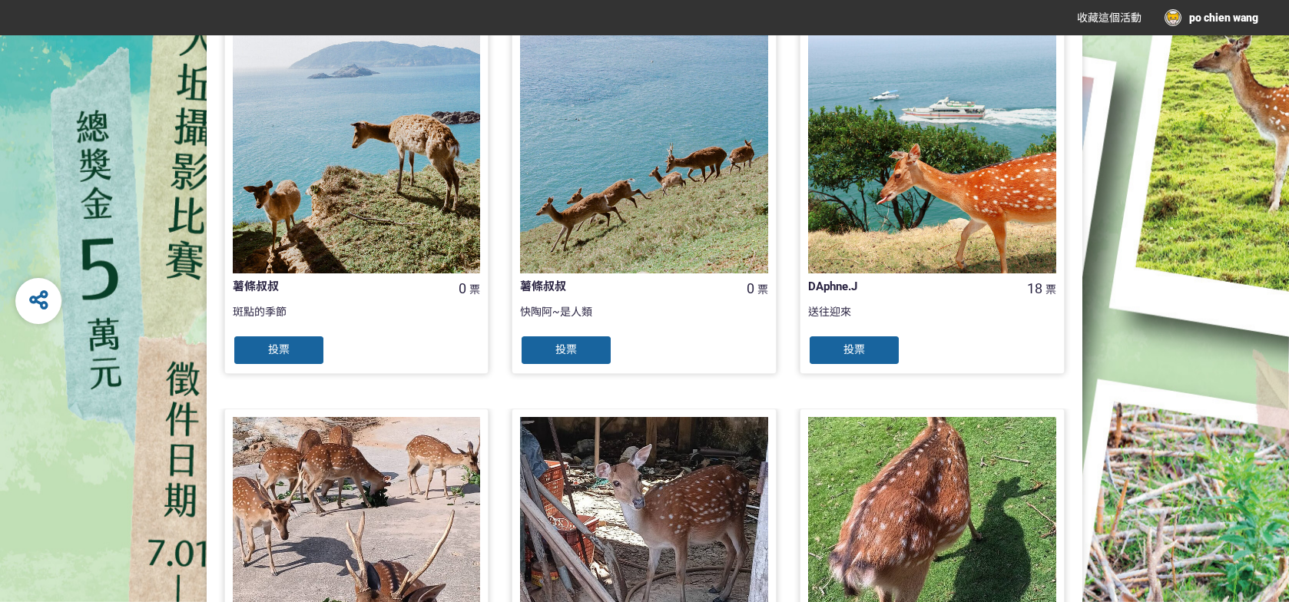
click at [591, 349] on div "投票" at bounding box center [566, 350] width 92 height 31
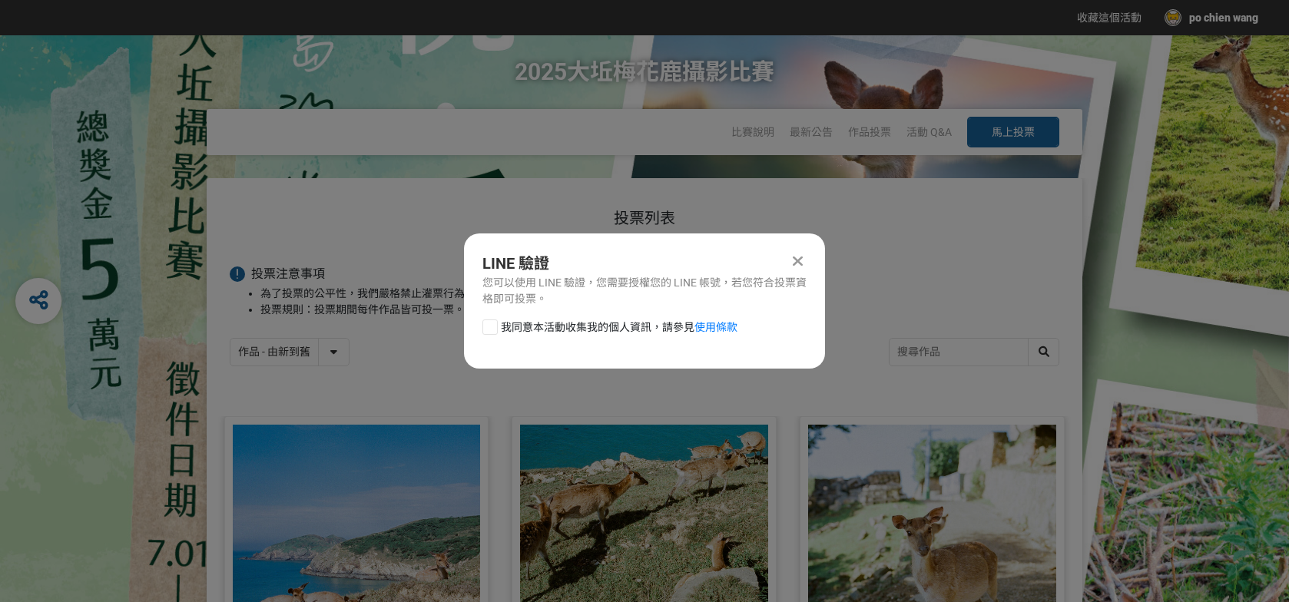
click at [496, 327] on label "我同意本活動收集我的個人資訊，請參見 使用條款" at bounding box center [610, 328] width 255 height 16
click at [493, 327] on input "我同意本活動收集我的個人資訊，請參見 使用條款" at bounding box center [488, 327] width 10 height 10
checkbox input "false"
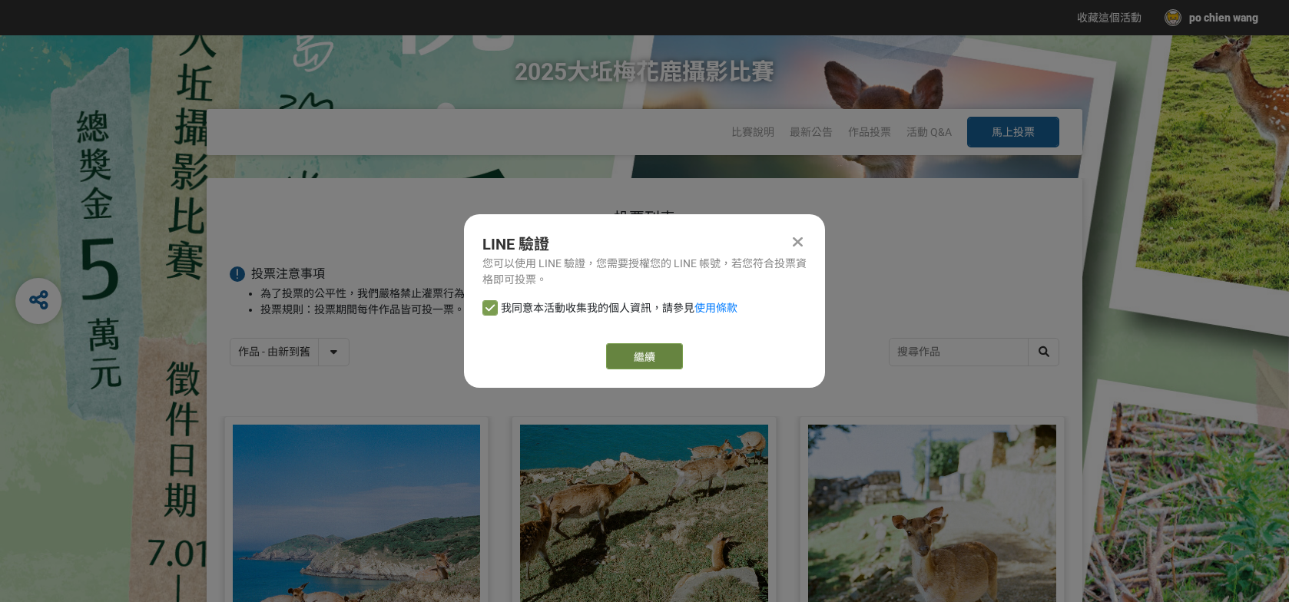
click at [629, 350] on button "繼續" at bounding box center [644, 356] width 77 height 26
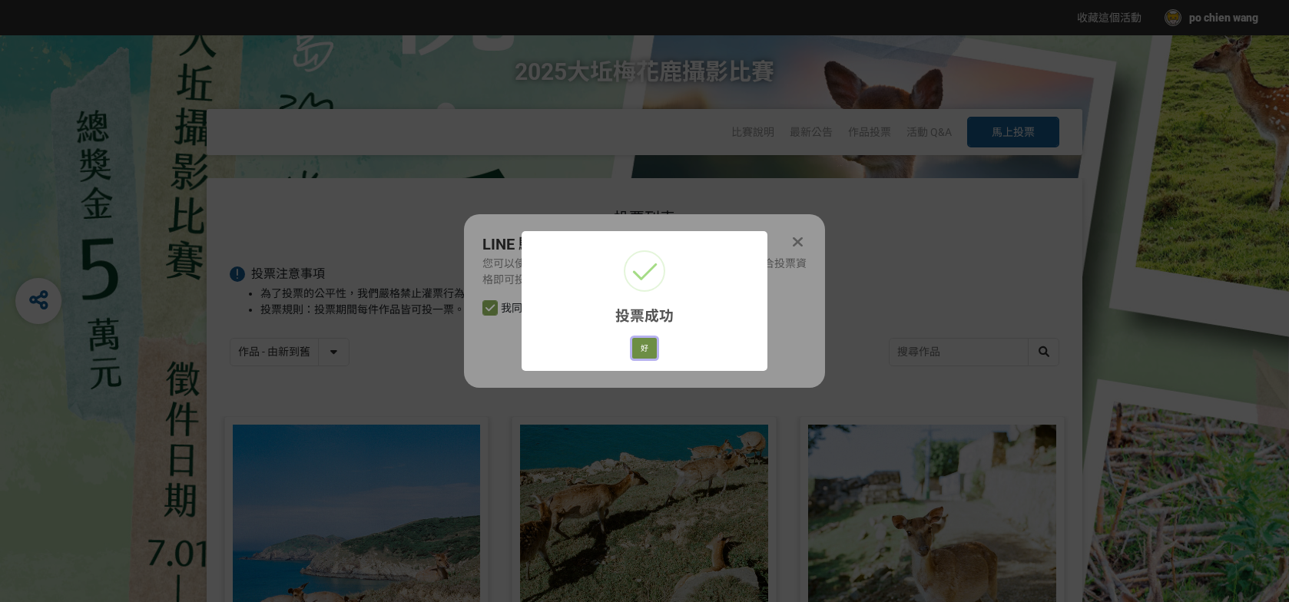
click at [649, 339] on button "好" at bounding box center [644, 349] width 25 height 22
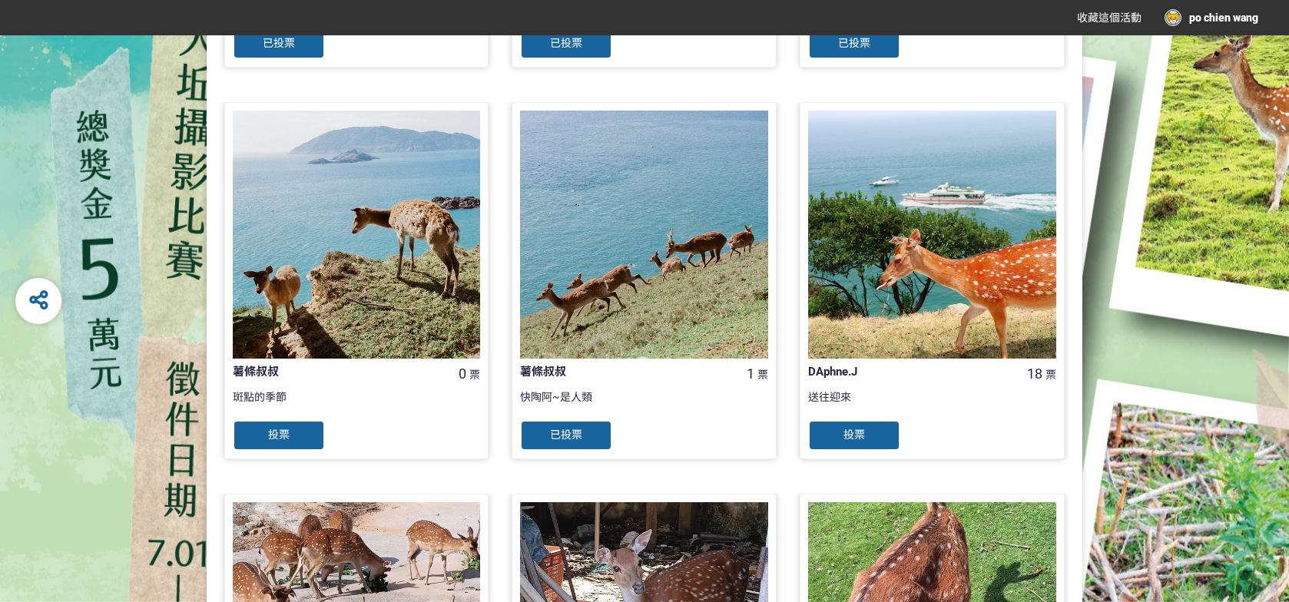
scroll to position [713, 0]
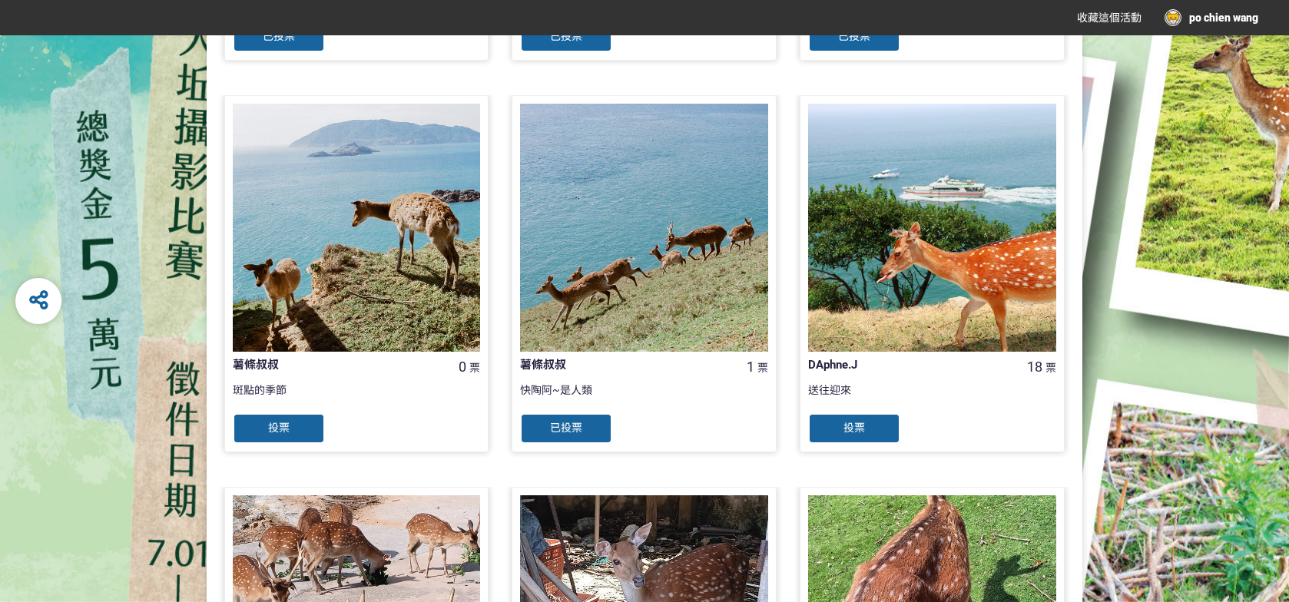
click at [291, 425] on div "投票" at bounding box center [279, 428] width 92 height 31
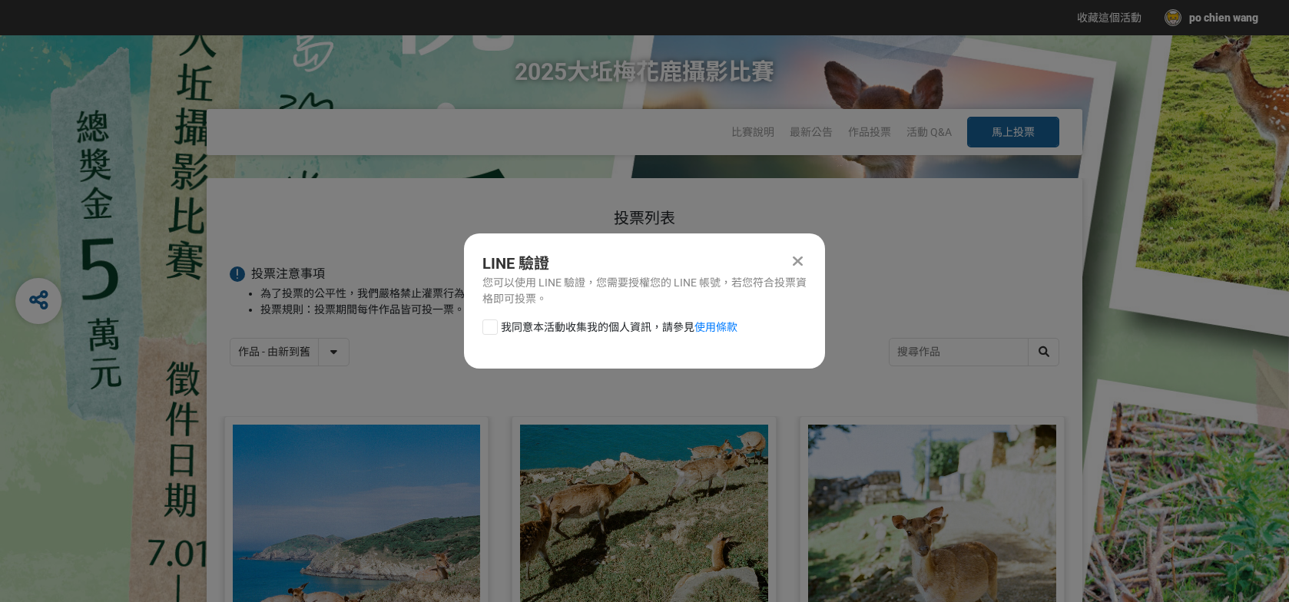
scroll to position [0, 0]
click at [491, 328] on div at bounding box center [490, 327] width 15 height 15
checkbox input "true"
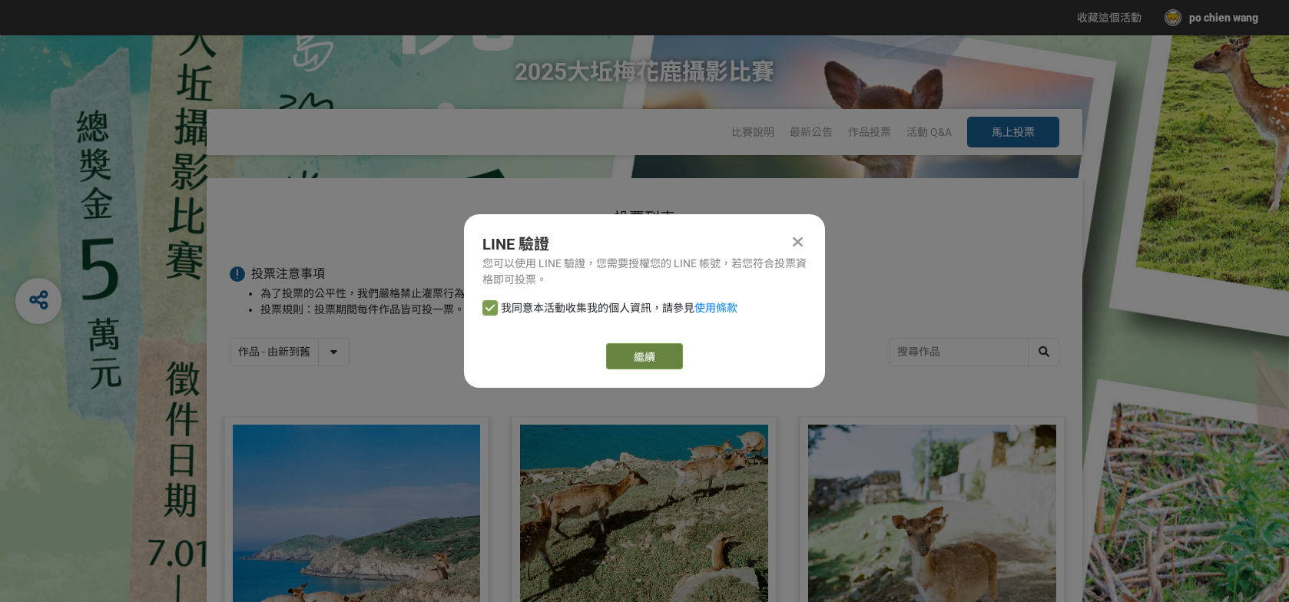
click at [625, 349] on button "繼續" at bounding box center [644, 356] width 77 height 26
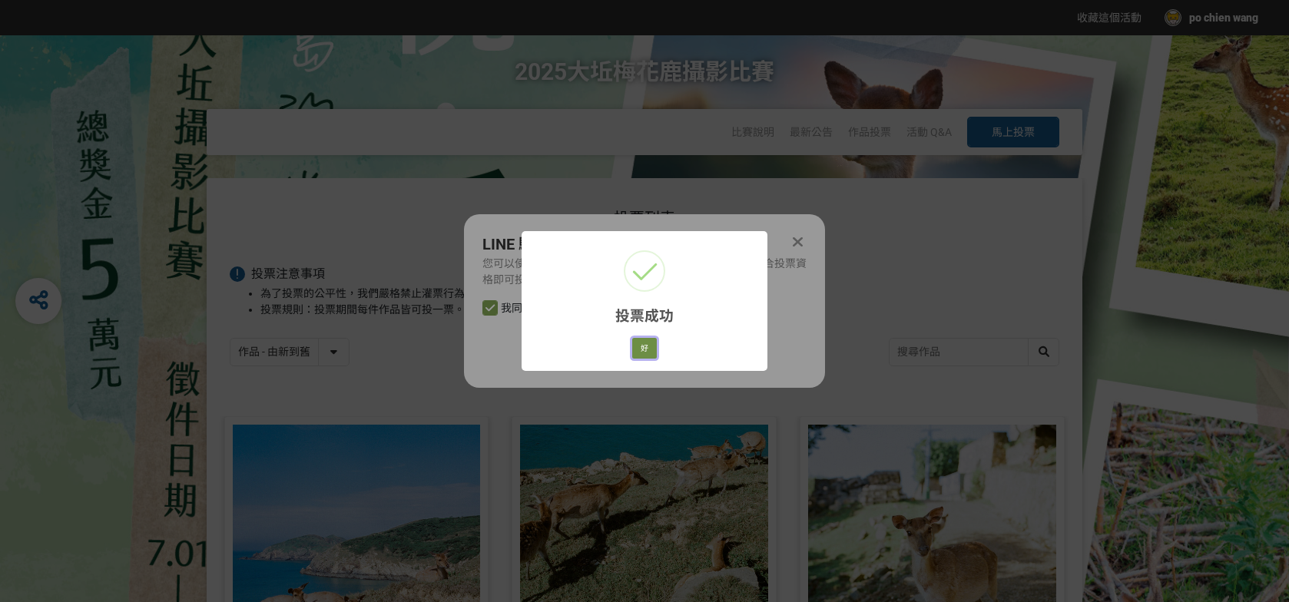
click at [651, 347] on button "好" at bounding box center [644, 349] width 25 height 22
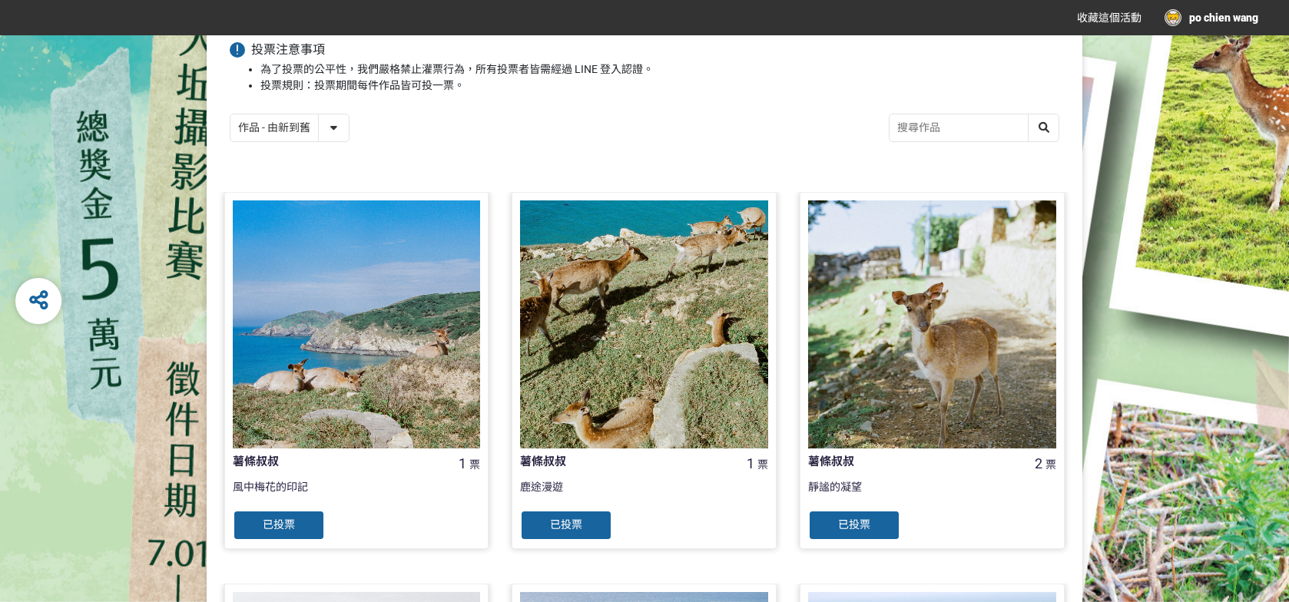
scroll to position [307, 0]
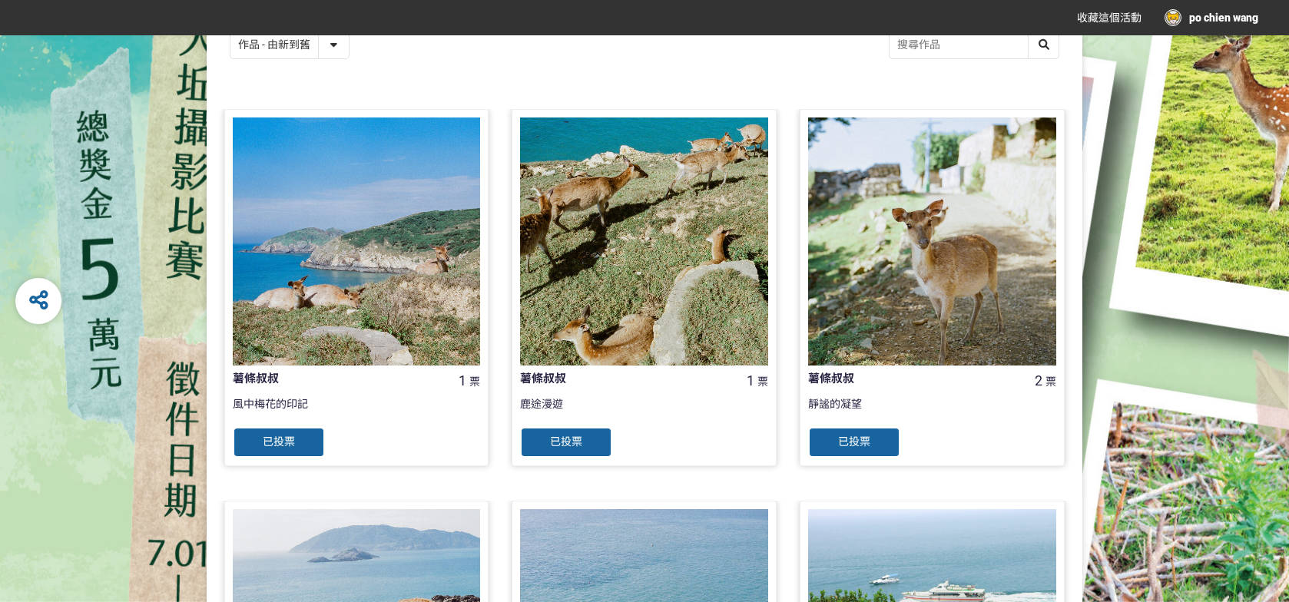
click at [363, 257] on div at bounding box center [357, 242] width 248 height 248
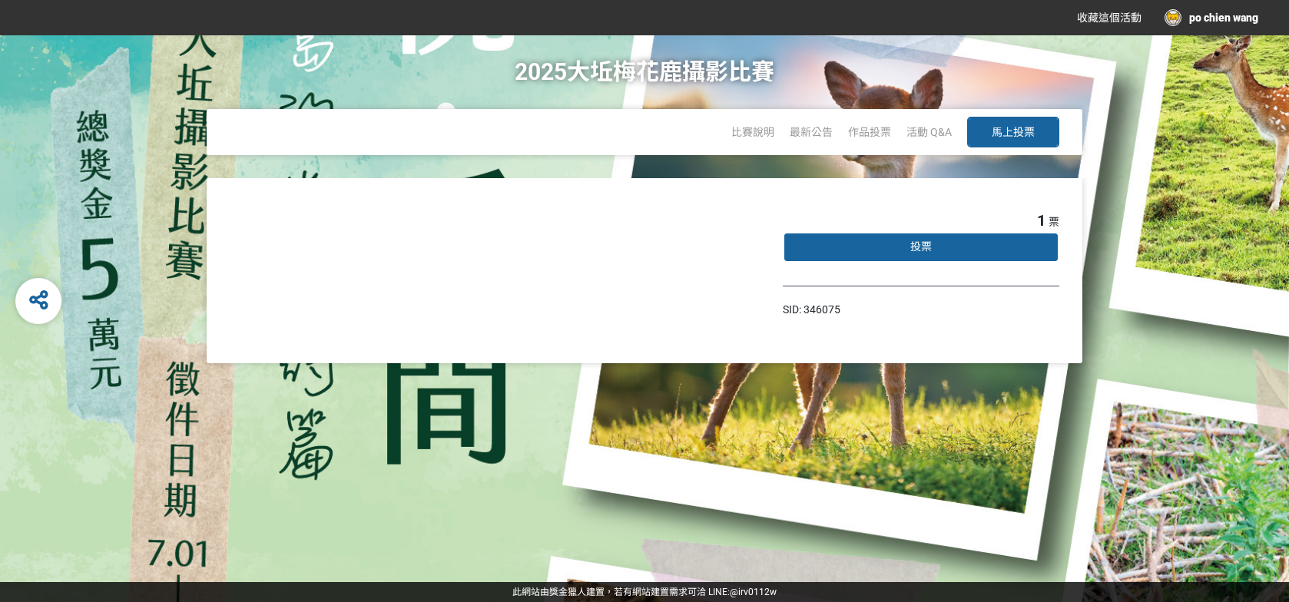
click at [732, 400] on div "1 票 投票 SID: 346075" at bounding box center [644, 380] width 1289 height 404
click at [1102, 82] on div "2025大坵梅花鹿攝影比賽 比賽說明 最新公告 作品投票 活動 Q&A 馬上投票" at bounding box center [645, 106] width 1228 height 143
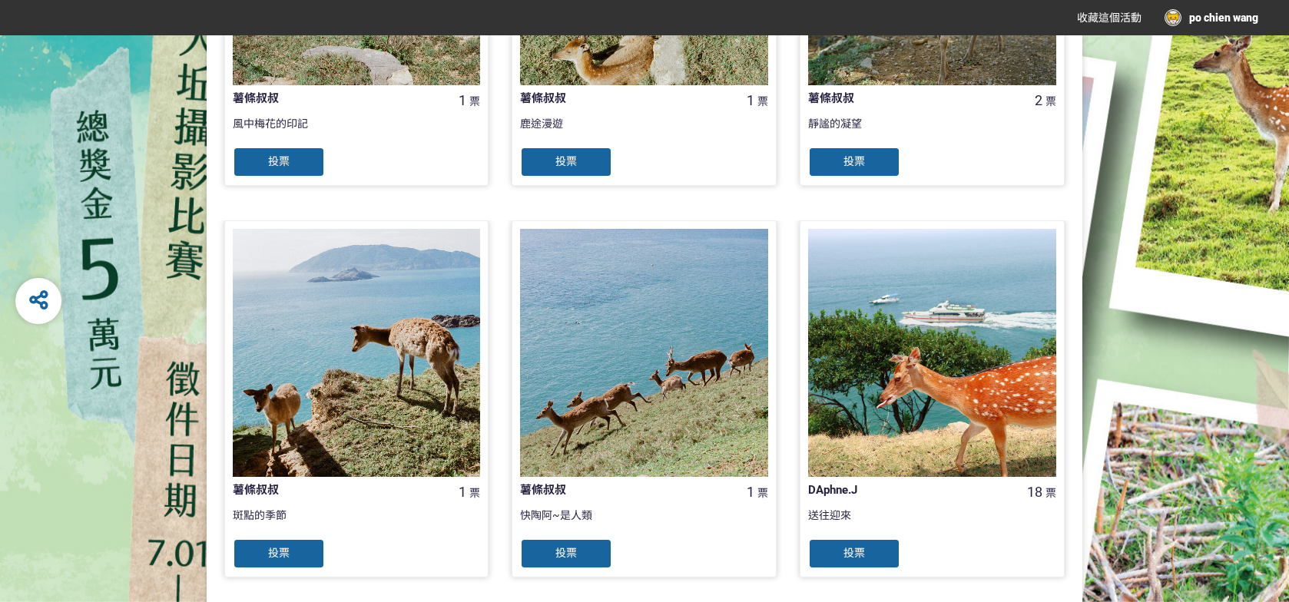
scroll to position [615, 0]
